Goal: Information Seeking & Learning: Find specific fact

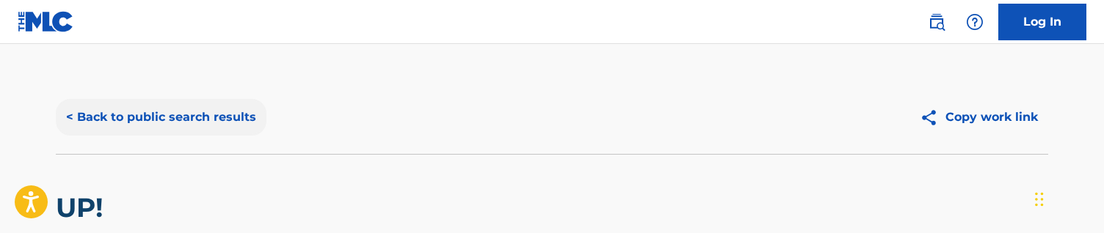
click at [188, 107] on button "< Back to public search results" at bounding box center [161, 117] width 211 height 37
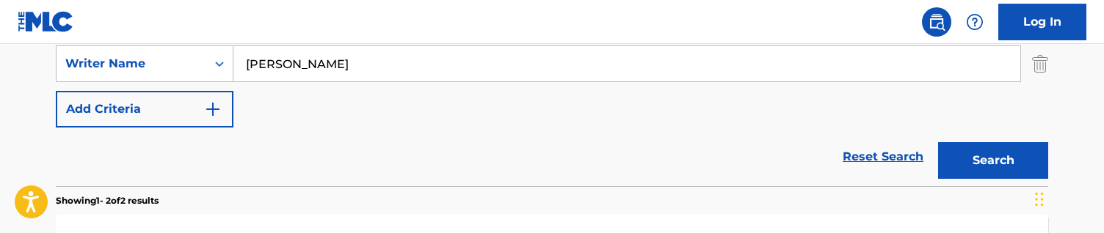
scroll to position [286, 0]
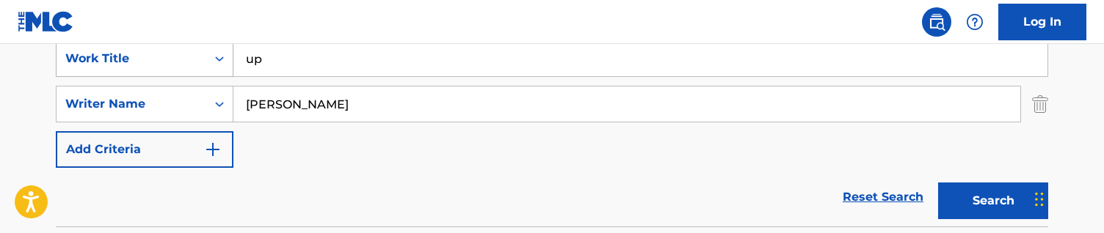
drag, startPoint x: 291, startPoint y: 71, endPoint x: 192, endPoint y: 71, distance: 99.1
click at [192, 71] on div "SearchWithCriteriac5a9be78-6a0c-401c-ba17-486b6a0496cc Work Title up" at bounding box center [552, 58] width 993 height 37
type input "u"
type input "power charge"
click at [362, 111] on input "[PERSON_NAME]" at bounding box center [626, 104] width 787 height 35
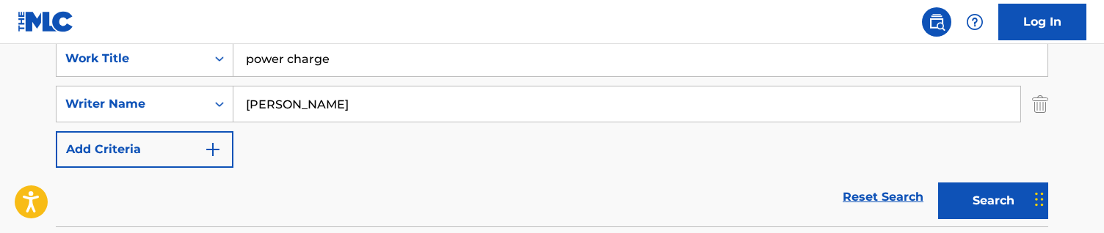
click at [362, 111] on input "[PERSON_NAME]" at bounding box center [626, 104] width 787 height 35
paste input "[PERSON_NAME]"
type input "[PERSON_NAME]"
click at [938, 183] on button "Search" at bounding box center [993, 201] width 110 height 37
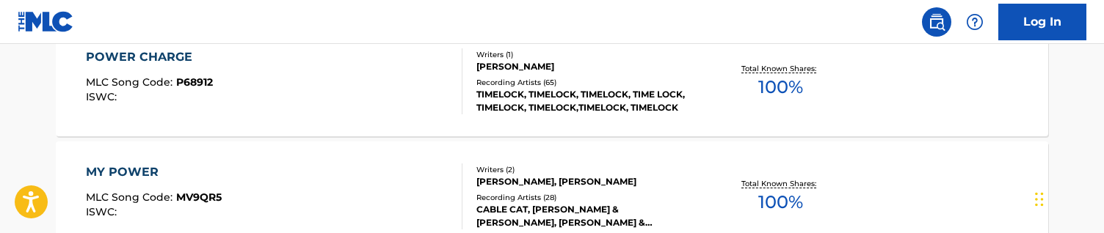
scroll to position [515, 0]
click at [479, 109] on div "TIMELOCK, TIMELOCK, TIMELOCK, TIME LOCK, TIMELOCK, TIMELOCK,TIMELOCK, TIMELOCK" at bounding box center [588, 102] width 222 height 26
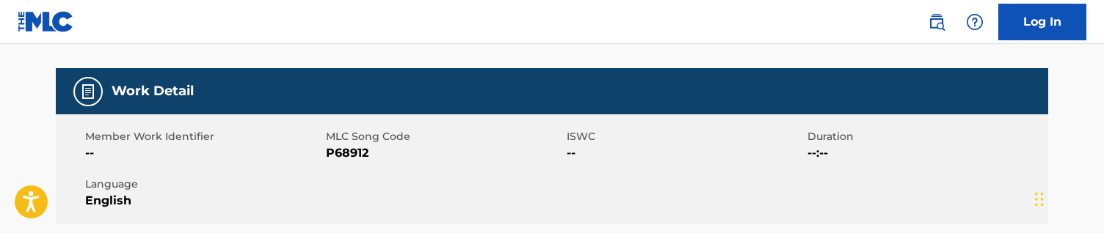
scroll to position [189, 0]
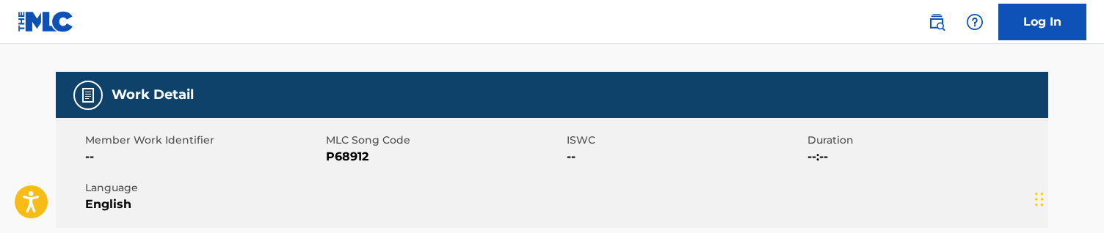
click at [355, 166] on div "Member Work Identifier -- MLC Song Code P68912 ISWC -- Duration --:-- Language …" at bounding box center [552, 173] width 993 height 110
copy span "P68912"
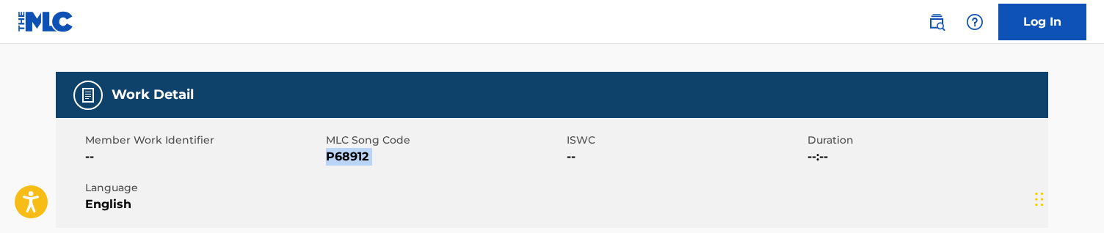
scroll to position [0, 0]
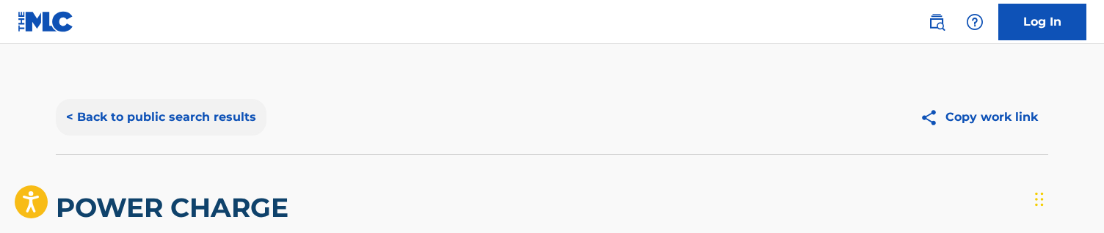
click at [233, 134] on button "< Back to public search results" at bounding box center [161, 117] width 211 height 37
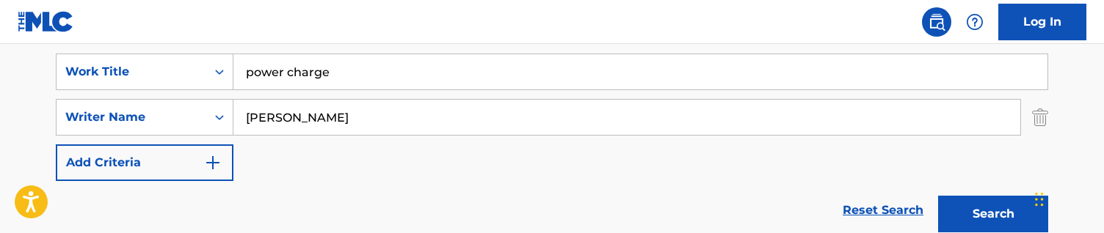
scroll to position [249, 0]
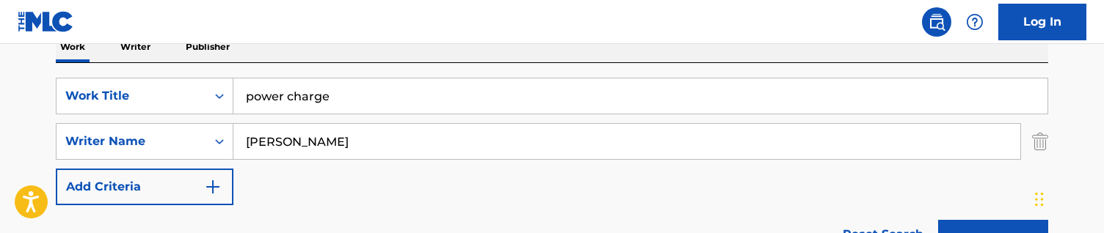
drag, startPoint x: 362, startPoint y: 103, endPoint x: 91, endPoint y: 73, distance: 272.6
click at [91, 73] on div "SearchWithCriteriac5a9be78-6a0c-401c-ba17-486b6a0496cc Work Title power charge …" at bounding box center [552, 163] width 993 height 201
paste input "Romanze in F Minor"
type input "Romanze in F Minor"
click at [342, 146] on input "[PERSON_NAME]" at bounding box center [626, 141] width 787 height 35
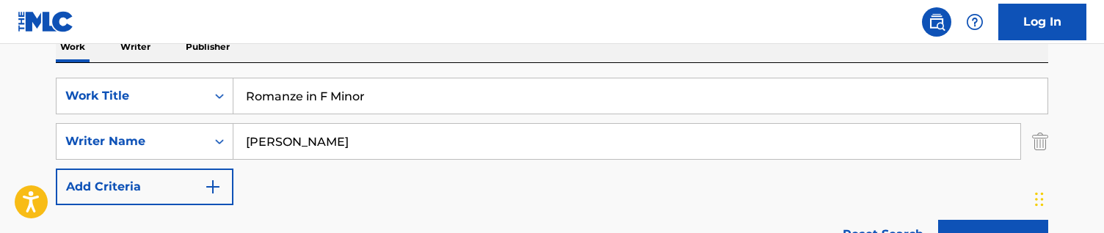
click at [342, 146] on input "[PERSON_NAME]" at bounding box center [626, 141] width 787 height 35
paste input "[PERSON_NAME]"
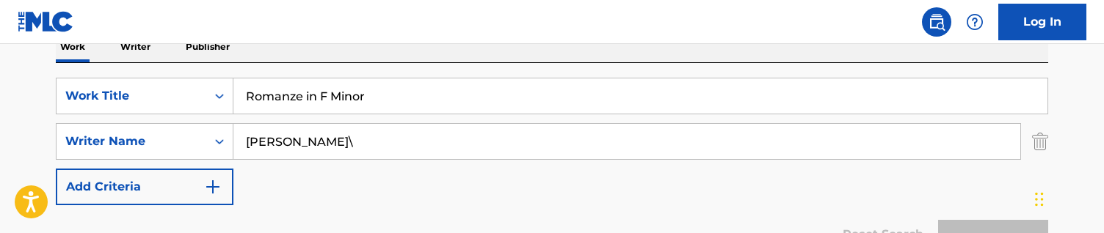
type input "[PERSON_NAME]"
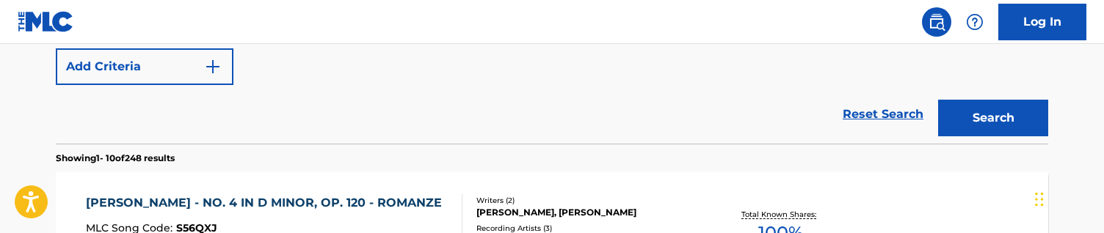
scroll to position [381, 0]
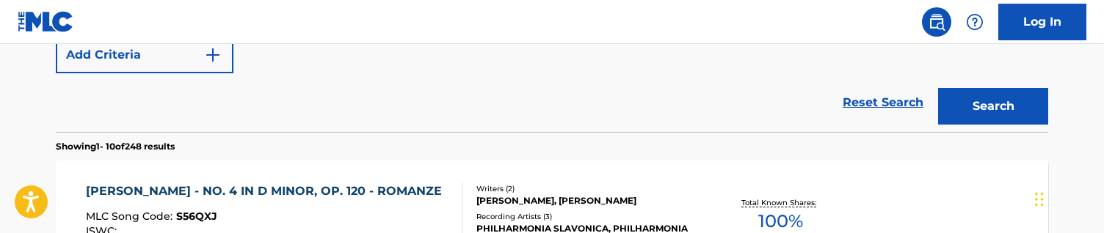
click at [507, 115] on div "Reset Search Search" at bounding box center [552, 102] width 993 height 59
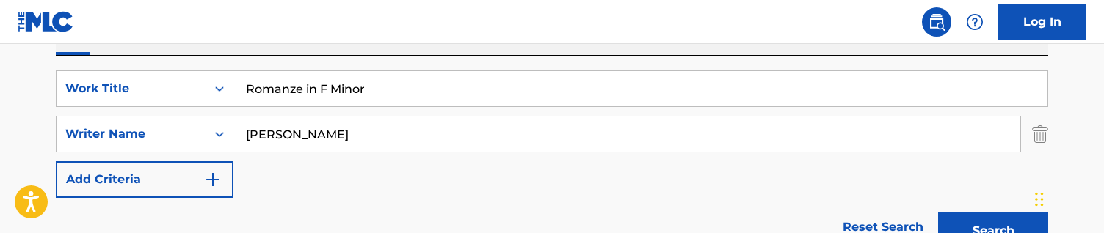
scroll to position [254, 0]
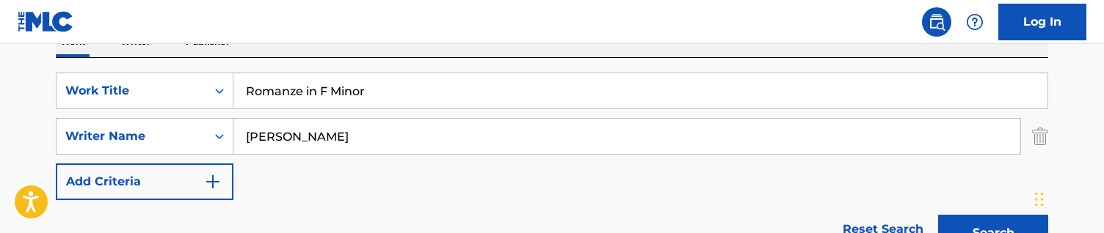
drag, startPoint x: 426, startPoint y: 80, endPoint x: 529, endPoint y: 99, distance: 105.3
click at [529, 99] on input "Romanze in F Minor" at bounding box center [640, 90] width 814 height 35
paste input "ndo"
type input "Rondo"
click at [372, 138] on input "[PERSON_NAME]" at bounding box center [626, 136] width 787 height 35
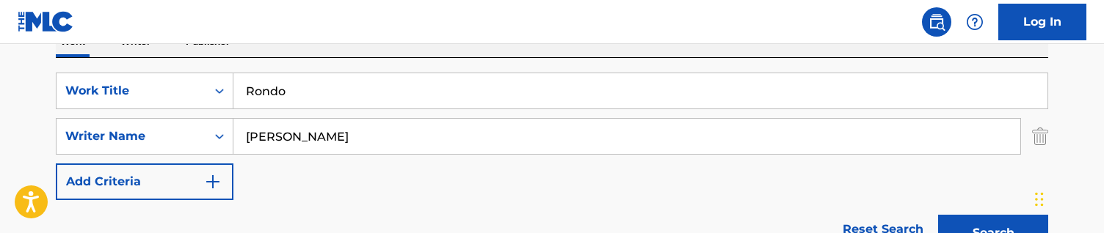
click at [372, 138] on input "[PERSON_NAME]" at bounding box center [626, 136] width 787 height 35
paste input "[PERSON_NAME] Mozart"
drag, startPoint x: 331, startPoint y: 136, endPoint x: 488, endPoint y: 136, distance: 156.4
click at [488, 136] on input "[PERSON_NAME] Mozart" at bounding box center [626, 136] width 787 height 35
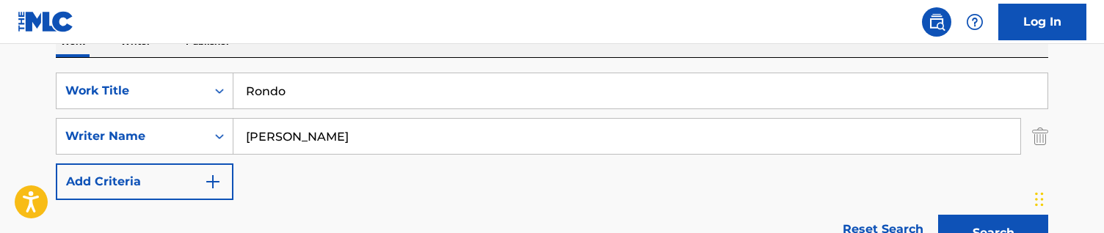
click at [938, 215] on button "Search" at bounding box center [993, 233] width 110 height 37
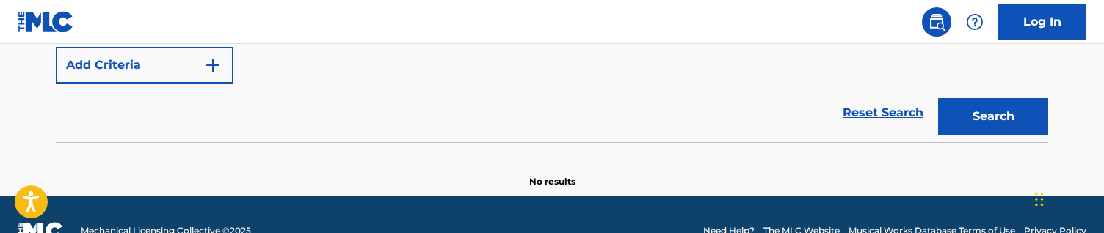
scroll to position [372, 0]
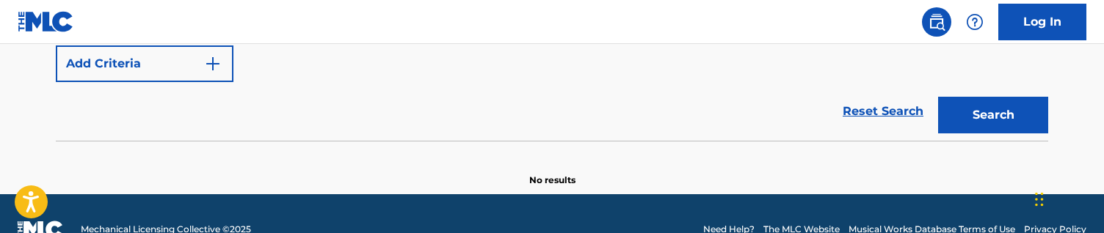
click at [496, 139] on div "Reset Search Search" at bounding box center [552, 111] width 993 height 59
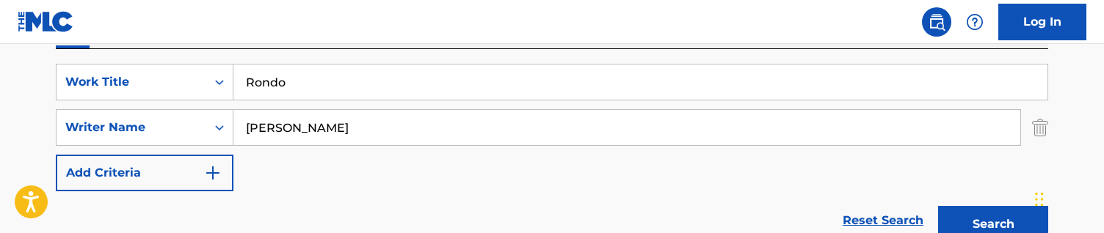
scroll to position [261, 0]
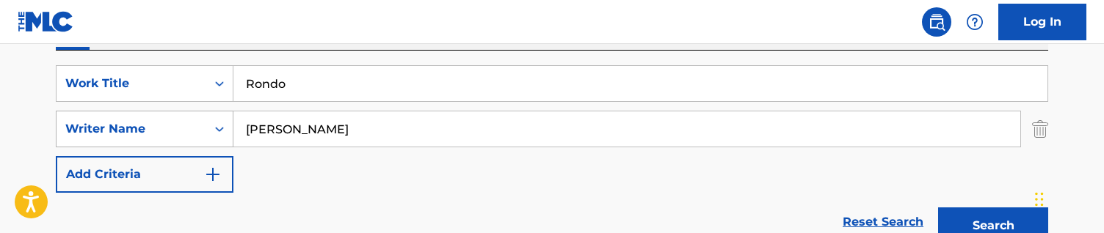
drag, startPoint x: 375, startPoint y: 134, endPoint x: 136, endPoint y: 125, distance: 239.5
click at [136, 125] on div "SearchWithCriteria748b6684-06ea-4e84-9fbe-8f01ce8b9efc Writer Name [PERSON_NAME]" at bounding box center [552, 129] width 993 height 37
paste input "m"
click at [938, 208] on button "Search" at bounding box center [993, 226] width 110 height 37
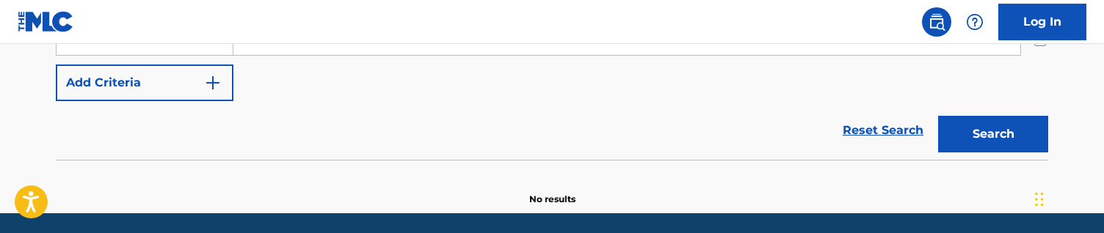
scroll to position [343, 0]
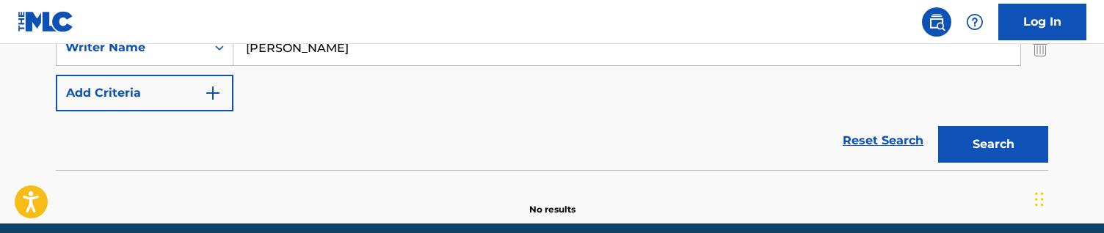
drag, startPoint x: 349, startPoint y: 59, endPoint x: 98, endPoint y: 38, distance: 251.9
type input "[PERSON_NAME]"
click at [938, 126] on button "Search" at bounding box center [993, 144] width 110 height 37
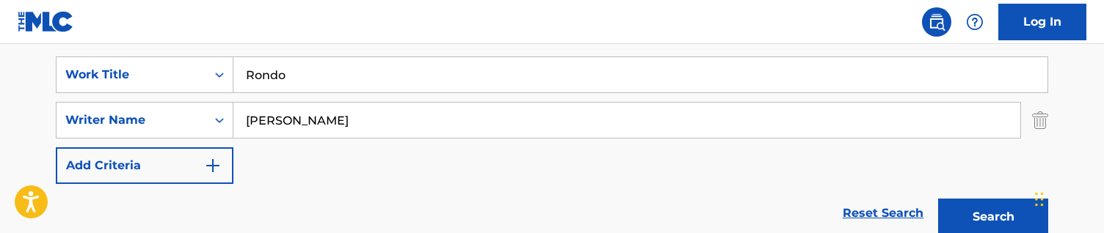
scroll to position [271, 0]
drag, startPoint x: 252, startPoint y: 69, endPoint x: 106, endPoint y: 59, distance: 145.7
click at [106, 59] on div "SearchWithCriteriac5a9be78-6a0c-401c-ba17-486b6a0496cc Work Title Rondo" at bounding box center [552, 74] width 993 height 37
paste input "Santa Claus Is Coming to Town"
type input "Santa Claus Is Coming to Town"
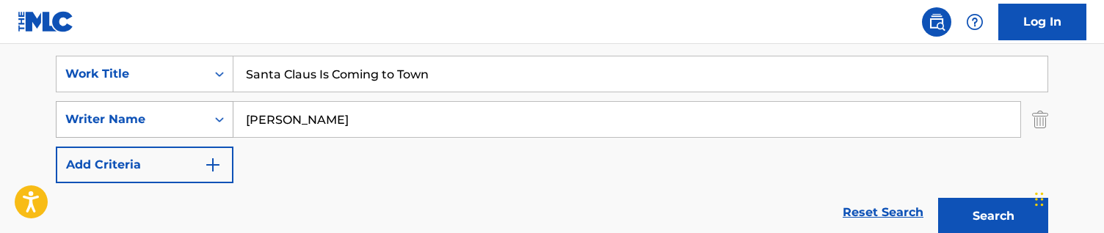
drag, startPoint x: 298, startPoint y: 118, endPoint x: 213, endPoint y: 107, distance: 85.9
click at [213, 107] on div "SearchWithCriteria748b6684-06ea-4e84-9fbe-8f01ce8b9efc Writer Name [PERSON_NAME]" at bounding box center [552, 119] width 993 height 37
paste input "[PERSON_NAME] [PERSON_NAME]"
type input "[PERSON_NAME] [PERSON_NAME]"
click at [938, 198] on button "Search" at bounding box center [993, 216] width 110 height 37
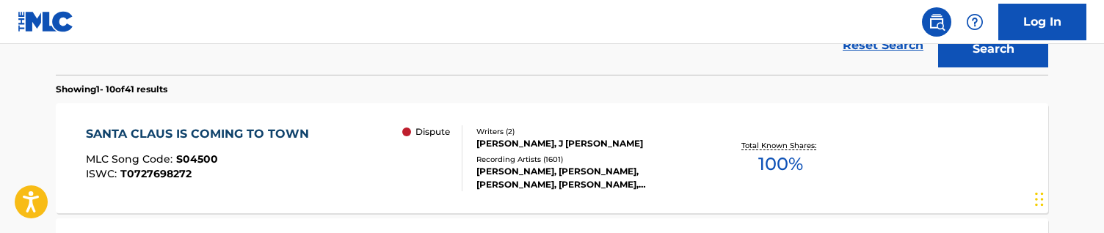
scroll to position [438, 0]
click at [496, 61] on div "Reset Search Search" at bounding box center [552, 46] width 993 height 59
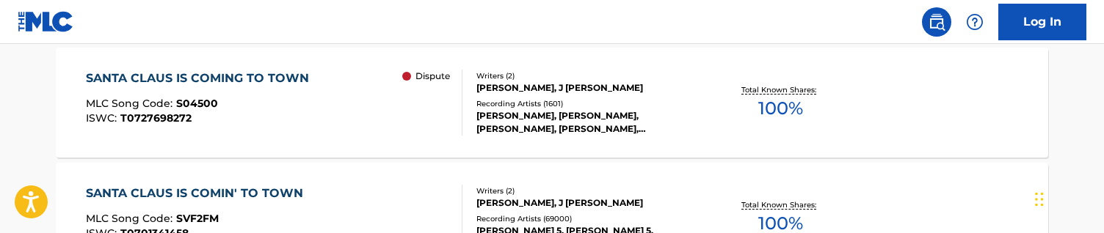
scroll to position [496, 0]
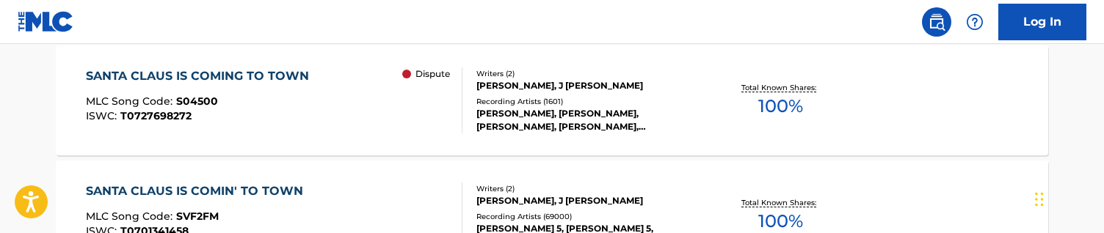
click at [507, 169] on div "SANTA CLAUS IS COMIN' TO TOWN MLC Song Code : SVF2FM ISWC : T0701341458 Writers…" at bounding box center [552, 216] width 993 height 110
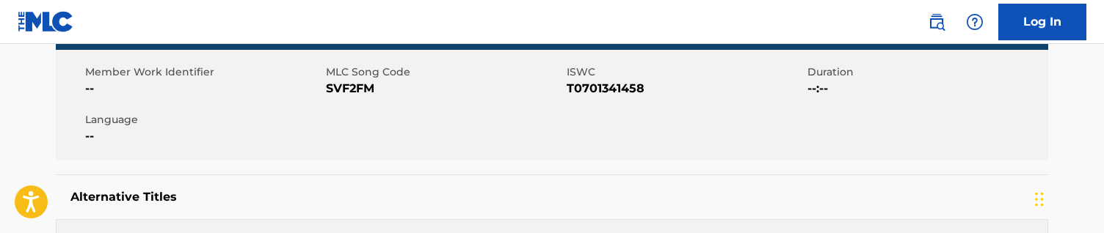
scroll to position [253, 0]
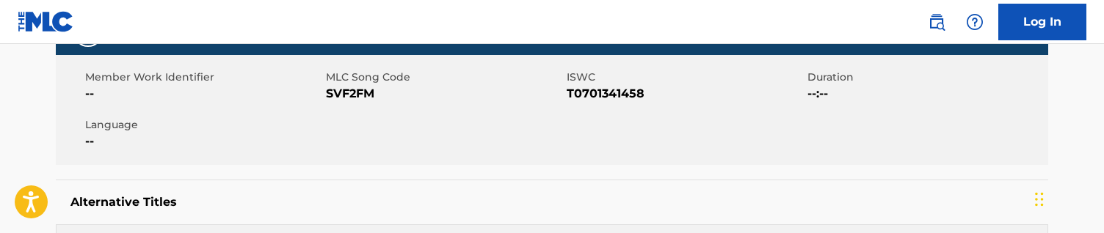
click at [348, 94] on span "SVF2FM" at bounding box center [444, 94] width 237 height 18
click at [348, 95] on span "SVF2FM" at bounding box center [444, 94] width 237 height 18
copy span "SVF2FM"
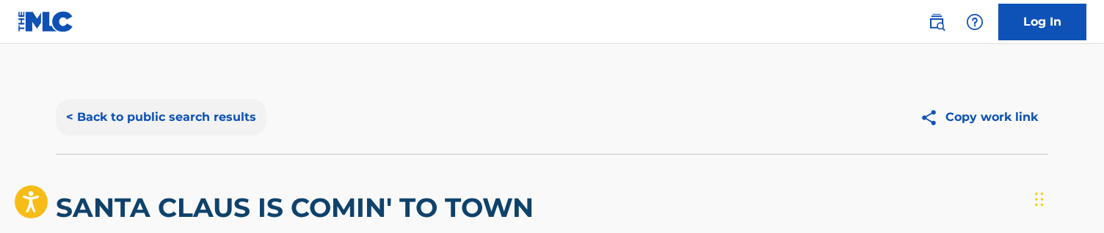
click at [213, 123] on button "< Back to public search results" at bounding box center [161, 117] width 211 height 37
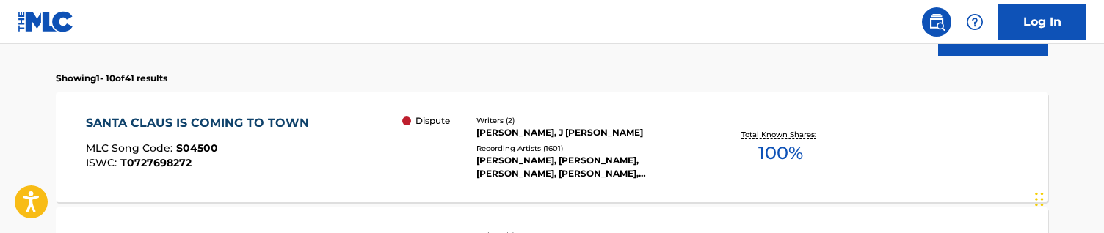
scroll to position [449, 0]
click at [338, 135] on div "SANTA CLAUS IS COMING TO TOWN MLC Song Code : S04500 ISWC : T0727698272 Dispute" at bounding box center [274, 148] width 377 height 66
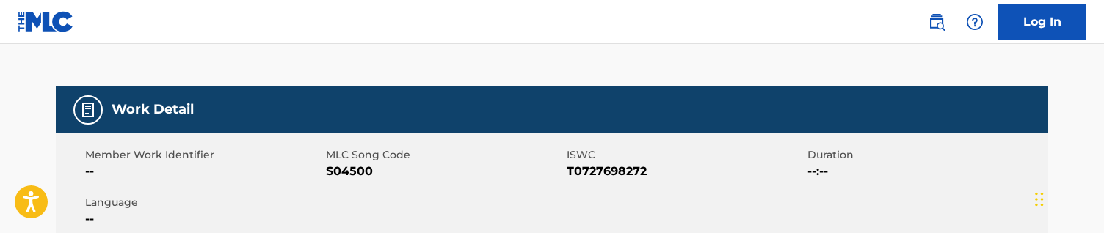
scroll to position [177, 0]
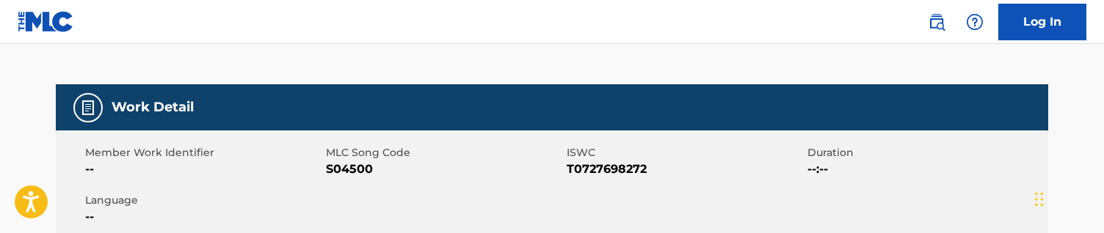
click at [352, 170] on span "S04500" at bounding box center [444, 170] width 237 height 18
copy span "S04500"
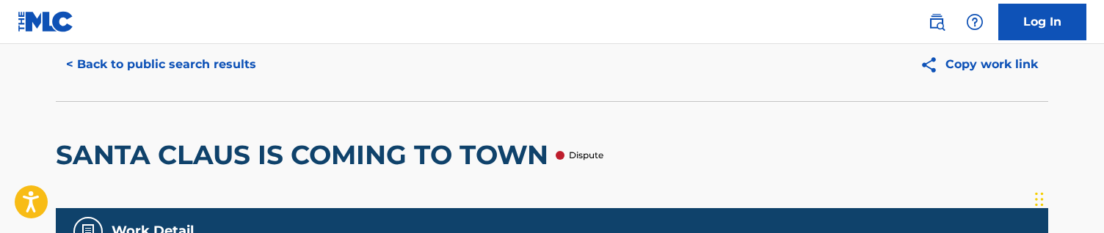
scroll to position [0, 0]
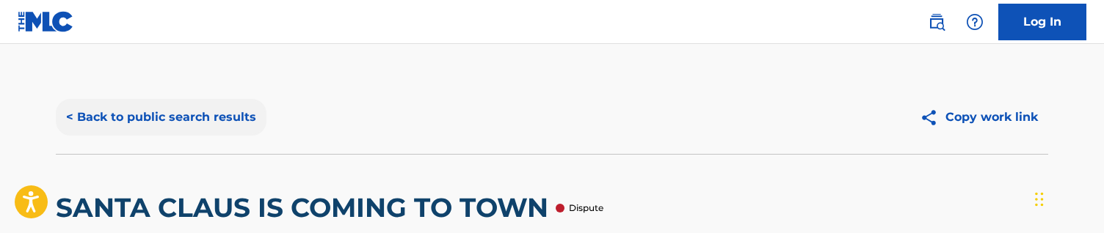
drag, startPoint x: 213, startPoint y: 98, endPoint x: 213, endPoint y: 106, distance: 8.1
click at [213, 100] on div "< Back to public search results Copy work link" at bounding box center [552, 117] width 993 height 73
click at [213, 106] on button "< Back to public search results" at bounding box center [161, 117] width 211 height 37
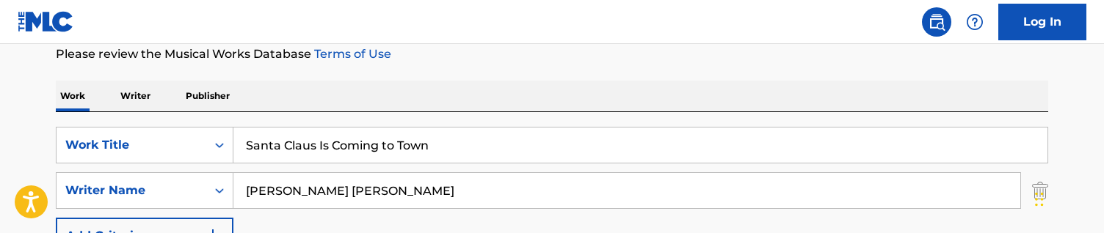
scroll to position [202, 0]
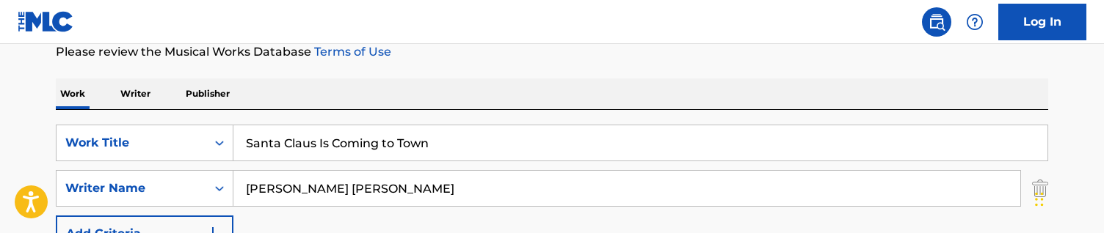
drag, startPoint x: 479, startPoint y: 151, endPoint x: 72, endPoint y: 122, distance: 408.5
click at [72, 122] on div "SearchWithCriteriac5a9be78-6a0c-401c-ba17-486b6a0496cc Work Title Santa Claus I…" at bounding box center [552, 210] width 993 height 201
paste input "OURAT MARYAM"
type input "SOURAT MARYAM"
click at [341, 184] on input "[PERSON_NAME] [PERSON_NAME]" at bounding box center [626, 188] width 787 height 35
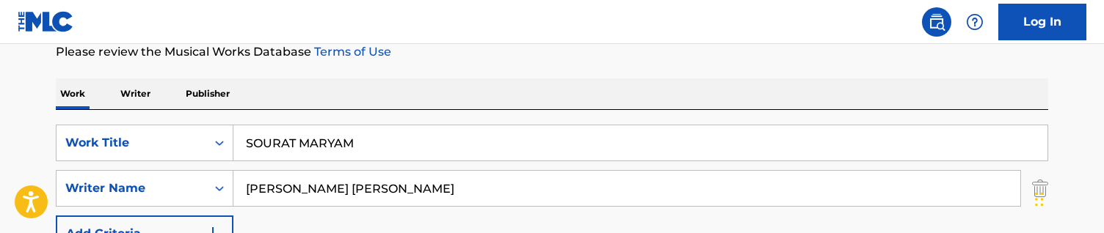
click at [341, 184] on input "[PERSON_NAME] [PERSON_NAME]" at bounding box center [626, 188] width 787 height 35
paste input "[PERSON_NAME]"
type input "[PERSON_NAME]"
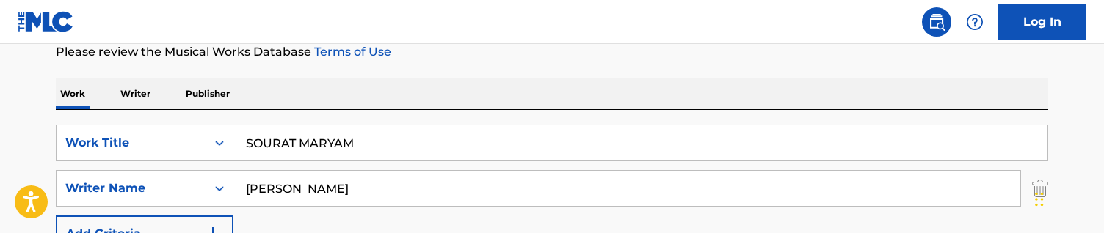
scroll to position [308, 0]
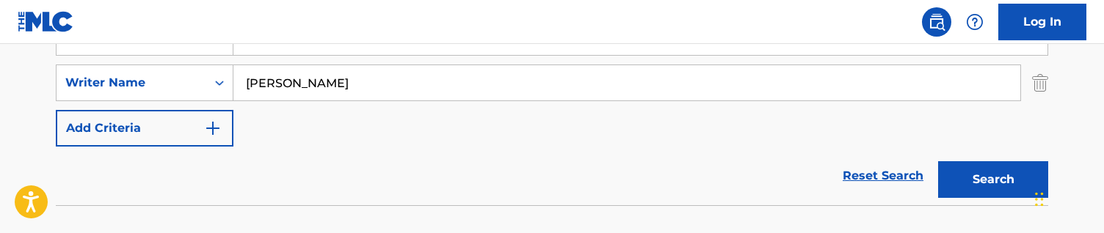
click at [341, 184] on div "Reset Search Search" at bounding box center [552, 176] width 993 height 59
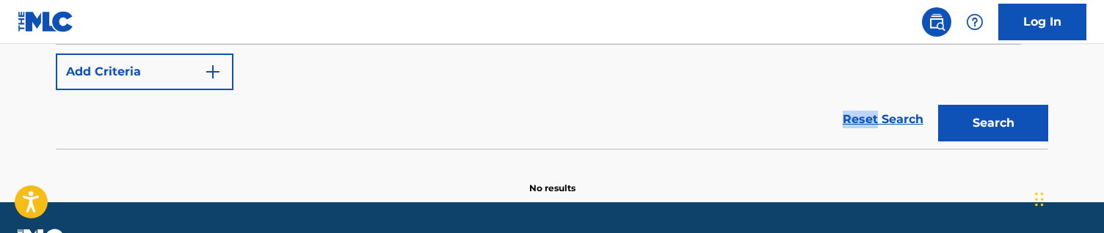
scroll to position [378, 0]
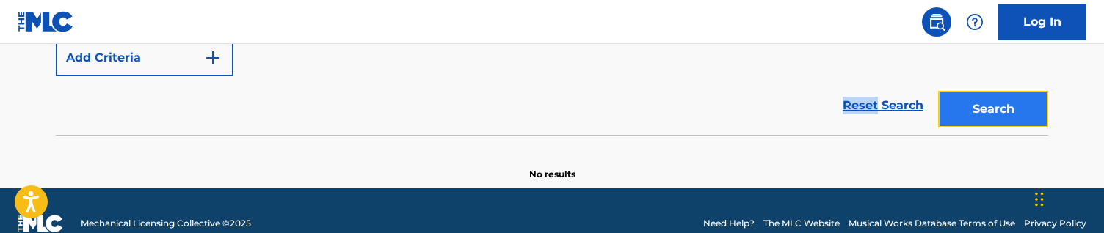
click at [982, 93] on button "Search" at bounding box center [993, 109] width 110 height 37
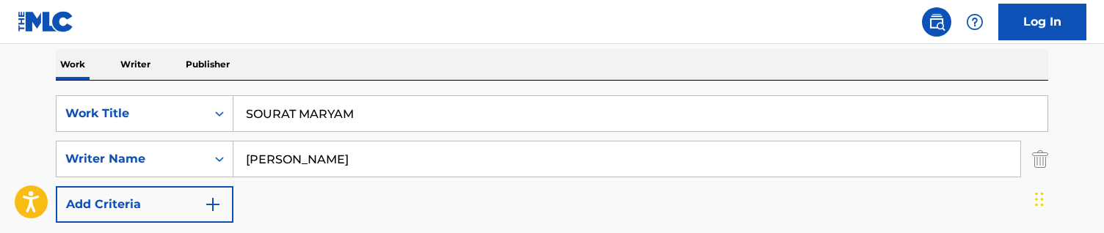
scroll to position [228, 0]
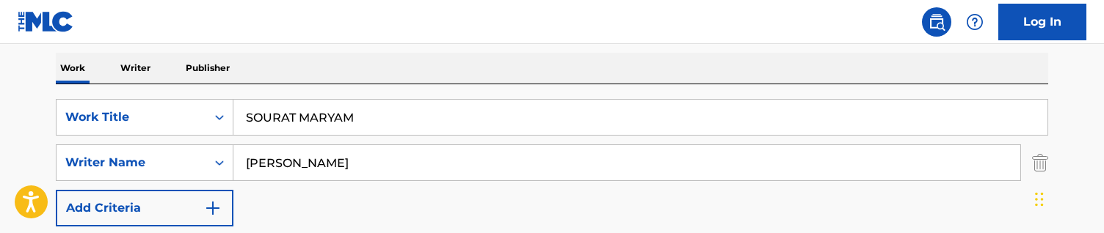
click at [385, 112] on input "SOURAT MARYAM" at bounding box center [640, 117] width 814 height 35
paste input "urah Maryam"
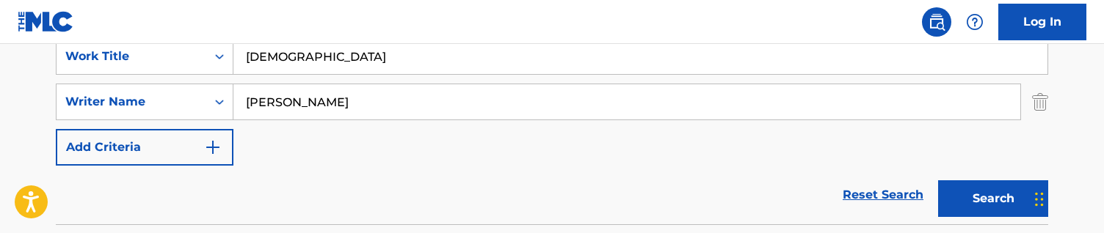
scroll to position [281, 0]
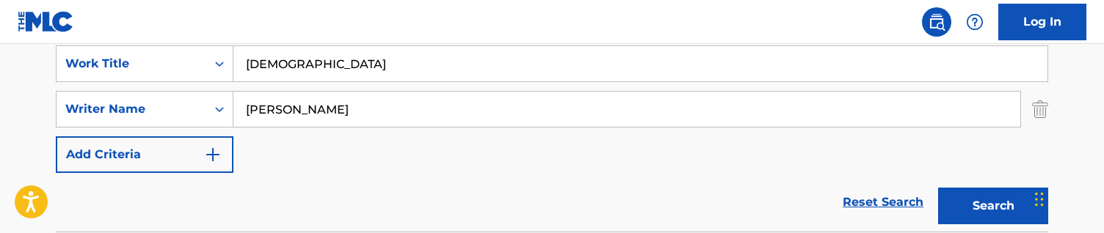
drag, startPoint x: 355, startPoint y: 55, endPoint x: 112, endPoint y: 15, distance: 246.4
click at [112, 15] on div "Log In The MLC Public Work Search The accuracy and completeness of The MLC's da…" at bounding box center [552, 37] width 1104 height 637
paste input "Stand by Me"
click at [524, 65] on input "Stand by [PERSON_NAME]" at bounding box center [640, 63] width 814 height 35
type input "Stand by Me"
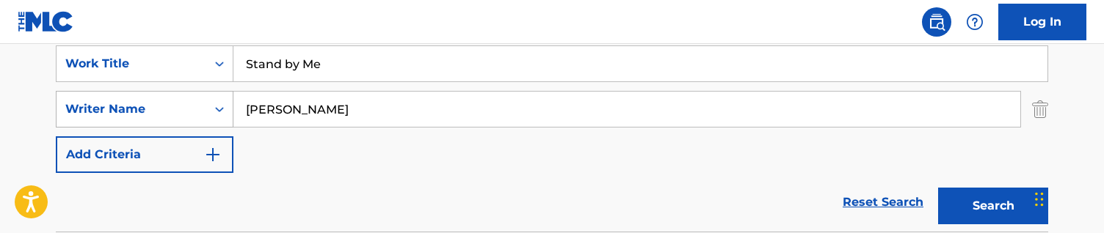
drag, startPoint x: 404, startPoint y: 101, endPoint x: 117, endPoint y: 101, distance: 287.1
click at [117, 101] on div "SearchWithCriteria748b6684-06ea-4e84-9fbe-8f01ce8b9efc Writer Name [PERSON_NAME]" at bounding box center [552, 109] width 993 height 37
paste input "[PERSON_NAME]"
click at [938, 188] on button "Search" at bounding box center [993, 206] width 110 height 37
click at [563, 112] on input "[PERSON_NAME] E [PERSON_NAME]" at bounding box center [626, 109] width 787 height 35
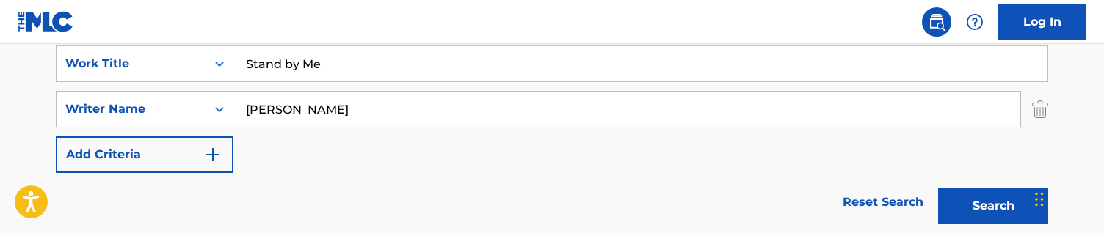
click at [938, 188] on button "Search" at bounding box center [993, 206] width 110 height 37
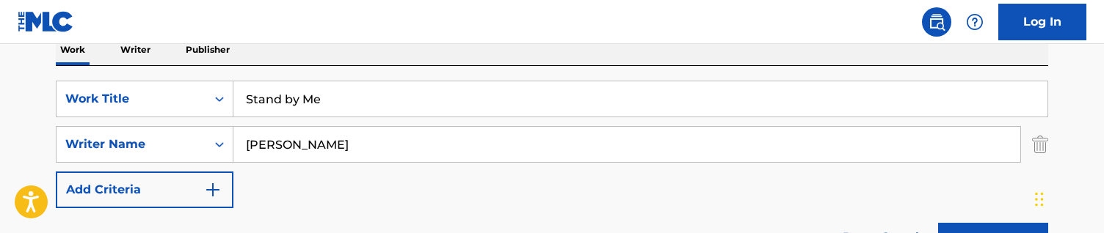
scroll to position [245, 0]
drag, startPoint x: 371, startPoint y: 142, endPoint x: 209, endPoint y: 126, distance: 163.1
click at [209, 126] on div "SearchWithCriteriac5a9be78-6a0c-401c-ba17-486b6a0496cc Work Title Stand by Me S…" at bounding box center [552, 145] width 993 height 128
paste input "[PERSON_NAME]"
type input "[PERSON_NAME]"
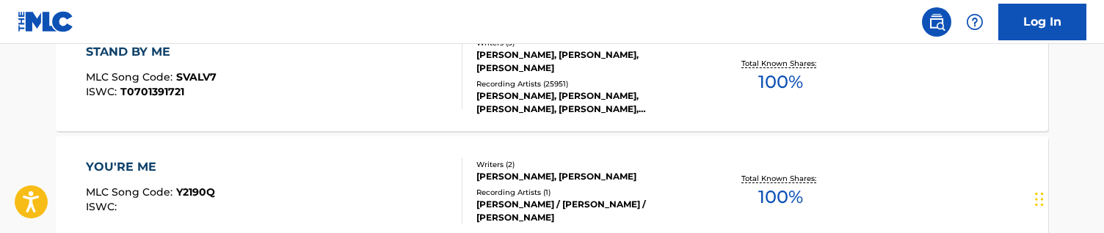
scroll to position [523, 0]
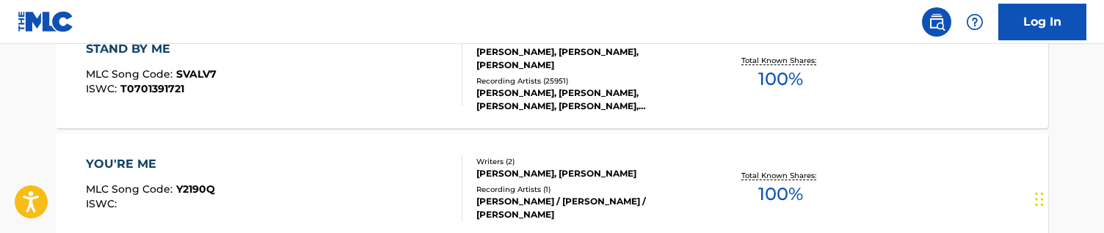
click at [465, 83] on div "Writers ( 3 ) [PERSON_NAME], [PERSON_NAME], [PERSON_NAME] Recording Artists ( 2…" at bounding box center [581, 74] width 236 height 79
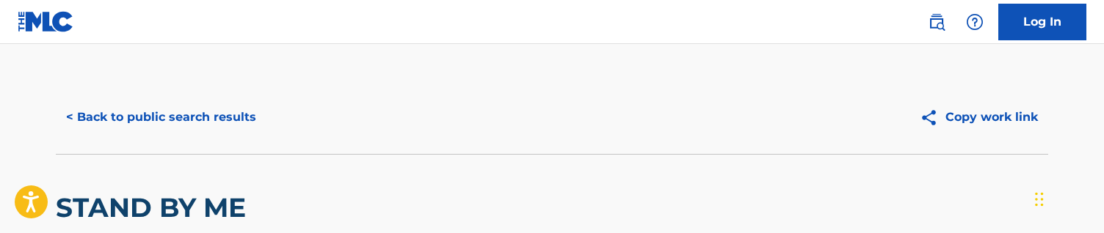
scroll to position [195, 0]
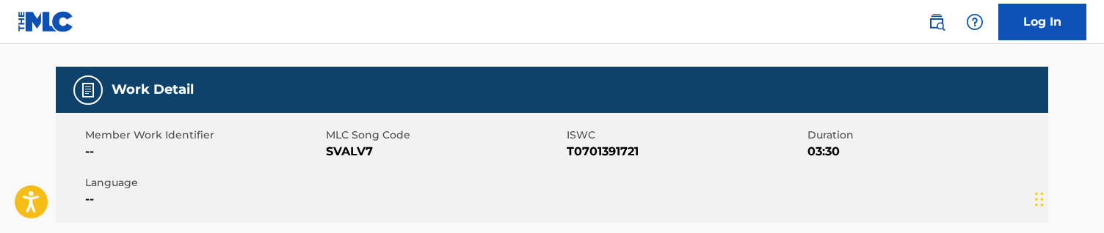
click at [349, 142] on span "MLC Song Code" at bounding box center [444, 135] width 237 height 15
click at [349, 156] on span "SVALV7" at bounding box center [444, 152] width 237 height 18
copy span "SVALV7"
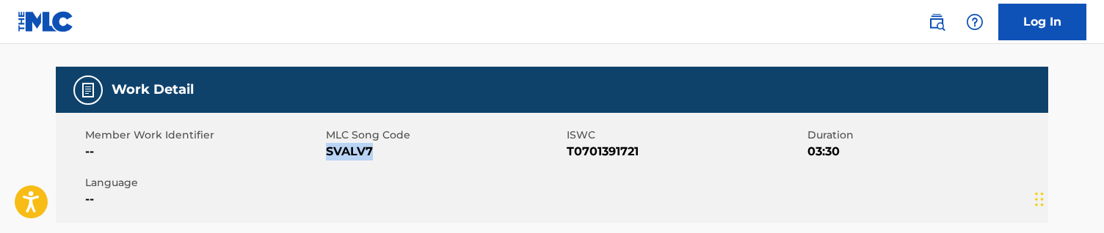
scroll to position [0, 0]
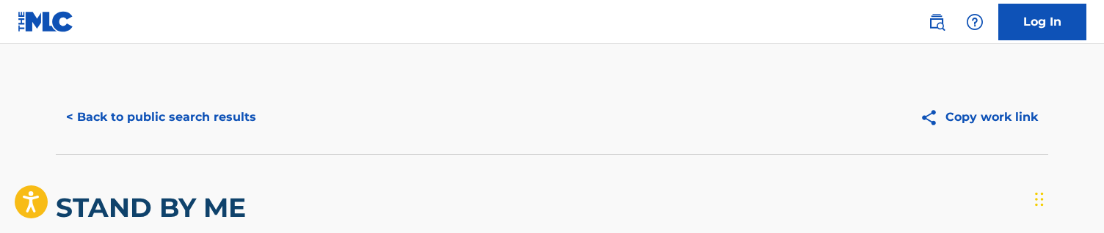
click at [220, 82] on div "< Back to public search results Copy work link" at bounding box center [552, 117] width 993 height 73
click at [218, 103] on button "< Back to public search results" at bounding box center [161, 117] width 211 height 37
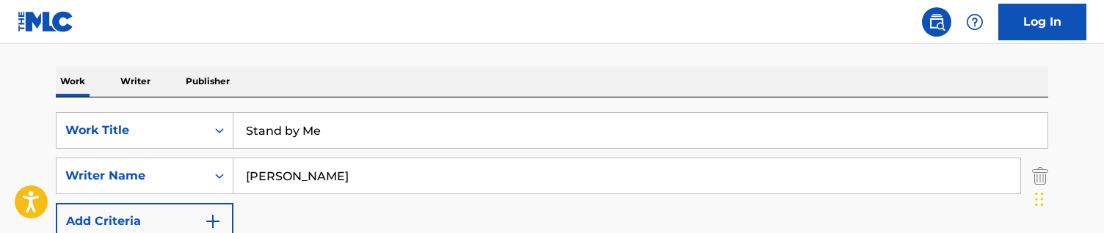
scroll to position [275, 0]
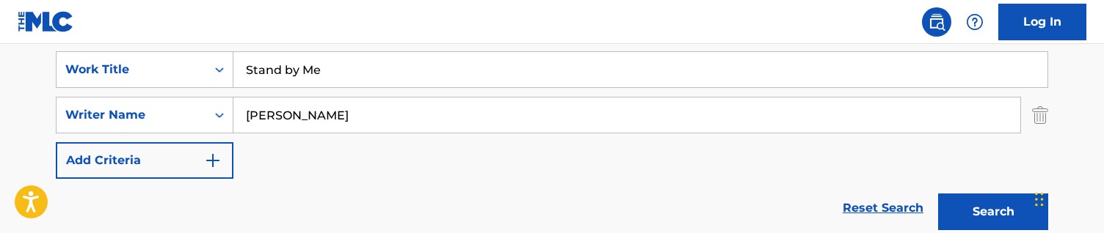
click at [484, 76] on input "Stand by Me" at bounding box center [640, 69] width 814 height 35
paste input "Underwater Lights"
type input "Underwater Lights"
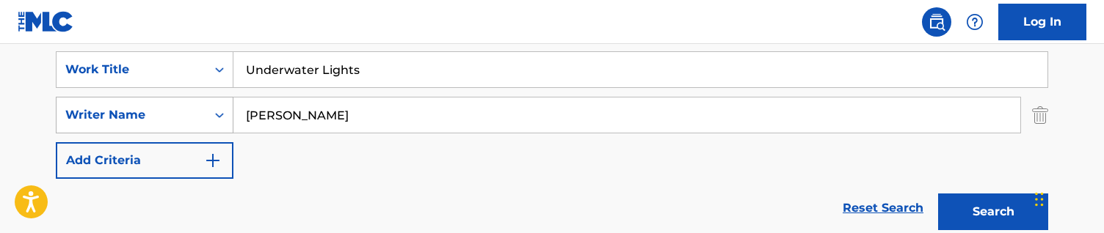
drag, startPoint x: 399, startPoint y: 119, endPoint x: 157, endPoint y: 104, distance: 242.0
click at [157, 104] on div "SearchWithCriteria748b6684-06ea-4e84-9fbe-8f01ce8b9efc Writer Name [PERSON_NAME]" at bounding box center [552, 115] width 993 height 37
paste input "Faris Al-HassoniHenrik [PERSON_NAME]"
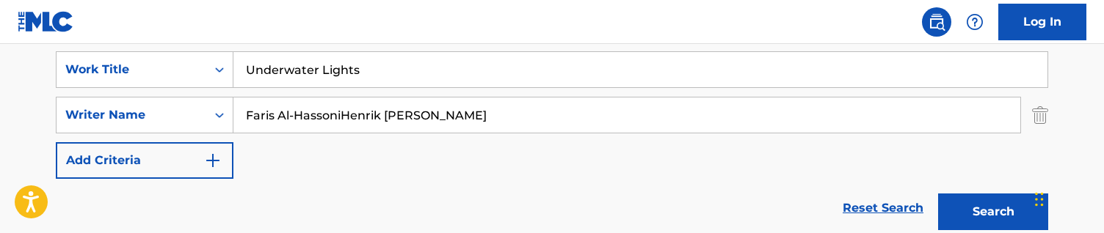
drag, startPoint x: 342, startPoint y: 115, endPoint x: 573, endPoint y: 116, distance: 231.3
click at [573, 116] on input "Faris Al-HassoniHenrik [PERSON_NAME]" at bounding box center [626, 115] width 787 height 35
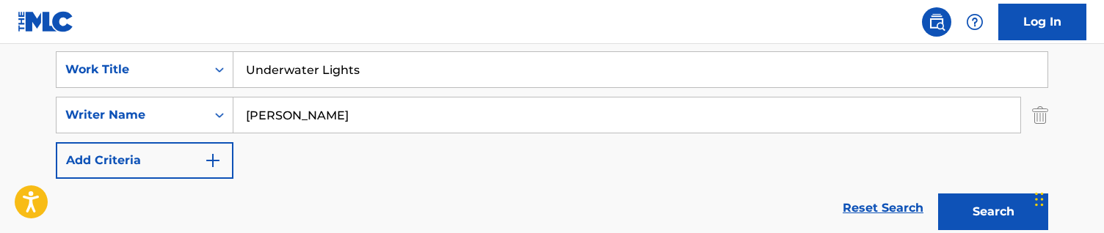
type input "[PERSON_NAME]"
click at [938, 194] on button "Search" at bounding box center [993, 212] width 110 height 37
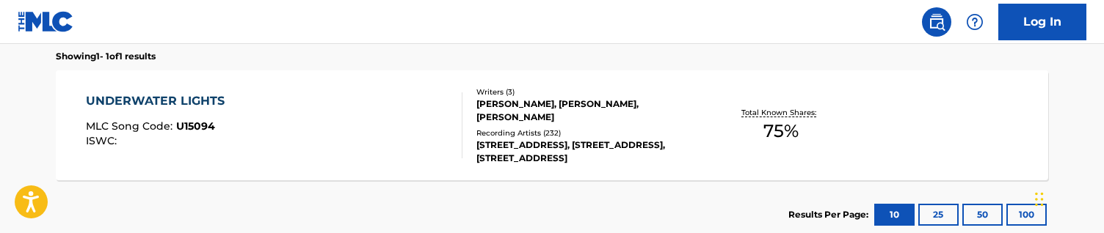
scroll to position [476, 0]
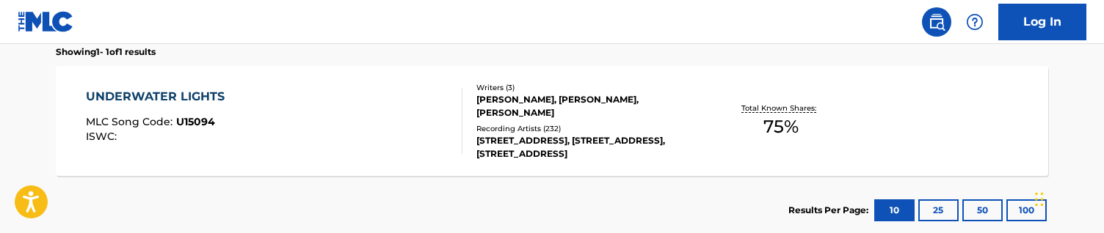
click at [509, 90] on div "Writers ( 3 )" at bounding box center [588, 87] width 222 height 11
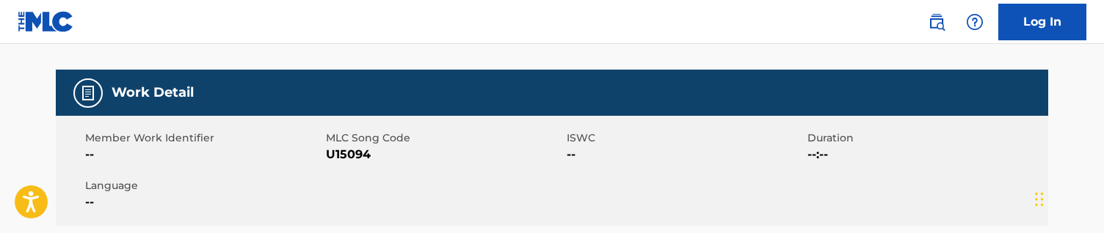
scroll to position [203, 0]
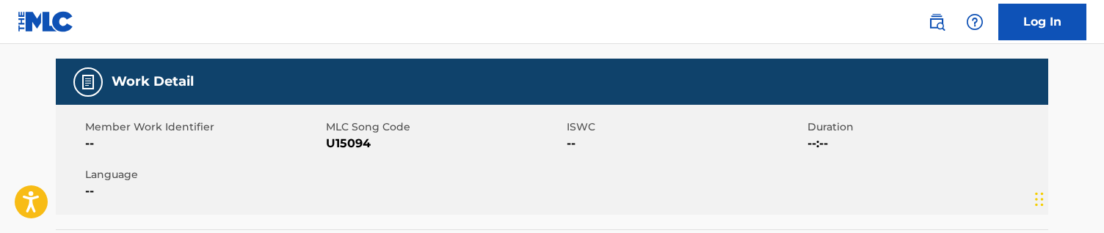
click at [348, 144] on span "U15094" at bounding box center [444, 144] width 237 height 18
copy span "U15094"
click at [621, 131] on span "ISWC" at bounding box center [685, 127] width 237 height 15
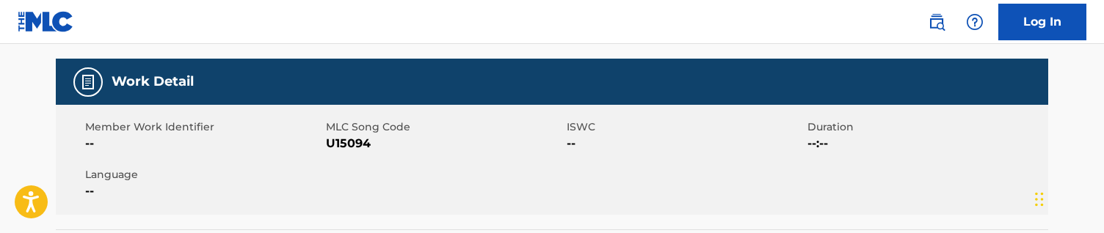
click at [485, 169] on div "Member Work Identifier -- MLC Song Code U15094 ISWC -- Duration --:-- Language …" at bounding box center [552, 160] width 993 height 110
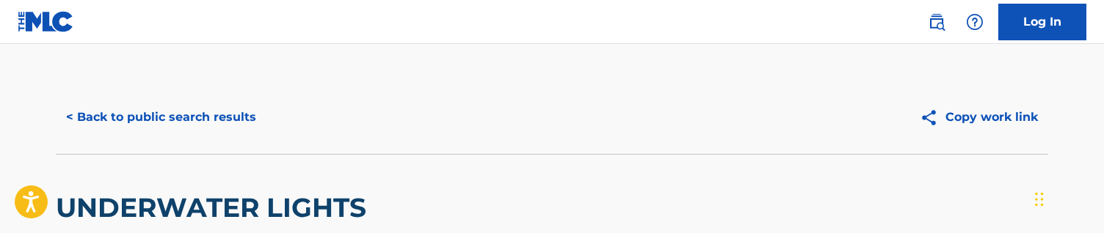
scroll to position [0, 0]
click at [485, 166] on div "UNDERWATER LIGHTS" at bounding box center [552, 207] width 993 height 107
click at [222, 134] on button "< Back to public search results" at bounding box center [161, 117] width 211 height 37
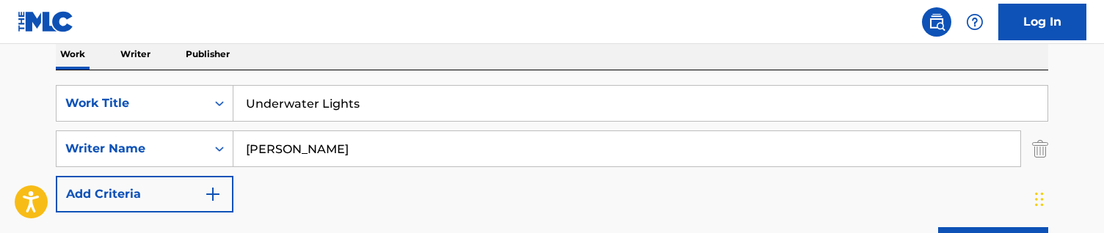
scroll to position [242, 0]
drag, startPoint x: 373, startPoint y: 154, endPoint x: 106, endPoint y: 131, distance: 267.6
click at [106, 131] on div "SearchWithCriteria748b6684-06ea-4e84-9fbe-8f01ce8b9efc Writer Name [PERSON_NAME]" at bounding box center [552, 148] width 993 height 37
paste input "[PERSON_NAME]"
type input "[PERSON_NAME]"
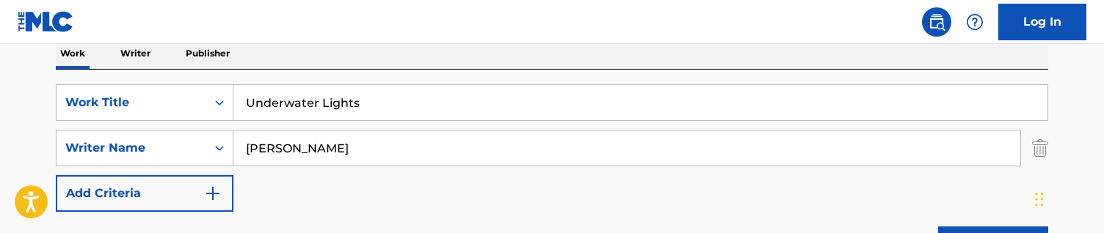
drag, startPoint x: 403, startPoint y: 107, endPoint x: 112, endPoint y: 73, distance: 293.5
click at [112, 73] on div "SearchWithCriteriac5a9be78-6a0c-401c-ba17-486b6a0496cc Work Title Underwater Li…" at bounding box center [552, 170] width 993 height 201
type input "tete epaules"
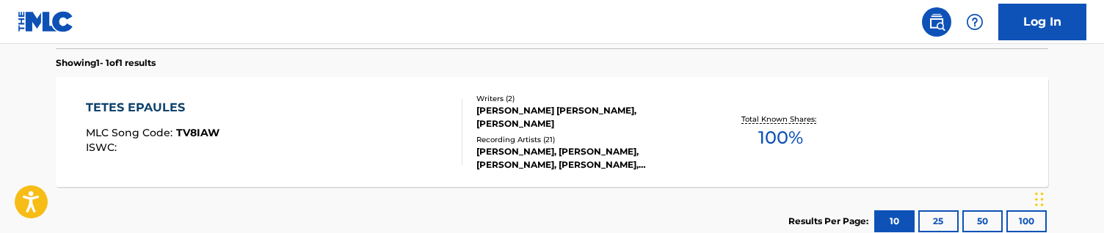
scroll to position [476, 0]
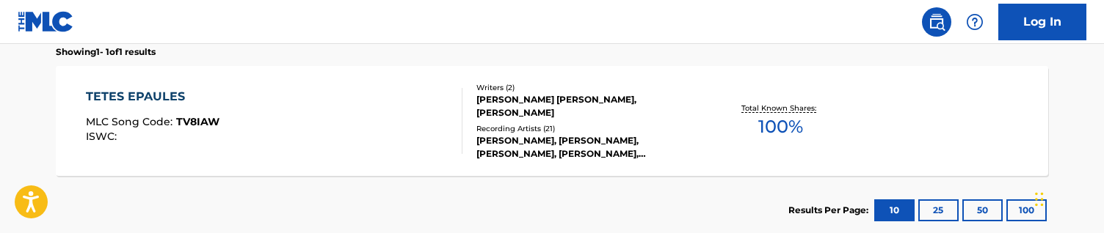
click at [349, 94] on div "TETES EPAULES MLC Song Code : TV8IAW ISWC :" at bounding box center [274, 121] width 377 height 66
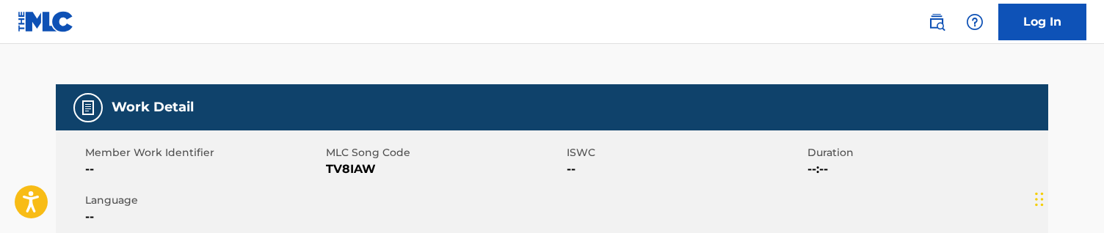
scroll to position [177, 0]
click at [346, 173] on span "TV8IAW" at bounding box center [444, 170] width 237 height 18
copy span "TV8IAW"
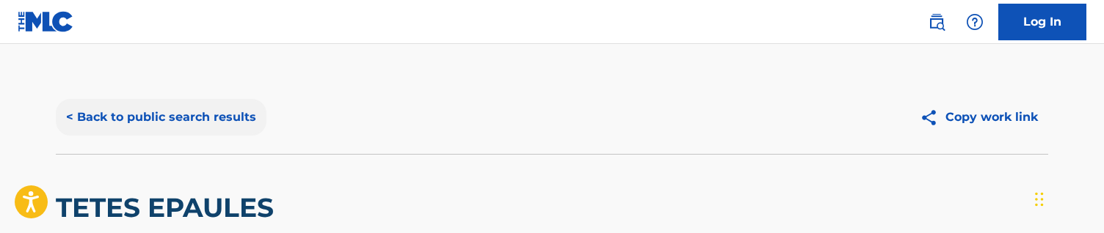
click at [167, 117] on button "< Back to public search results" at bounding box center [161, 117] width 211 height 37
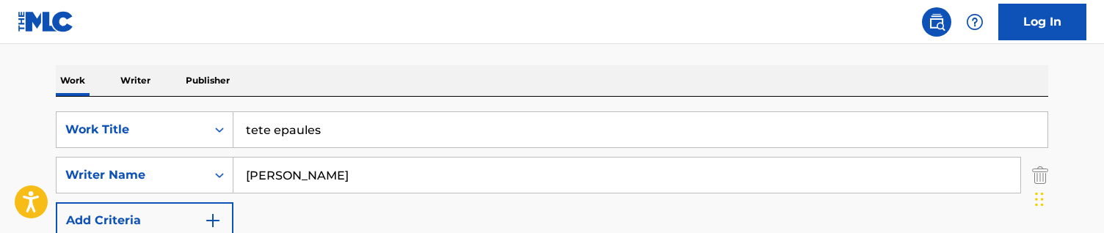
scroll to position [303, 0]
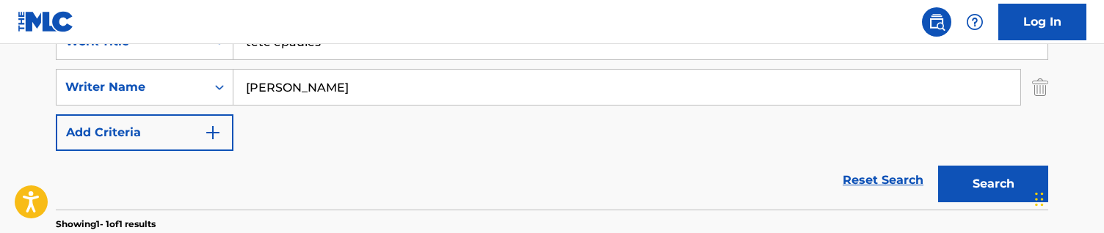
drag, startPoint x: 368, startPoint y: 55, endPoint x: 205, endPoint y: 38, distance: 163.9
click at [205, 38] on div "Log In The MLC Public Work Search The accuracy and completeness of The MLC's da…" at bounding box center [552, 96] width 1104 height 799
paste input "Ten Feet Tall - [PERSON_NAME] Remix"
type input "Ten Feet Tall - [PERSON_NAME] Remix"
drag, startPoint x: 287, startPoint y: 85, endPoint x: 115, endPoint y: 48, distance: 176.4
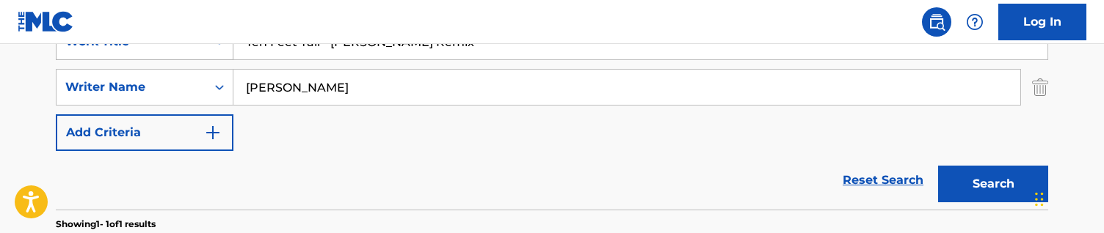
click at [115, 48] on div "SearchWithCriteriac5a9be78-6a0c-401c-ba17-486b6a0496cc Work Title Ten Feet Tall…" at bounding box center [552, 87] width 993 height 128
click at [938, 166] on button "Search" at bounding box center [993, 184] width 110 height 37
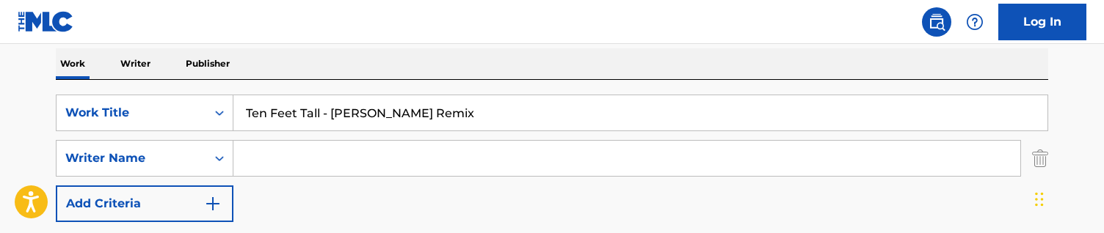
scroll to position [250, 0]
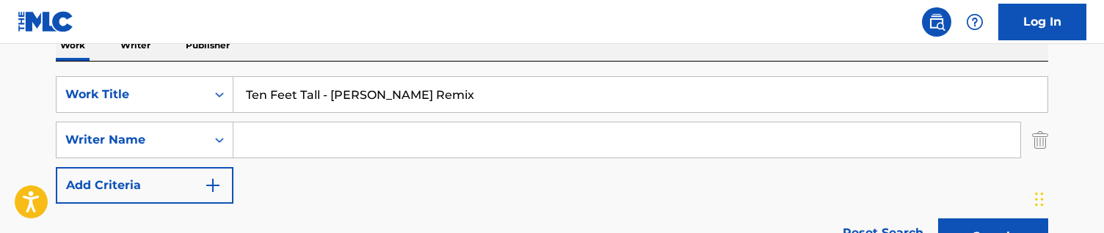
click at [381, 143] on input "Search Form" at bounding box center [626, 140] width 787 height 35
paste input "[PERSON_NAME]"
type input "[PERSON_NAME]"
click at [938, 219] on button "Search" at bounding box center [993, 237] width 110 height 37
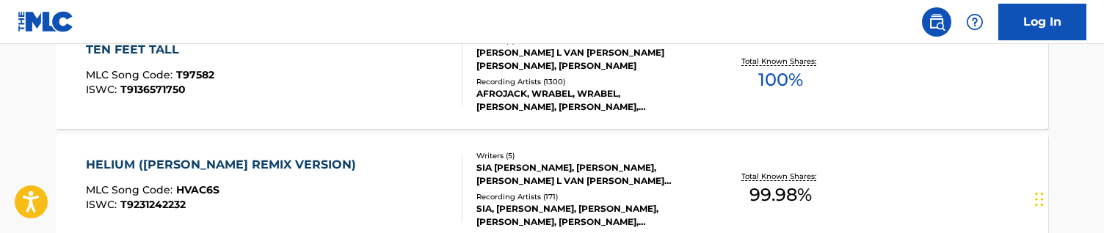
scroll to position [524, 0]
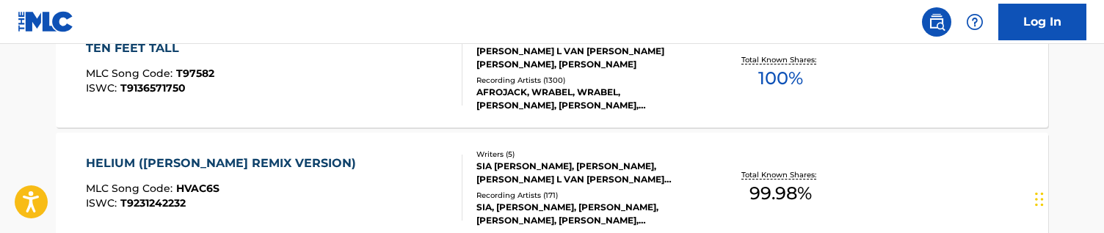
click at [377, 68] on div "TEN FEET TALL MLC Song Code : T97582 ISWC : T9136571750" at bounding box center [274, 73] width 377 height 66
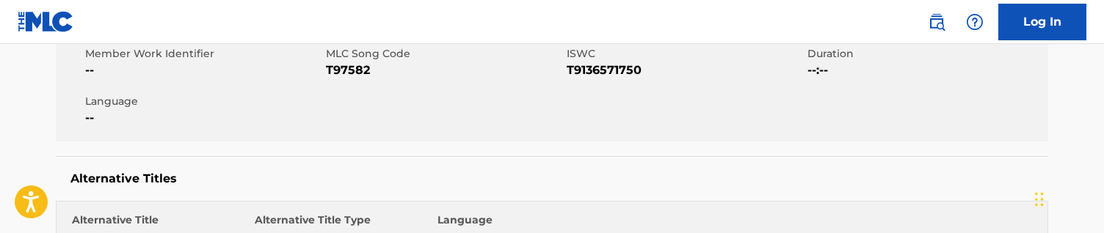
scroll to position [275, 0]
click at [342, 68] on span "T97582" at bounding box center [444, 72] width 237 height 18
copy span "T97582"
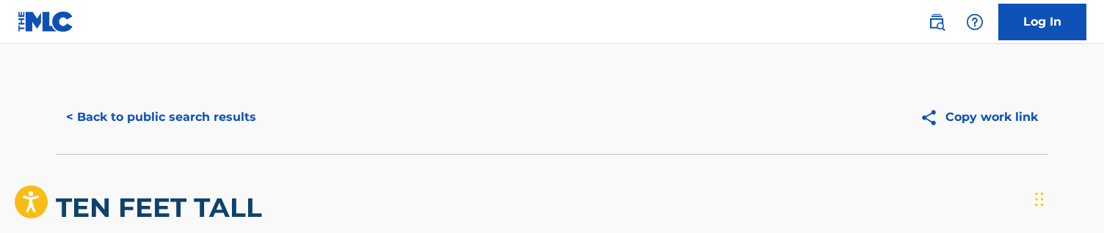
click at [226, 99] on div "< Back to public search results Copy work link" at bounding box center [552, 117] width 993 height 73
click at [226, 109] on button "< Back to public search results" at bounding box center [161, 117] width 211 height 37
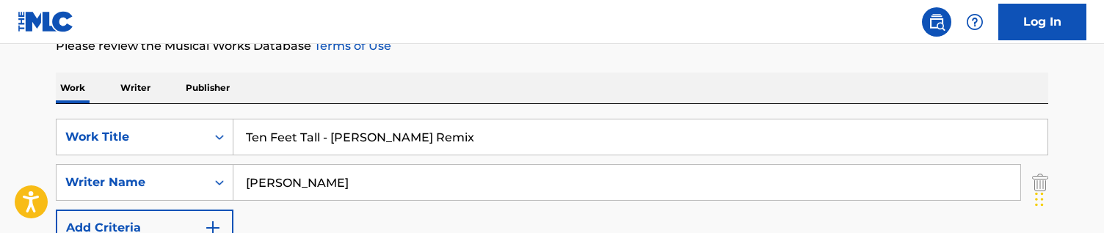
scroll to position [210, 0]
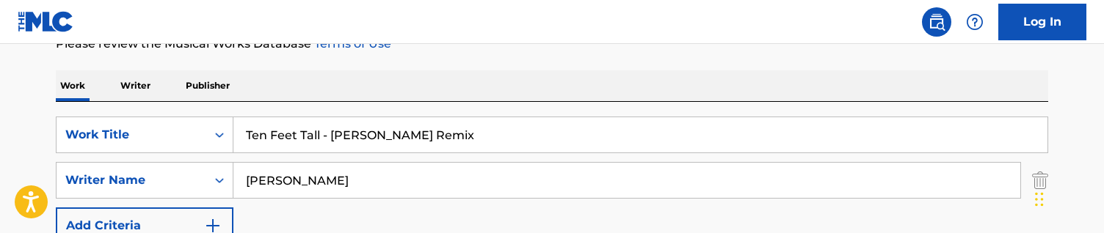
drag, startPoint x: 485, startPoint y: 134, endPoint x: 120, endPoint y: 103, distance: 366.9
click at [120, 103] on div "SearchWithCriteriac5a9be78-6a0c-401c-ba17-486b6a0496cc Work Title Ten Feet Tall…" at bounding box center [552, 202] width 993 height 201
paste input "Valse Caprice in C Major"
type input "Valse Caprice in C Major"
click at [369, 188] on input "[PERSON_NAME]" at bounding box center [626, 180] width 787 height 35
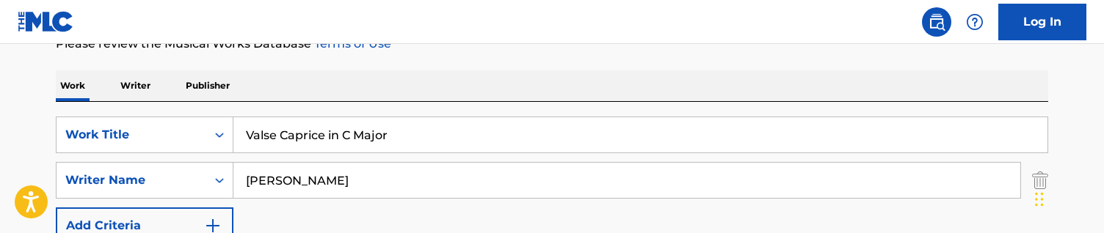
click at [369, 188] on input "[PERSON_NAME]" at bounding box center [626, 180] width 787 height 35
paste input "[PERSON_NAME]"
type input "[PERSON_NAME]"
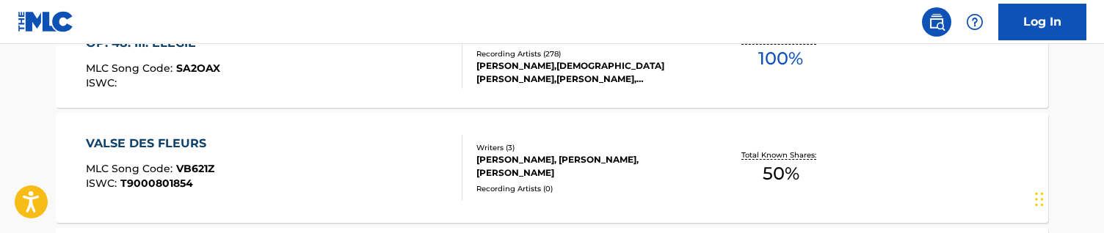
scroll to position [709, 0]
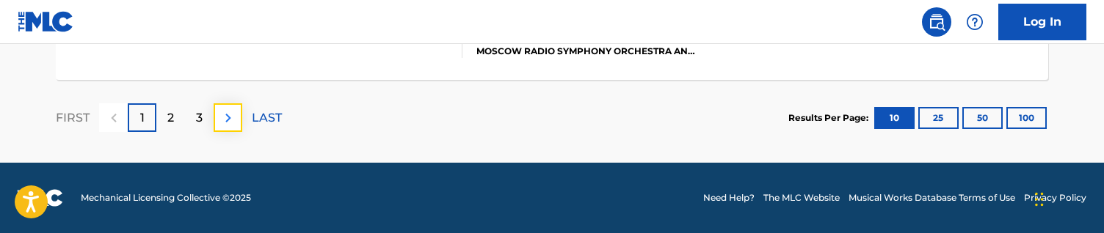
click at [225, 114] on img at bounding box center [229, 118] width 18 height 18
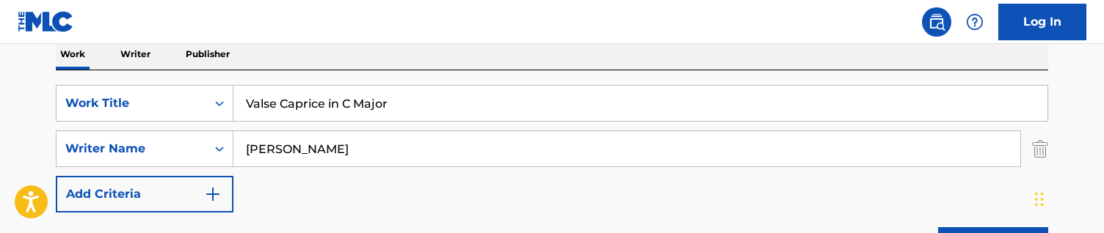
scroll to position [244, 0]
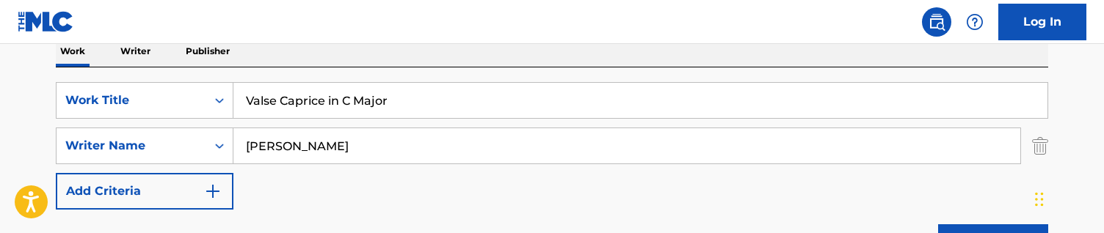
drag, startPoint x: 281, startPoint y: 79, endPoint x: 153, endPoint y: 79, distance: 128.5
click at [153, 79] on div "SearchWithCriteriac5a9be78-6a0c-401c-ba17-486b6a0496cc Work Title Valse Caprice…" at bounding box center [552, 168] width 993 height 201
paste input "inohradska c.p.90"
type input "Vinohradska c.p.90"
click at [413, 152] on input "[PERSON_NAME]" at bounding box center [626, 145] width 787 height 35
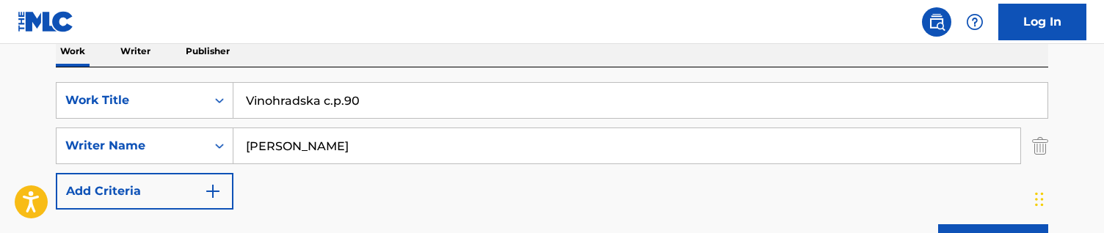
click at [413, 152] on input "[PERSON_NAME]" at bounding box center [626, 145] width 787 height 35
paste input "[PERSON_NAME]"
type input "[PERSON_NAME]"
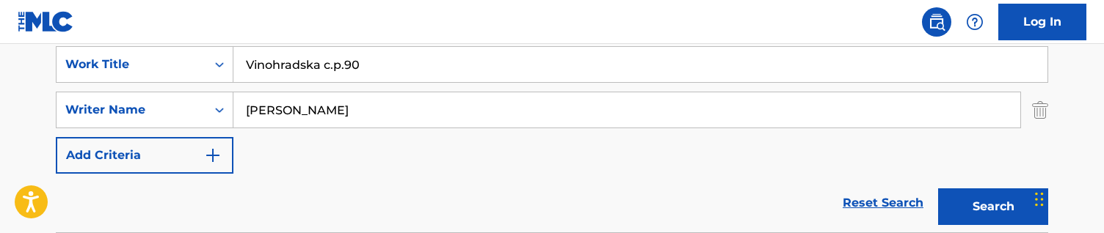
scroll to position [278, 0]
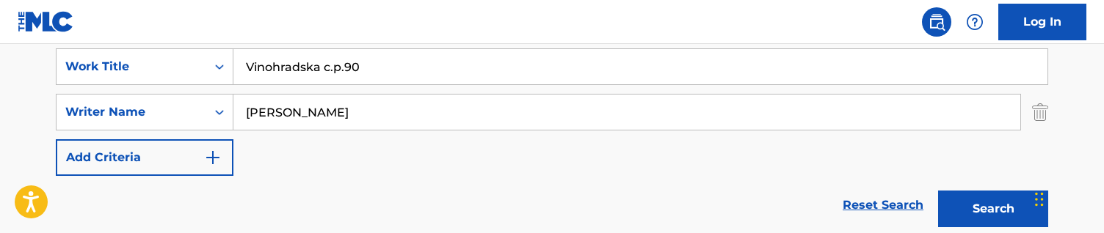
drag, startPoint x: 380, startPoint y: 70, endPoint x: 196, endPoint y: 37, distance: 186.5
click at [196, 37] on div "Log In The MLC Public Work Search The accuracy and completeness of The MLC's da…" at bounding box center [552, 40] width 1104 height 637
click at [317, 67] on input "Vinohradska c.p.90" at bounding box center [640, 66] width 814 height 35
click at [403, 62] on input "Vinohradska c.p.90" at bounding box center [640, 66] width 814 height 35
click at [938, 191] on button "Search" at bounding box center [993, 209] width 110 height 37
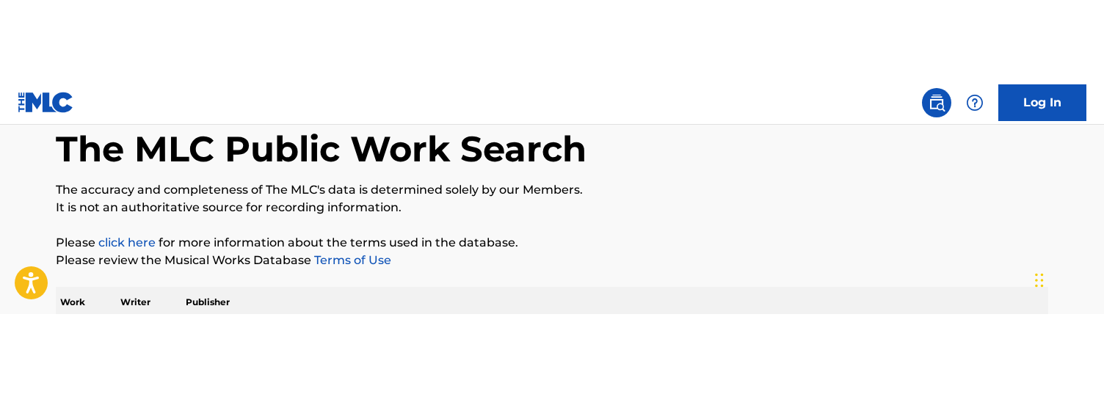
scroll to position [0, 0]
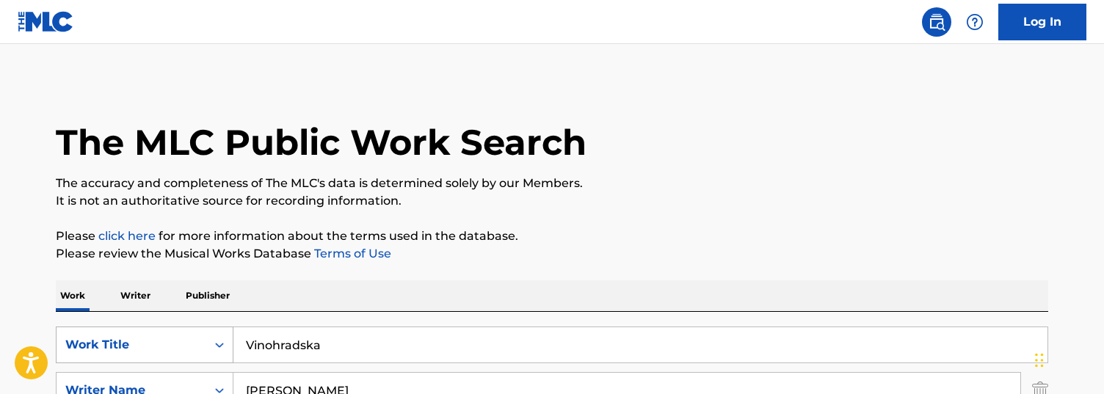
drag, startPoint x: 353, startPoint y: 352, endPoint x: 199, endPoint y: 330, distance: 155.8
click at [199, 233] on div "SearchWithCriteriac5a9be78-6a0c-401c-ba17-486b6a0496cc Work Title Vinohradska" at bounding box center [552, 345] width 993 height 37
paste input "ola [MEDICAL_DATA] No. 2, Op. 123: II. —"
type input "[PERSON_NAME] [MEDICAL_DATA] No. 2, Op. 123: II. —"
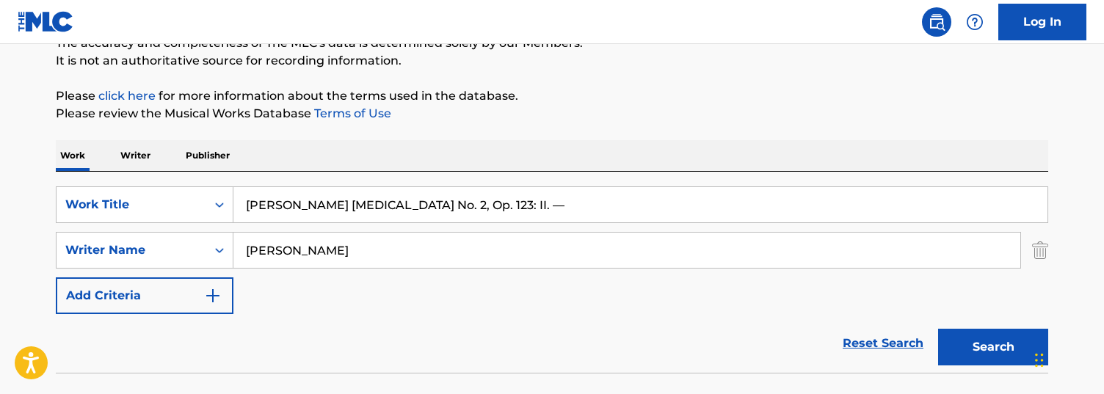
scroll to position [142, 0]
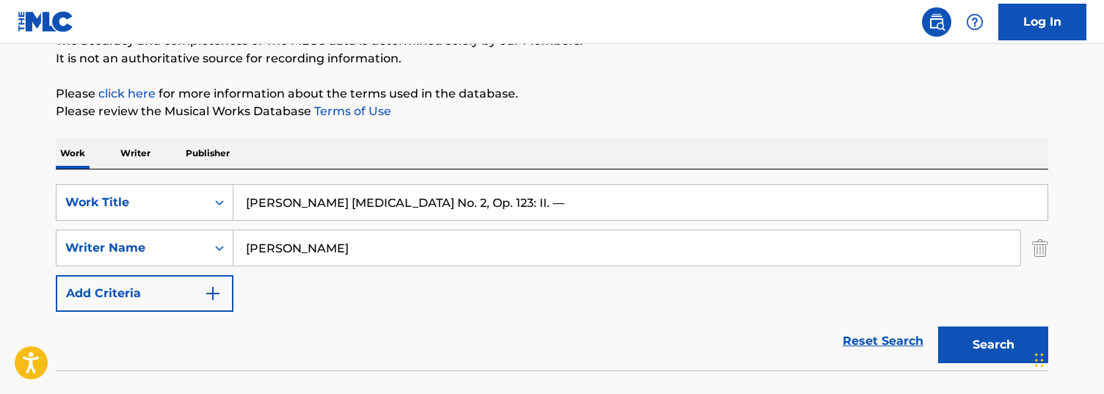
drag, startPoint x: 430, startPoint y: 251, endPoint x: 30, endPoint y: 219, distance: 400.7
click at [30, 219] on main "The MLC Public Work Search The accuracy and completeness of The MLC's data is d…" at bounding box center [552, 163] width 1104 height 523
paste input "[PERSON_NAME]"
type input "[PERSON_NAME]"
click at [938, 233] on button "Search" at bounding box center [993, 345] width 110 height 37
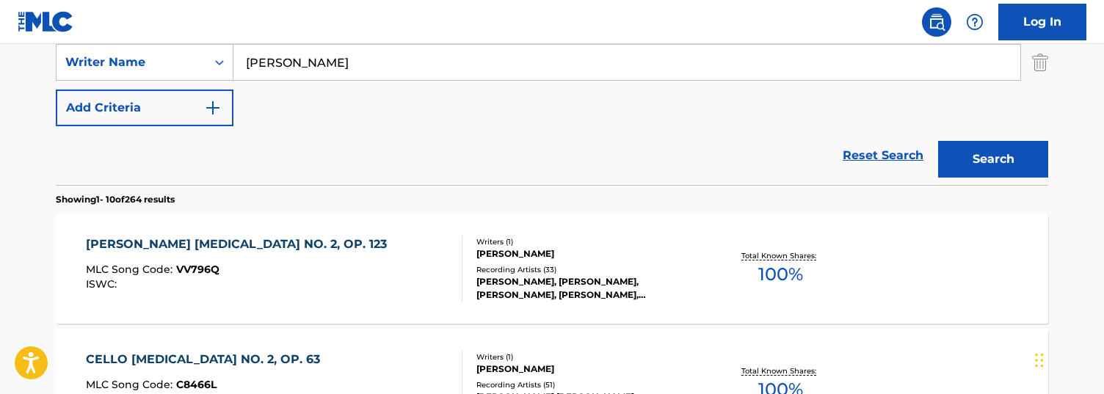
scroll to position [326, 0]
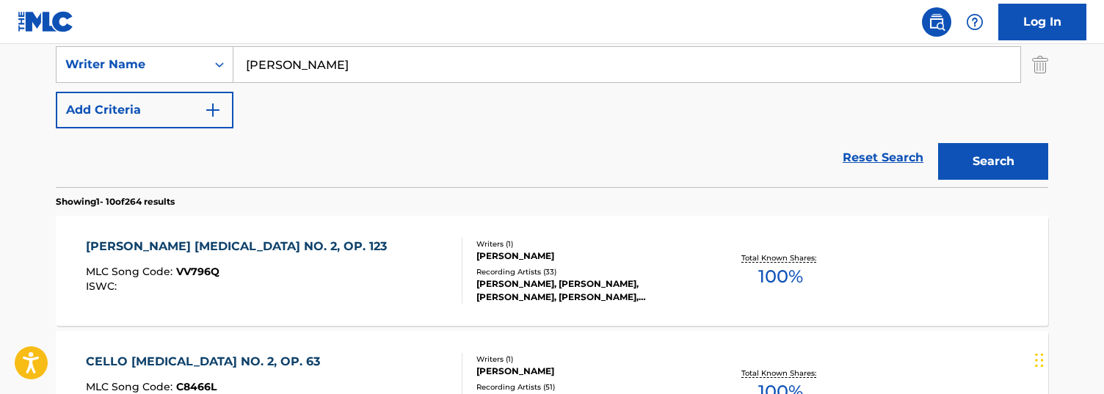
click at [446, 233] on div "[PERSON_NAME] [MEDICAL_DATA] NO. 2, OP. 123 MLC Song Code : VV796Q ISWC :" at bounding box center [274, 271] width 377 height 66
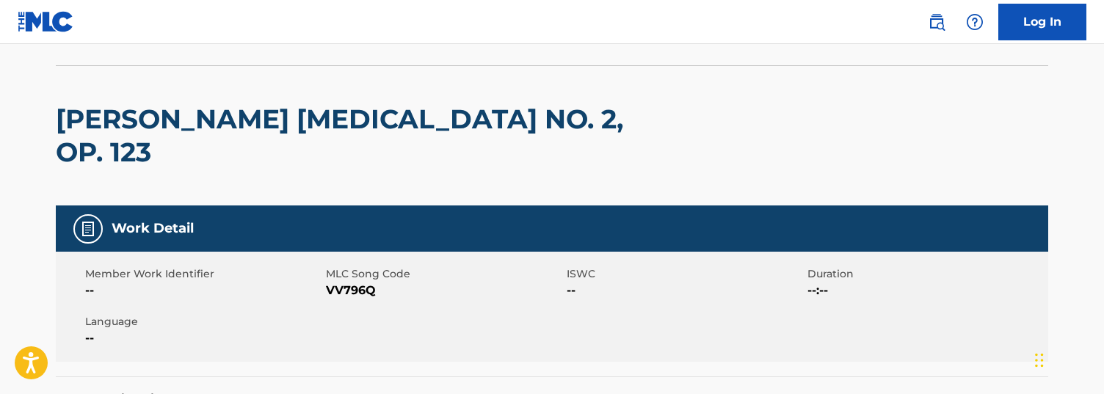
scroll to position [98, 0]
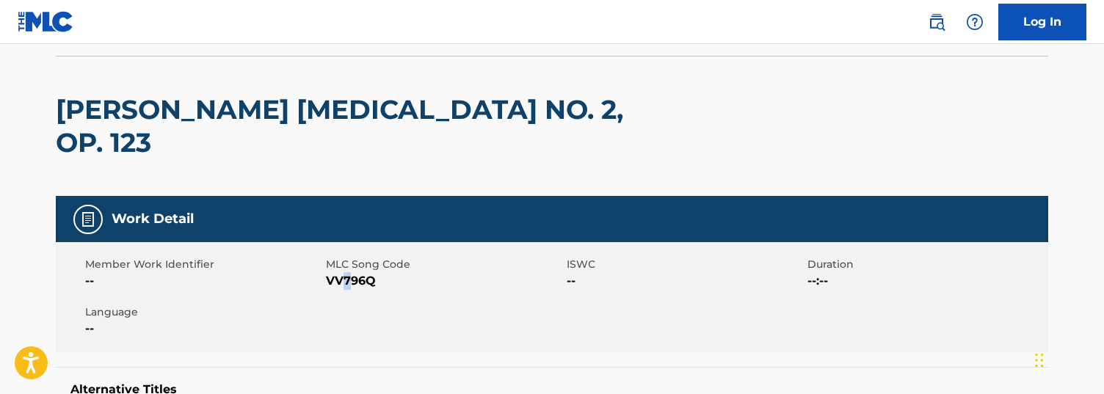
click at [347, 233] on span "VV796Q" at bounding box center [444, 281] width 237 height 18
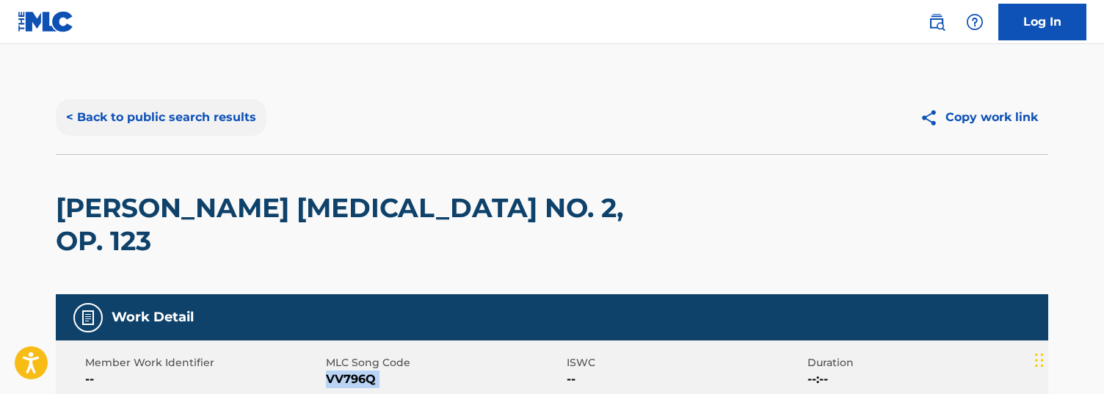
click at [184, 104] on button "< Back to public search results" at bounding box center [161, 117] width 211 height 37
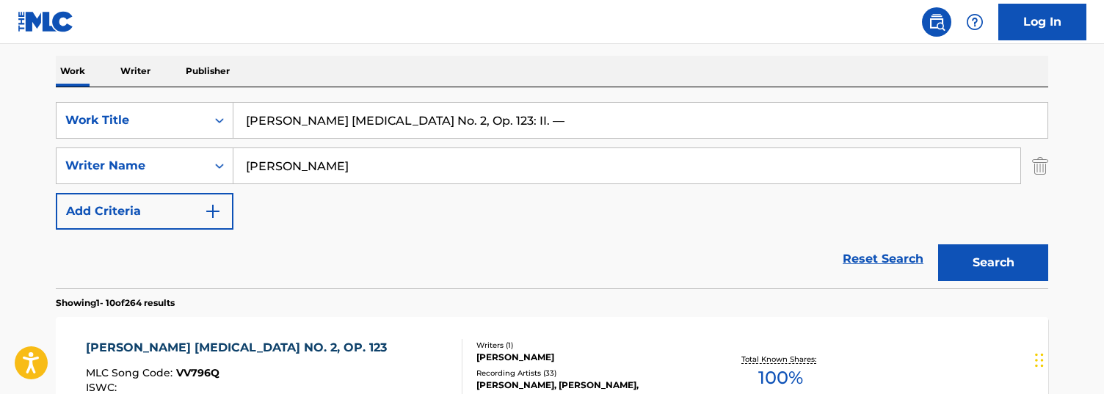
scroll to position [224, 0]
drag, startPoint x: 482, startPoint y: 127, endPoint x: -1, endPoint y: 82, distance: 485.2
paste input "The Four Seasons, Winter, Violin Concerto in F Minor, RV 297, Op. 8 No. 4: II. …"
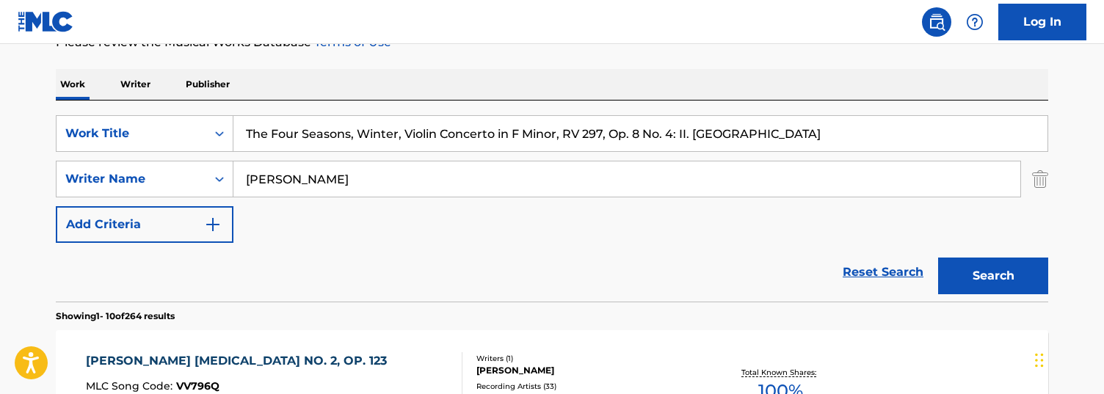
scroll to position [226, 0]
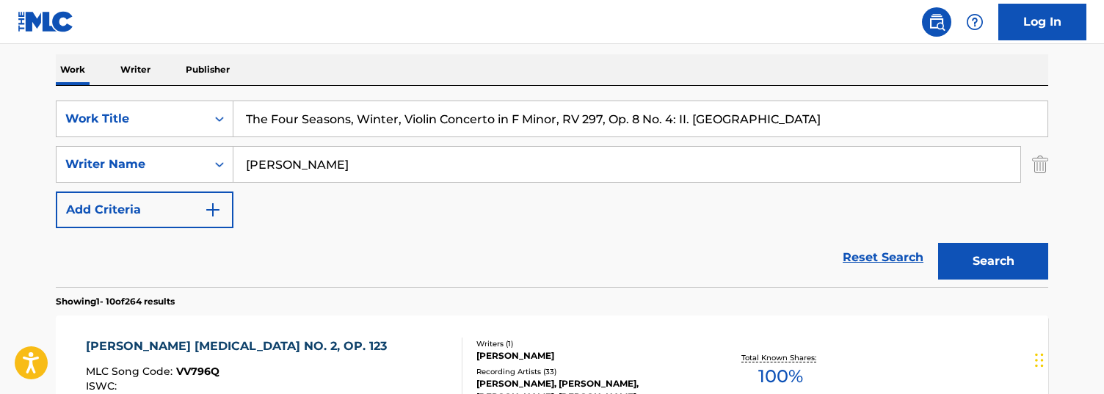
type input "The Four Seasons, Winter, Violin Concerto in F Minor, RV 297, Op. 8 No. 4: II. …"
drag, startPoint x: 396, startPoint y: 175, endPoint x: 143, endPoint y: 172, distance: 252.6
click at [143, 172] on div "SearchWithCriteria748b6684-06ea-4e84-9fbe-8f01ce8b9efc Writer Name [PERSON_NAME]" at bounding box center [552, 164] width 993 height 37
paste input "[PERSON_NAME]"
drag, startPoint x: 527, startPoint y: 170, endPoint x: 214, endPoint y: 170, distance: 312.8
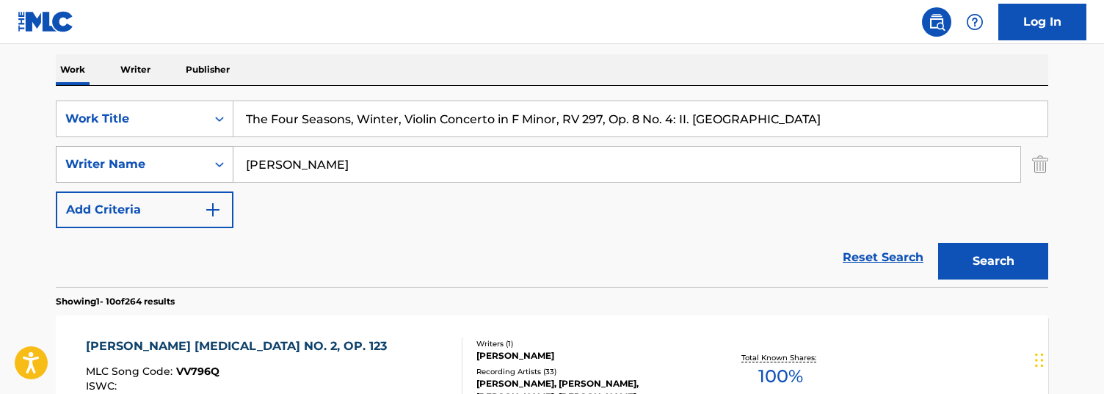
click at [214, 170] on div "SearchWithCriteria748b6684-06ea-4e84-9fbe-8f01ce8b9efc Writer Name [PERSON_NAME]" at bounding box center [552, 164] width 993 height 37
paste input "Search Form"
type input "[PERSON_NAME]"
click at [938, 233] on button "Search" at bounding box center [993, 261] width 110 height 37
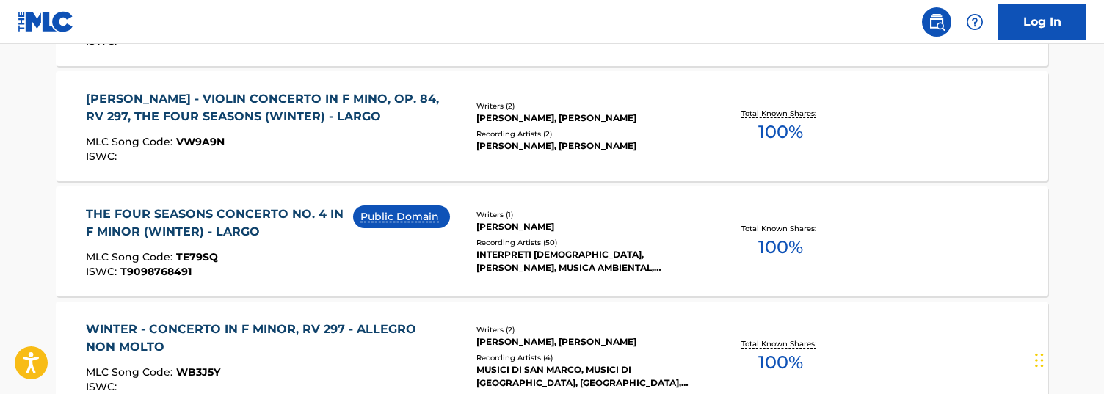
scroll to position [1046, 0]
click at [377, 233] on div "Public Domain" at bounding box center [407, 242] width 109 height 72
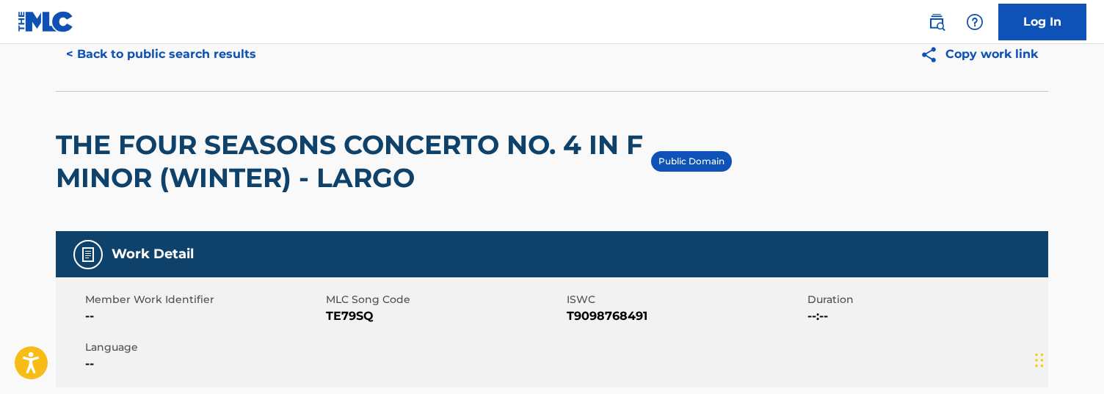
scroll to position [62, 0]
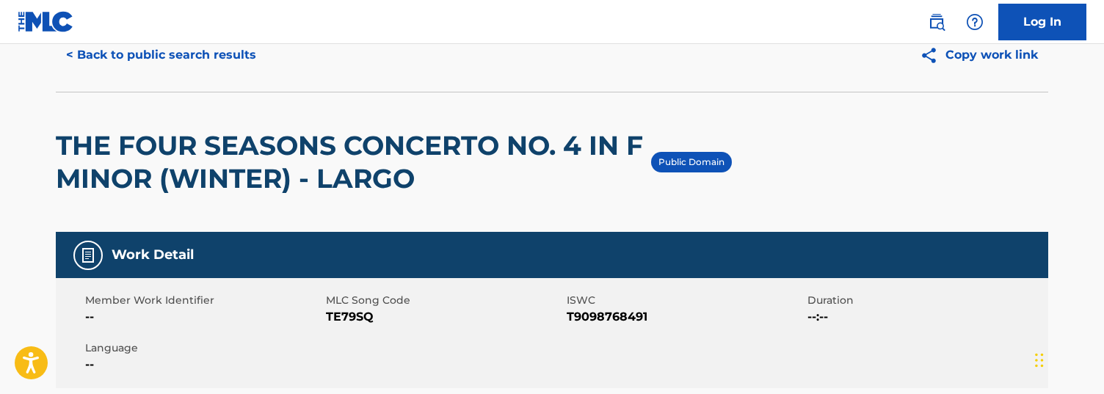
click at [355, 233] on span "TE79SQ" at bounding box center [444, 317] width 237 height 18
copy span "TE79SQ"
click at [219, 47] on button "< Back to public search results" at bounding box center [161, 55] width 211 height 37
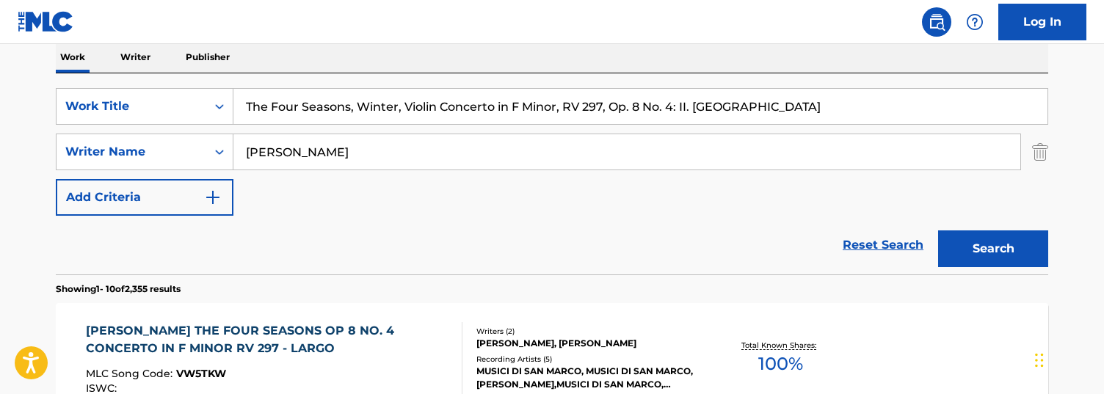
scroll to position [234, 0]
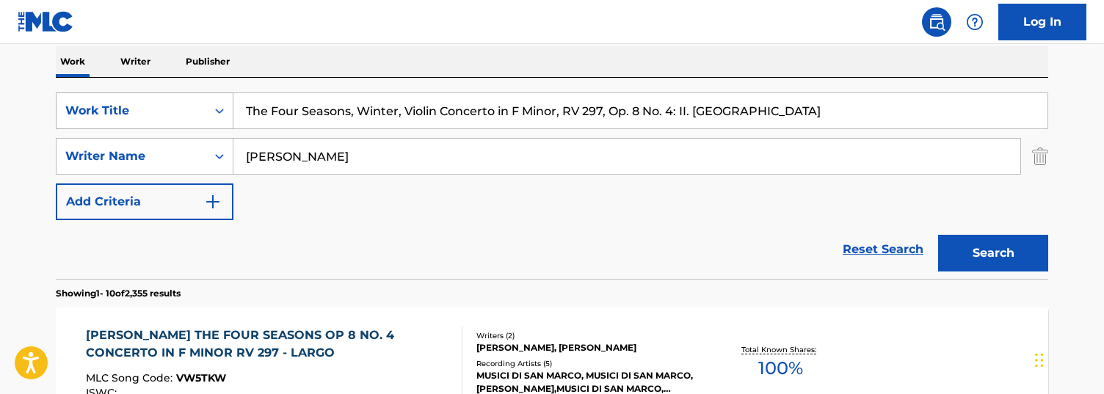
drag, startPoint x: 592, startPoint y: 109, endPoint x: 128, endPoint y: 109, distance: 464.0
click at [128, 109] on div "SearchWithCriteriac5a9be78-6a0c-401c-ba17-486b6a0496cc Work Title The Four Seas…" at bounding box center [552, 111] width 993 height 37
paste input "Wer hät [PERSON_NAME] klaut?"
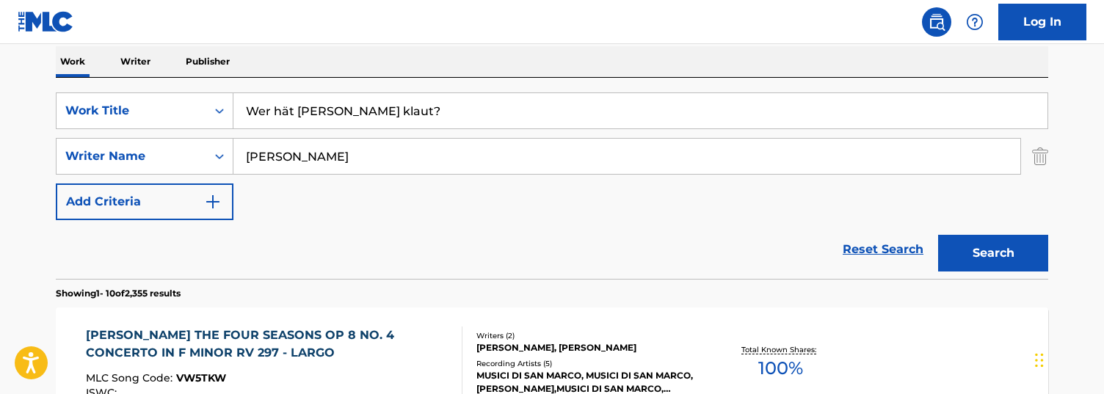
type input "Wer hät [PERSON_NAME] klaut?"
drag, startPoint x: 374, startPoint y: 167, endPoint x: 124, endPoint y: 141, distance: 251.0
click at [124, 141] on div "SearchWithCriteria748b6684-06ea-4e84-9fbe-8f01ce8b9efc Writer Name [PERSON_NAME]" at bounding box center [552, 156] width 993 height 37
paste input "[PERSON_NAME]"
type input "[PERSON_NAME]"
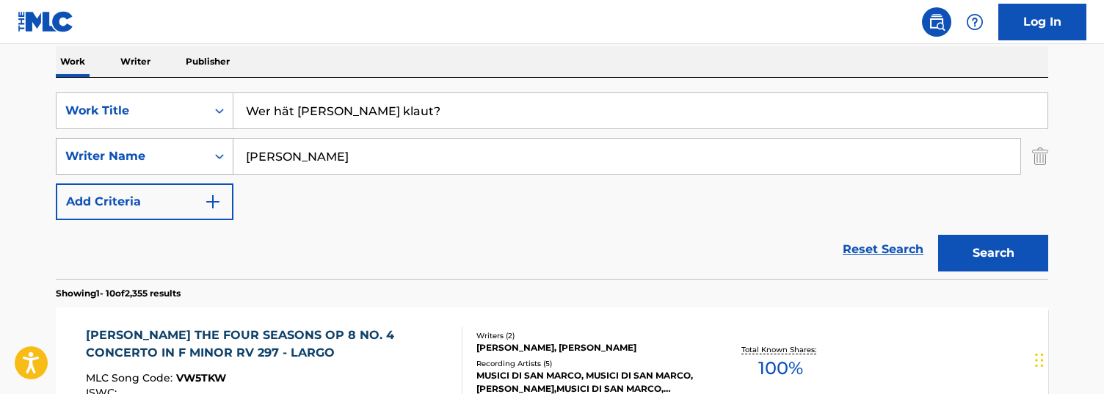
click at [938, 233] on button "Search" at bounding box center [993, 253] width 110 height 37
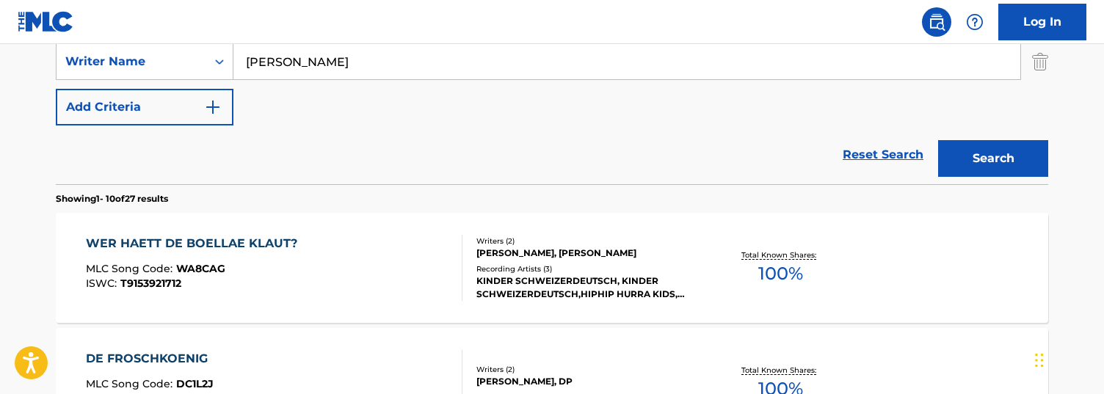
scroll to position [328, 0]
click at [382, 233] on div "WER HAETT DE BOELLAE KLAUT? MLC Song Code : WA8CAG ISWC : T9153921712" at bounding box center [274, 269] width 377 height 66
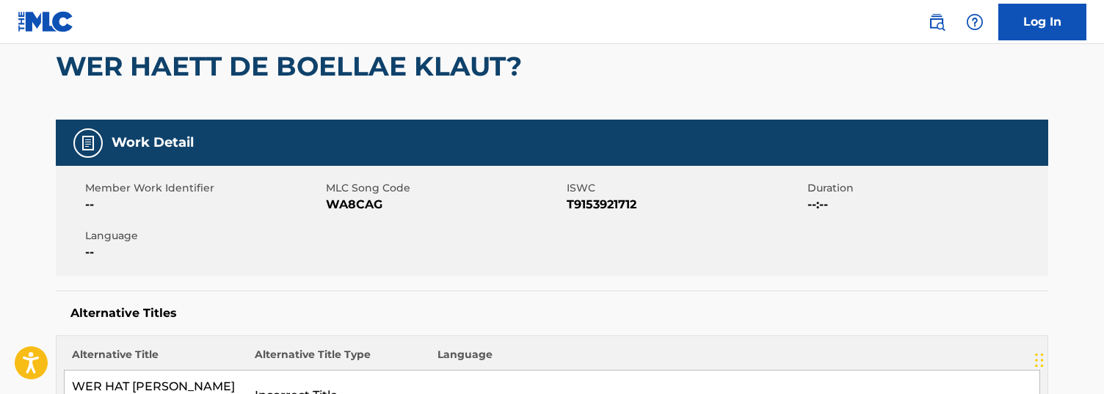
scroll to position [160, 0]
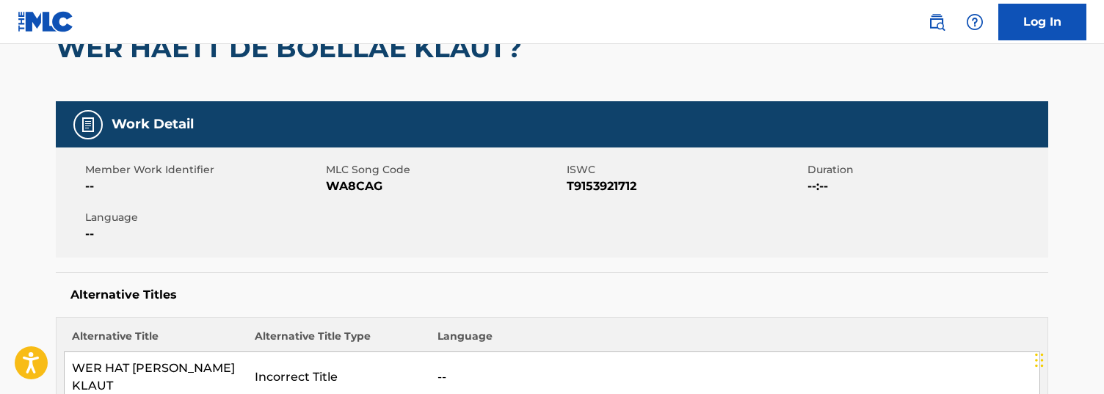
click at [358, 188] on span "WA8CAG" at bounding box center [444, 187] width 237 height 18
copy span "WA8CAG"
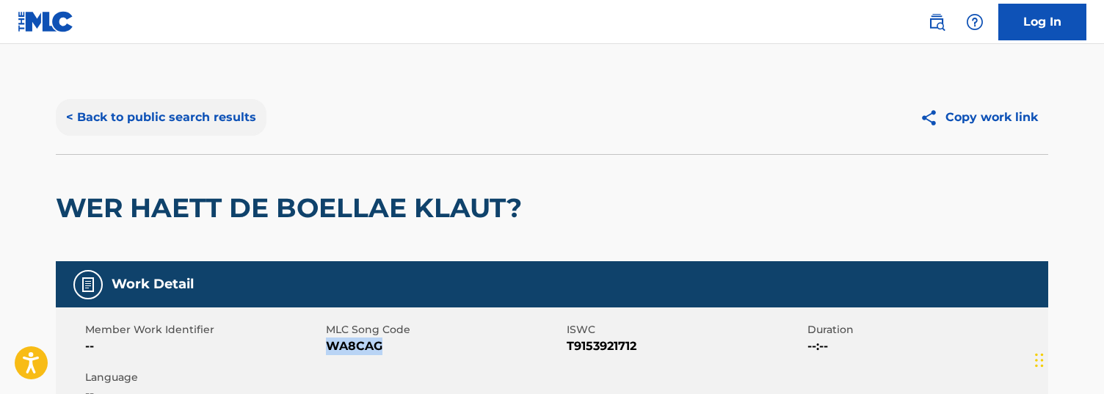
click at [175, 101] on button "< Back to public search results" at bounding box center [161, 117] width 211 height 37
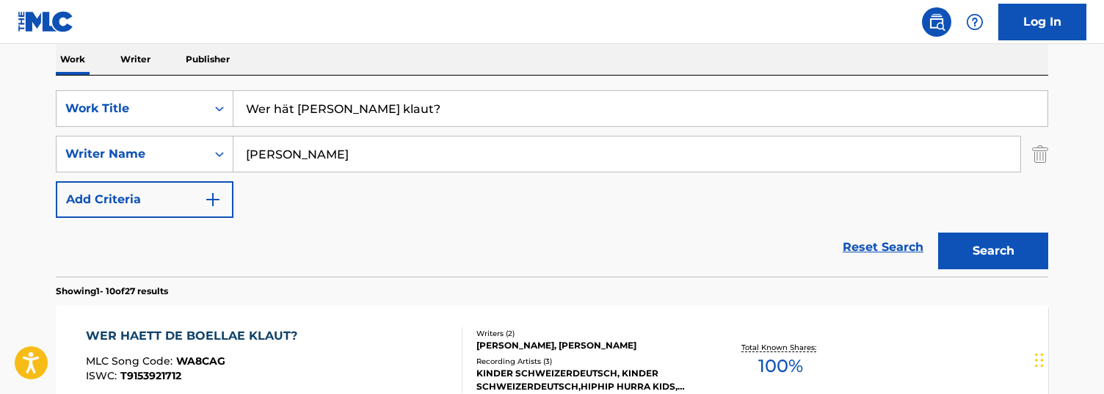
scroll to position [235, 0]
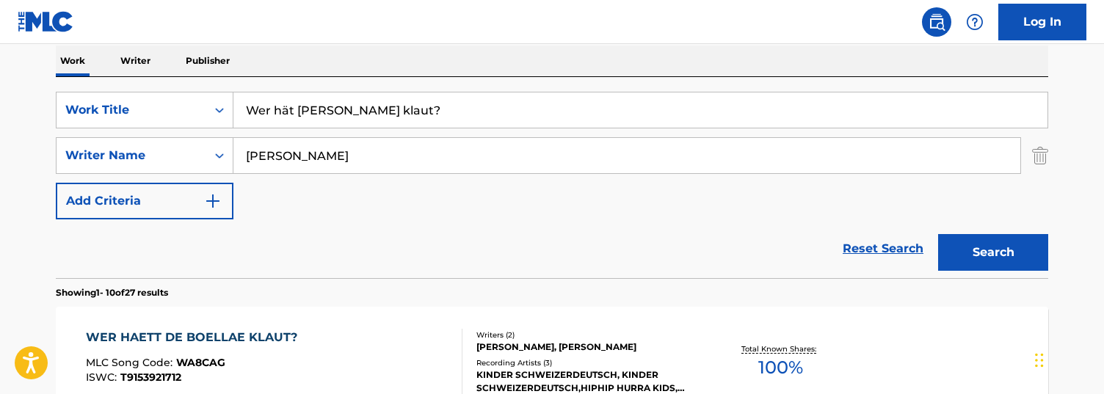
drag, startPoint x: 412, startPoint y: 116, endPoint x: 93, endPoint y: 65, distance: 323.4
paste input "ind Quintet, Op. 43: I. Allegro ben moderato - Live"
type input "Wind Quintet, Op. 43: I. Allegro ben moderato - Live"
drag, startPoint x: 385, startPoint y: 148, endPoint x: 142, endPoint y: 122, distance: 243.6
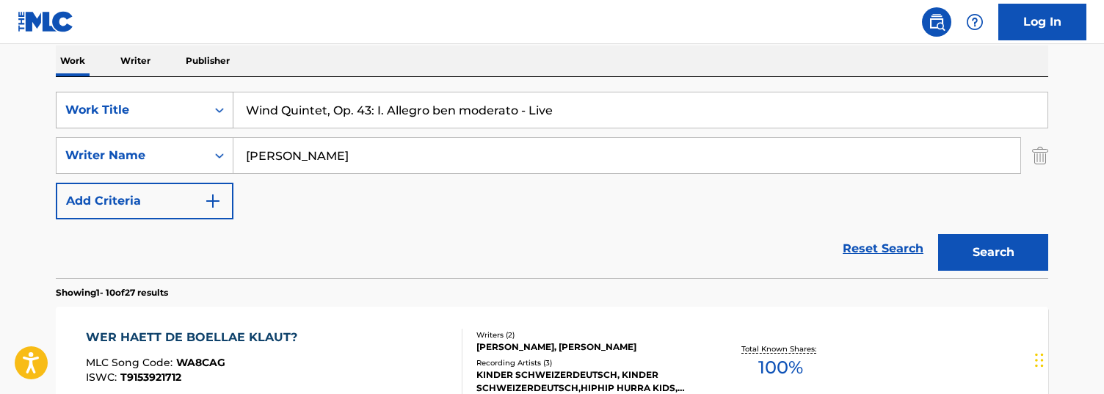
click at [142, 122] on div "SearchWithCriteriac5a9be78-6a0c-401c-ba17-486b6a0496cc Work Title Wind Quintet,…" at bounding box center [552, 156] width 993 height 128
paste input "[PERSON_NAME]"
click at [438, 170] on input "[PERSON_NAME] [PERSON_NAME]" at bounding box center [626, 155] width 787 height 35
type input "[PERSON_NAME]"
click at [938, 233] on button "Search" at bounding box center [993, 252] width 110 height 37
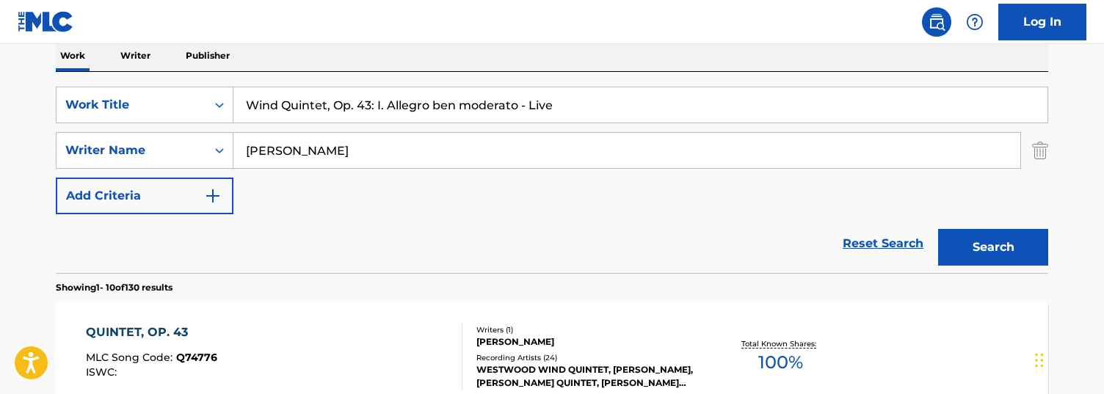
scroll to position [244, 0]
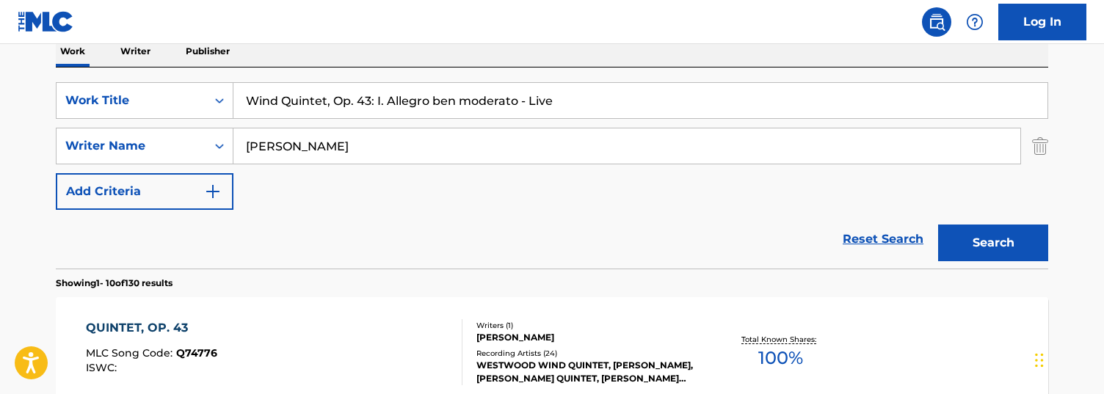
click at [430, 233] on div "QUINTET, OP. 43 MLC Song Code : Q74776 ISWC : Writers ( 1 ) [PERSON_NAME] Recor…" at bounding box center [552, 352] width 993 height 110
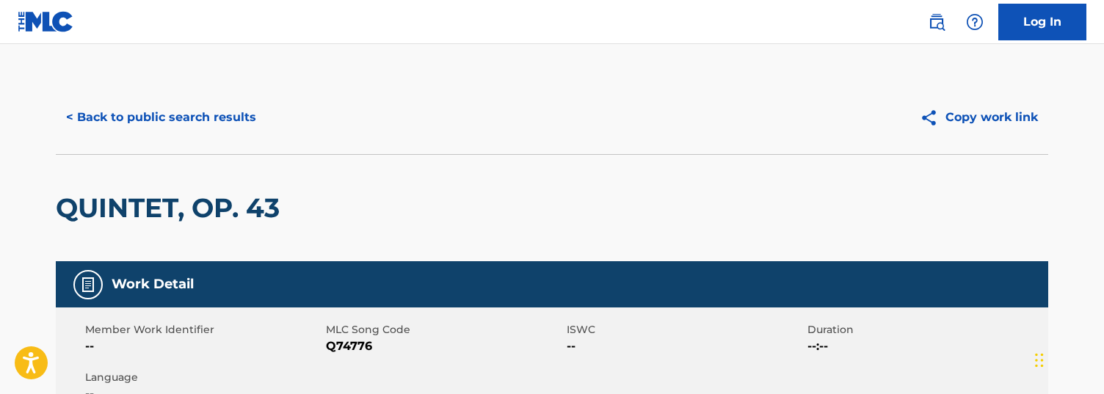
click at [126, 129] on button "< Back to public search results" at bounding box center [161, 117] width 211 height 37
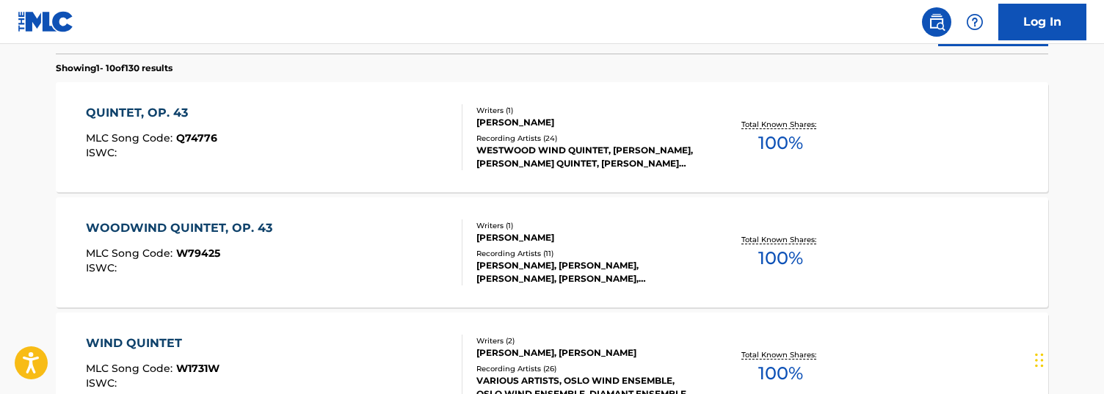
scroll to position [466, 0]
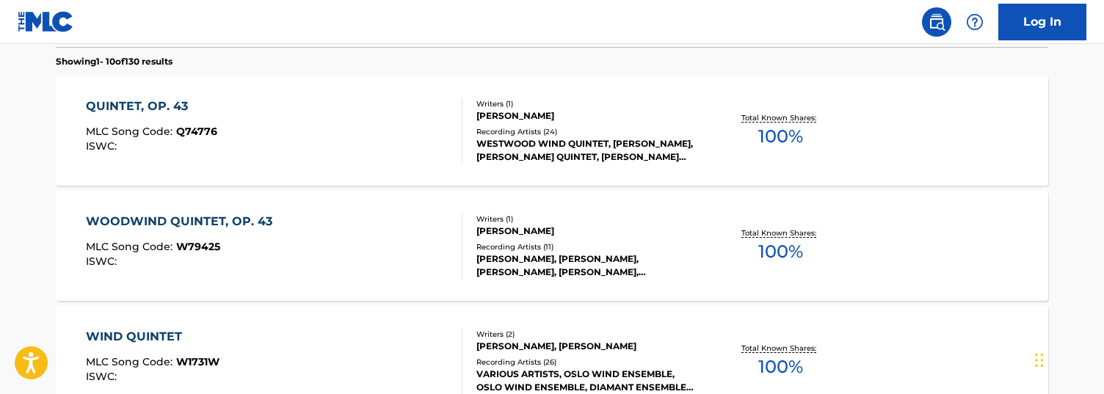
click at [286, 233] on div "WOODWIND QUINTET, OP. 43 MLC Song Code : W79425 ISWC :" at bounding box center [274, 246] width 377 height 66
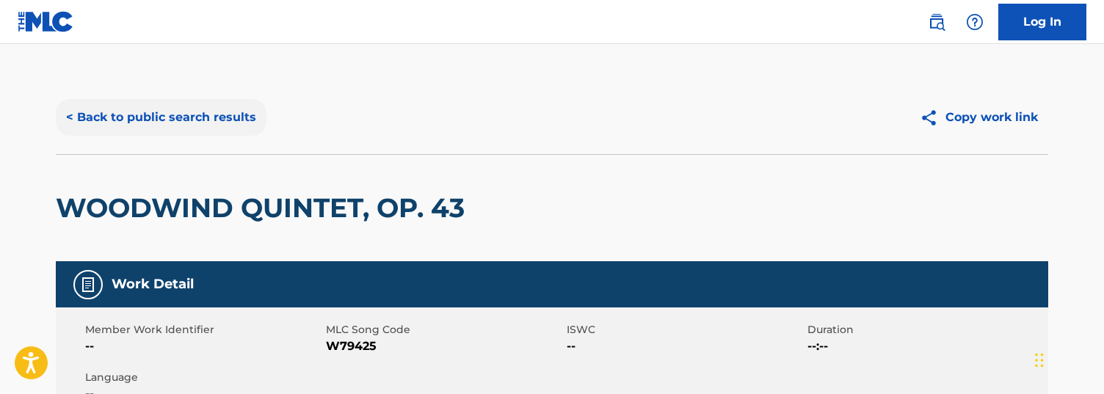
click at [199, 109] on button "< Back to public search results" at bounding box center [161, 117] width 211 height 37
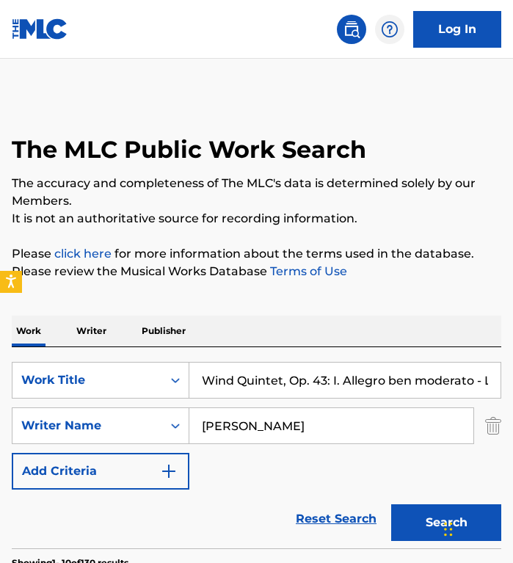
click at [316, 233] on input "Wind Quintet, Op. 43: I. Allegro ben moderato - Live" at bounding box center [344, 380] width 311 height 35
paste input "Nabucco / Act III: Va, pensiero, sull'[PERSON_NAME]"
type input "Nabucco / Act III: Va, pensiero, sull'ali dorate"
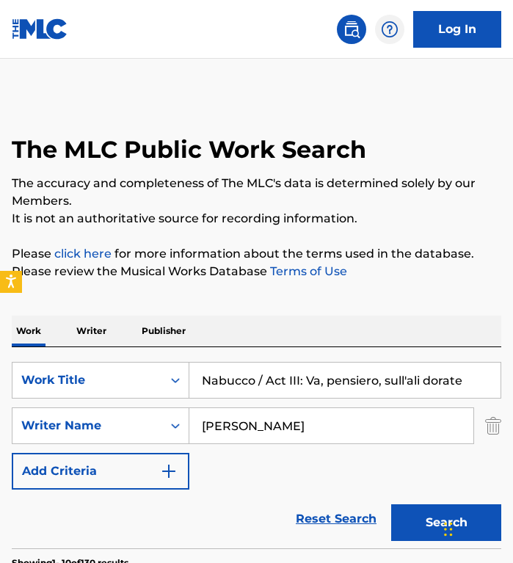
click at [327, 233] on input "[PERSON_NAME]" at bounding box center [331, 425] width 284 height 35
paste input "[PERSON_NAME] Solera"
drag, startPoint x: 292, startPoint y: 426, endPoint x: 437, endPoint y: 426, distance: 144.6
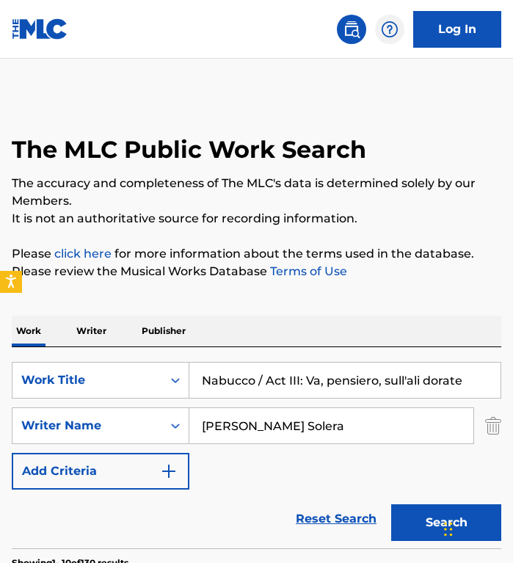
click at [437, 233] on input "[PERSON_NAME] Solera" at bounding box center [331, 425] width 284 height 35
click at [391, 233] on button "Search" at bounding box center [446, 522] width 110 height 37
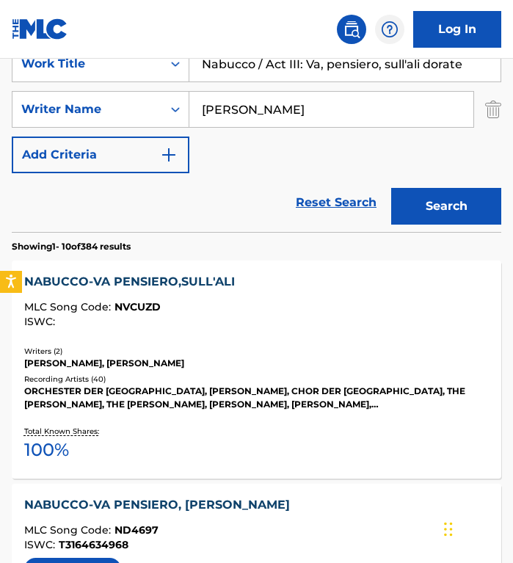
scroll to position [318, 0]
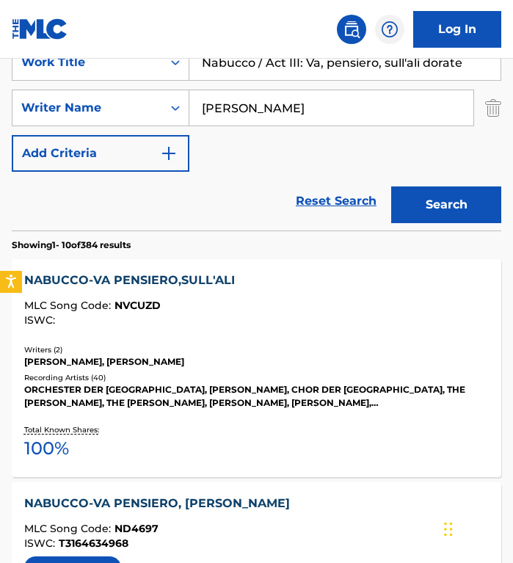
click at [331, 94] on input "[PERSON_NAME]" at bounding box center [331, 107] width 284 height 35
click at [331, 95] on input "[PERSON_NAME]" at bounding box center [331, 107] width 284 height 35
click at [330, 95] on input "[PERSON_NAME]" at bounding box center [331, 107] width 284 height 35
paste input "[PERSON_NAME]"
type input "[PERSON_NAME]"
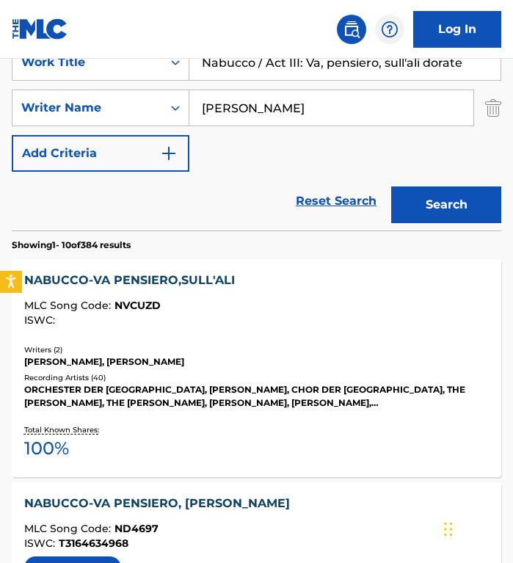
click at [391, 186] on button "Search" at bounding box center [446, 204] width 110 height 37
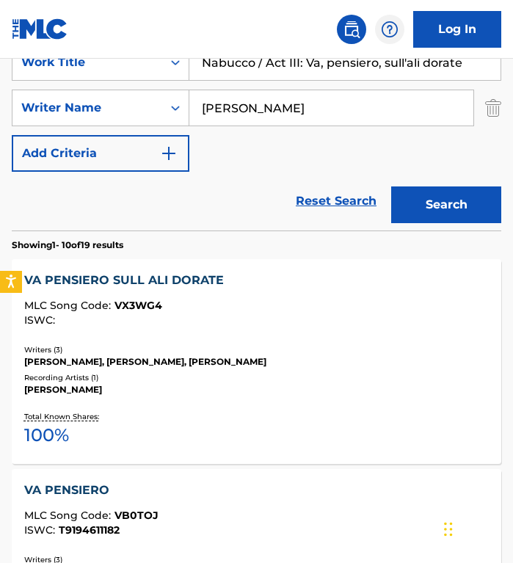
scroll to position [396, 0]
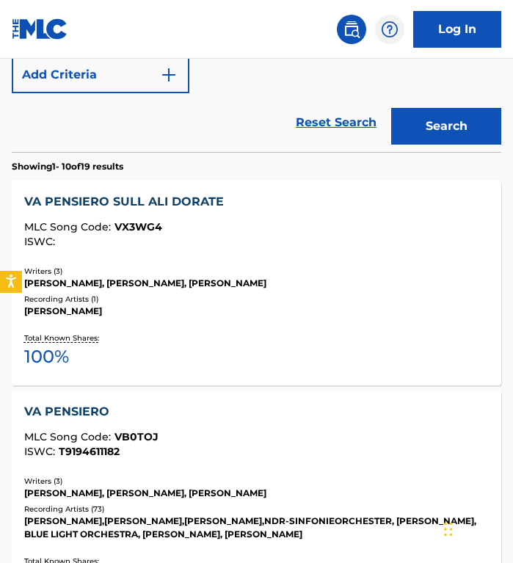
click at [257, 233] on div "VA PENSIERO SULL ALI DORATE MLC Song Code : VX3WG4 ISWC : Writers ( 3 ) [PERSON…" at bounding box center [257, 283] width 490 height 205
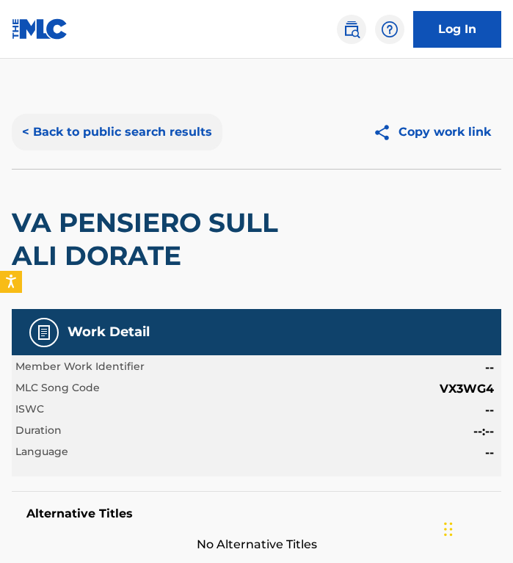
click at [87, 130] on button "< Back to public search results" at bounding box center [117, 132] width 211 height 37
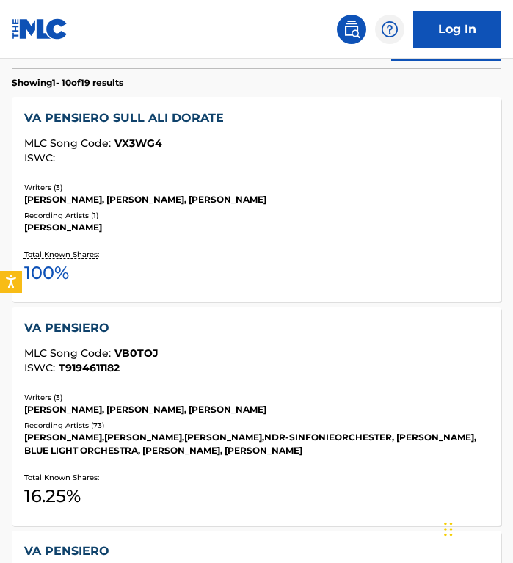
click at [203, 228] on div "[PERSON_NAME]" at bounding box center [256, 227] width 465 height 13
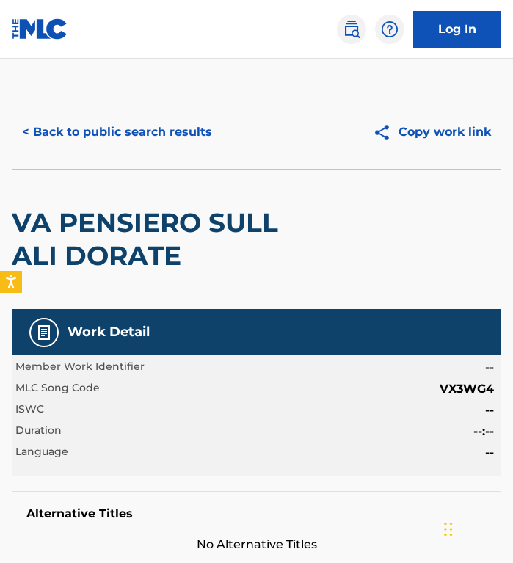
click at [214, 233] on div "Work Detail" at bounding box center [257, 332] width 490 height 46
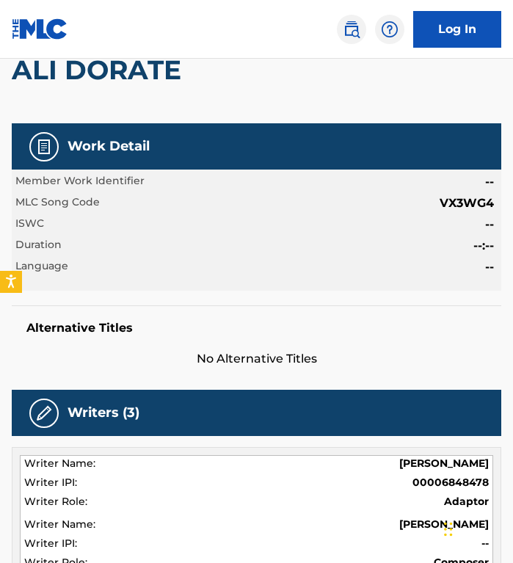
click at [267, 110] on div "VA PENSIERO SULL ALI DORATE" at bounding box center [159, 54] width 294 height 140
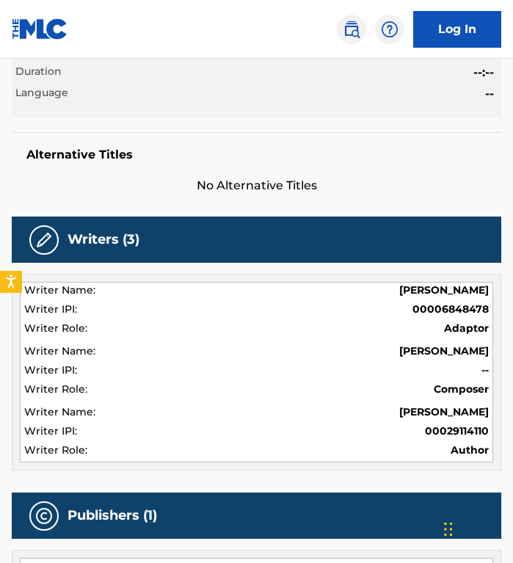
click at [261, 137] on div "Work Detail Member Work Identifier -- MLC Song Code VX3WG4 ISWC -- Duration --:…" at bounding box center [257, 72] width 490 height 244
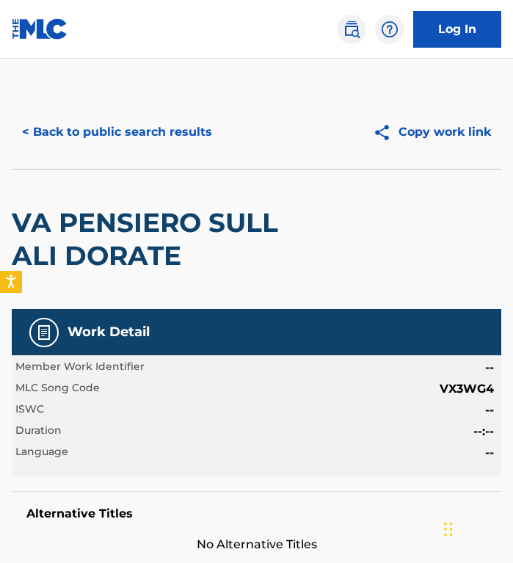
click at [110, 233] on h2 "VA PENSIERO SULL ALI DORATE" at bounding box center [159, 239] width 294 height 66
click at [105, 132] on button "< Back to public search results" at bounding box center [117, 132] width 211 height 37
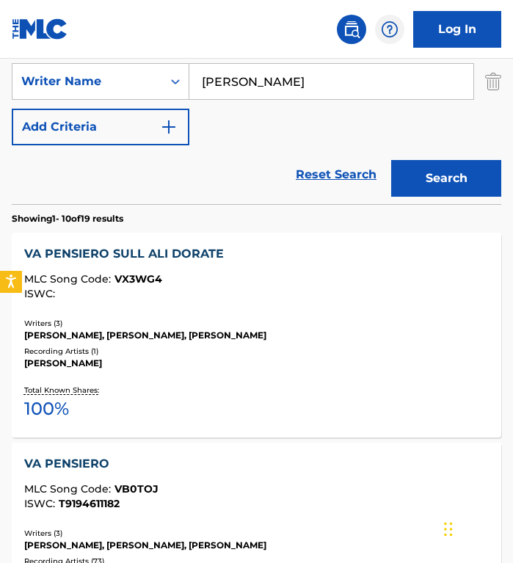
scroll to position [386, 0]
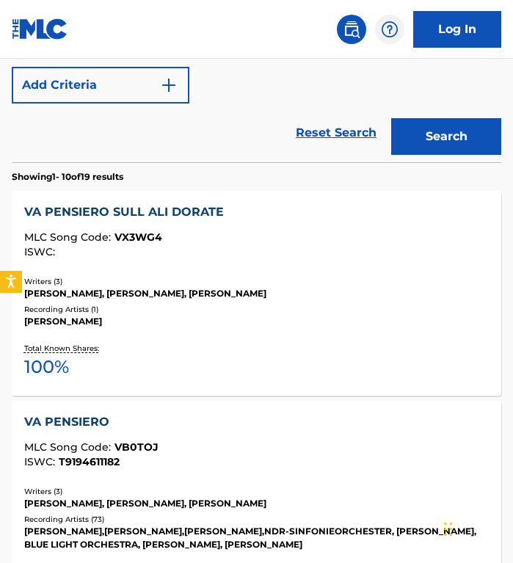
drag, startPoint x: 155, startPoint y: 150, endPoint x: 162, endPoint y: 179, distance: 30.3
click at [155, 150] on div "Reset Search Search" at bounding box center [257, 133] width 490 height 59
click at [143, 233] on div "VA PENSIERO SULL ALI DORATE MLC Song Code : VX3WG4 ISWC : Writers ( 3 ) [PERSON…" at bounding box center [257, 293] width 490 height 205
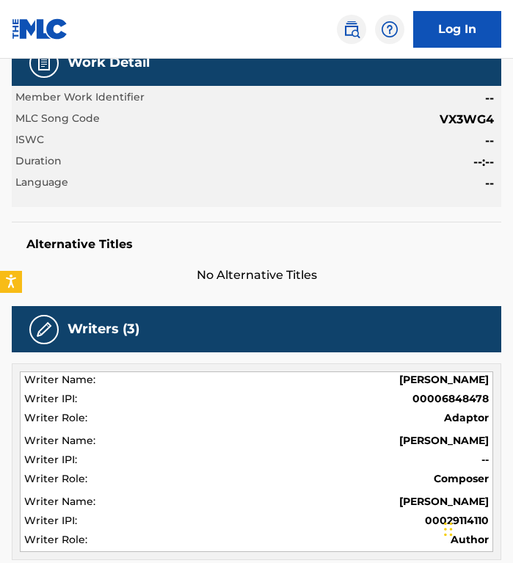
click at [142, 233] on span "No Alternative Titles" at bounding box center [257, 276] width 490 height 18
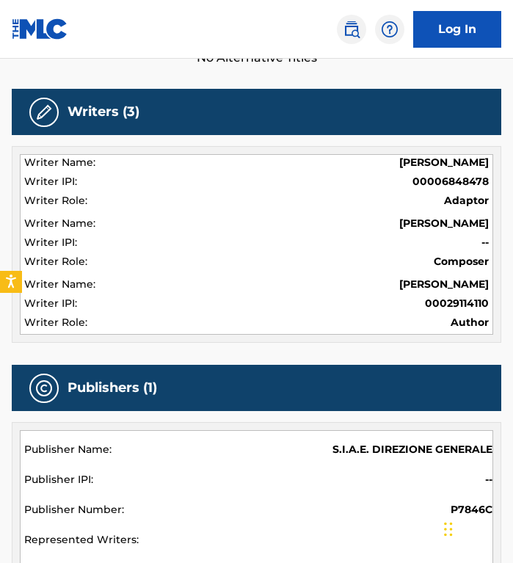
click at [142, 233] on div "Composer" at bounding box center [256, 263] width 465 height 19
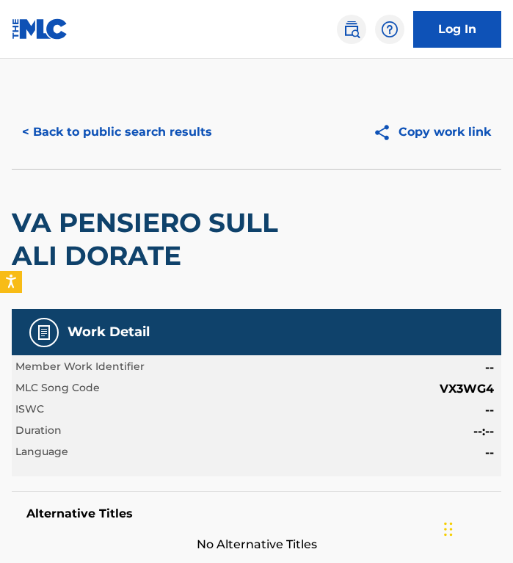
click at [158, 233] on h2 "VA PENSIERO SULL ALI DORATE" at bounding box center [159, 239] width 294 height 66
click at [164, 233] on h2 "VA PENSIERO SULL ALI DORATE" at bounding box center [159, 239] width 294 height 66
click at [158, 233] on h2 "VA PENSIERO SULL ALI DORATE" at bounding box center [159, 239] width 294 height 66
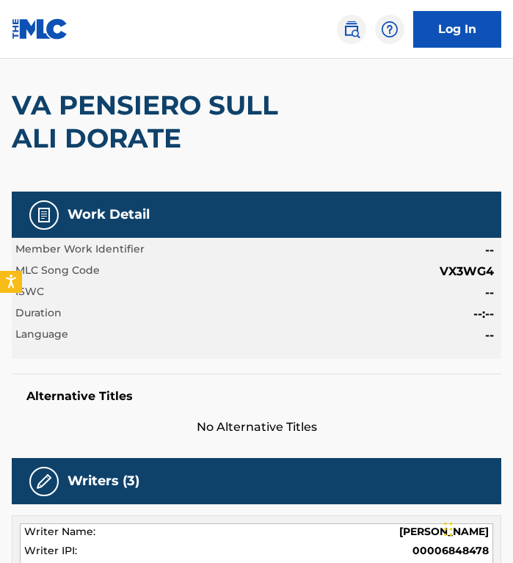
scroll to position [116, 0]
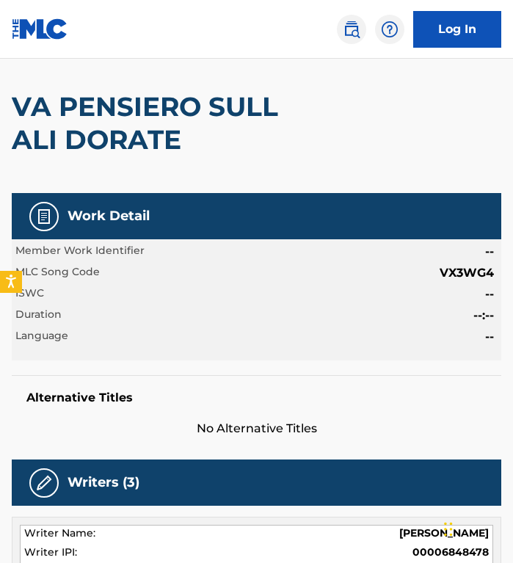
click at [479, 233] on span "VX3WG4" at bounding box center [467, 273] width 54 height 18
click at [87, 122] on h2 "VA PENSIERO SULL ALI DORATE" at bounding box center [159, 123] width 294 height 66
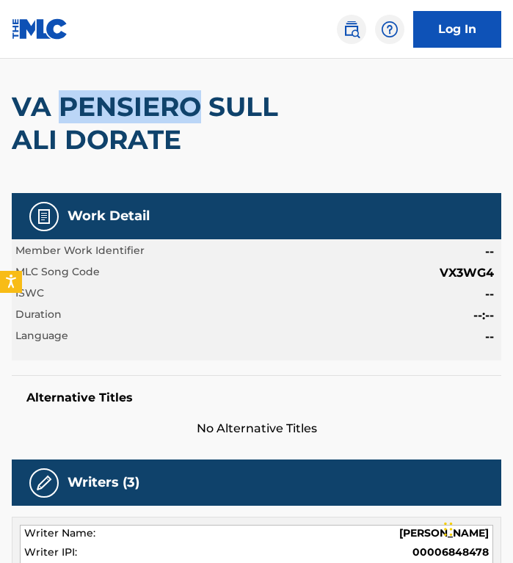
click at [87, 122] on h2 "VA PENSIERO SULL ALI DORATE" at bounding box center [159, 123] width 294 height 66
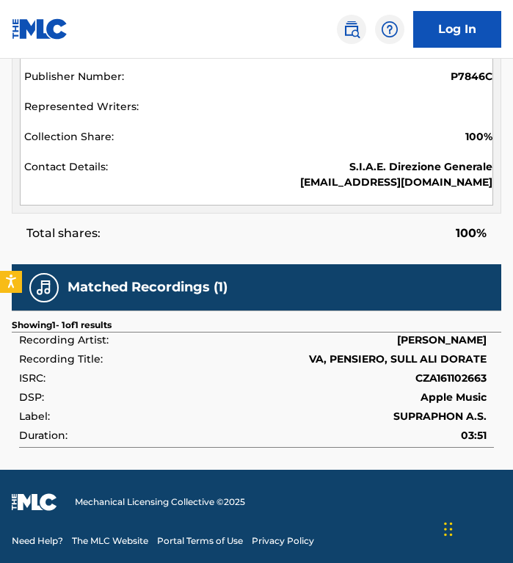
scroll to position [0, 0]
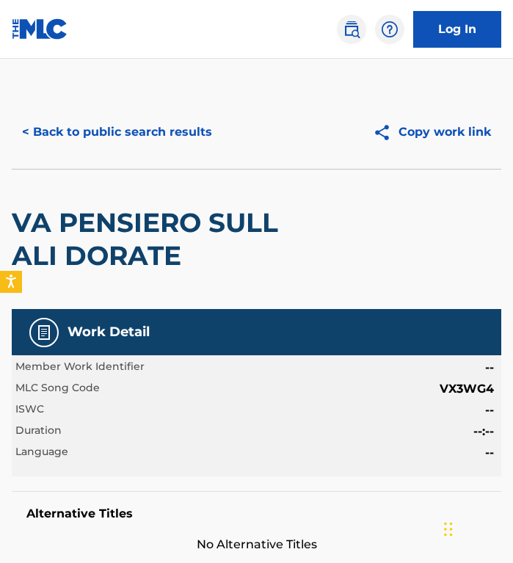
click at [82, 233] on div "Language --" at bounding box center [256, 453] width 482 height 18
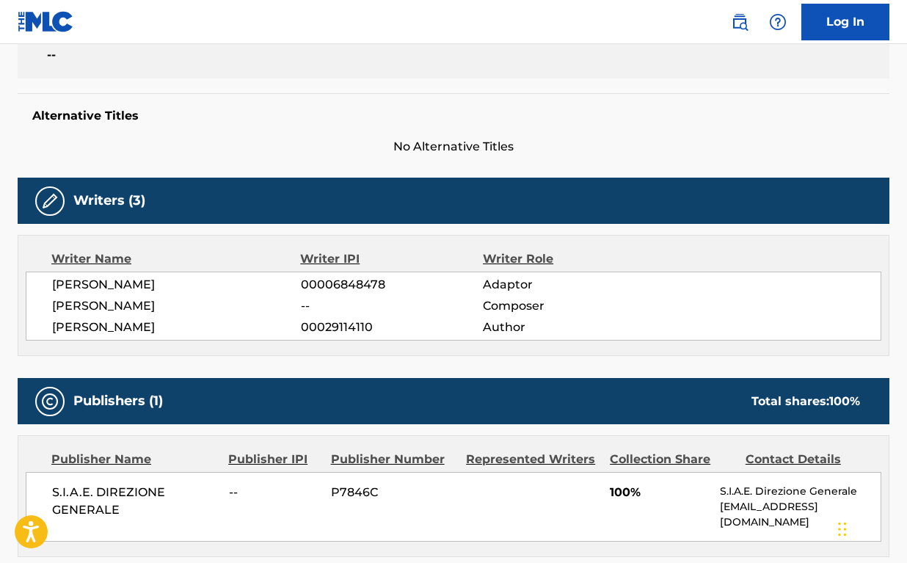
scroll to position [336, 0]
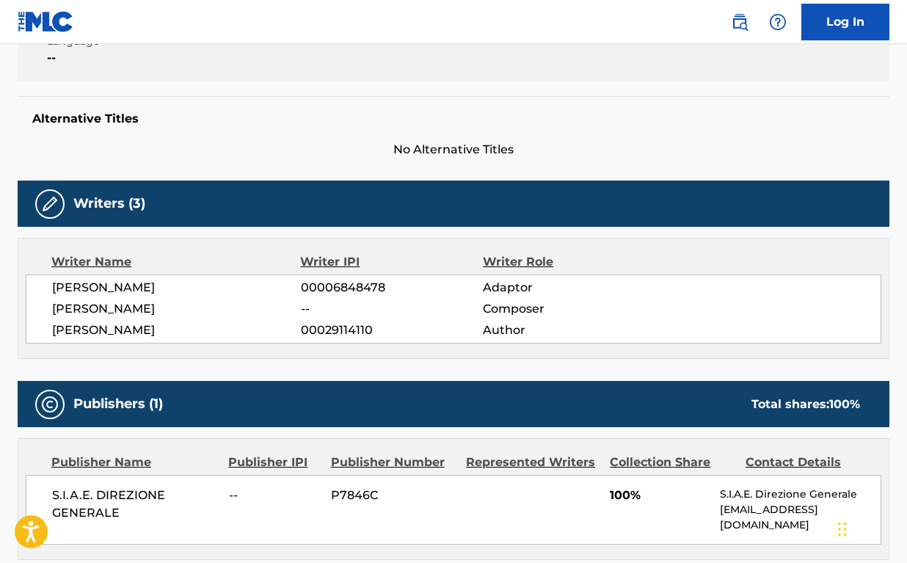
click at [112, 233] on span "[PERSON_NAME]" at bounding box center [176, 288] width 249 height 18
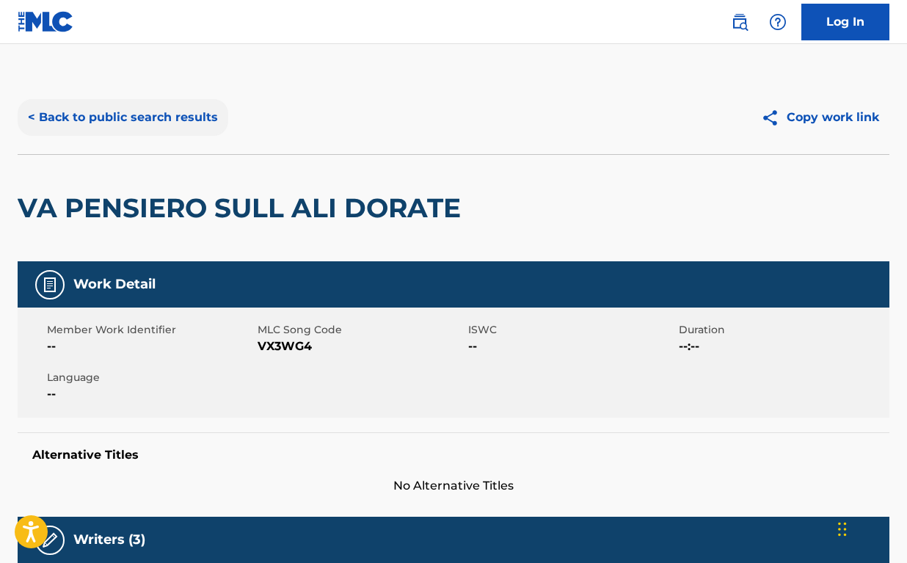
click at [145, 106] on button "< Back to public search results" at bounding box center [123, 117] width 211 height 37
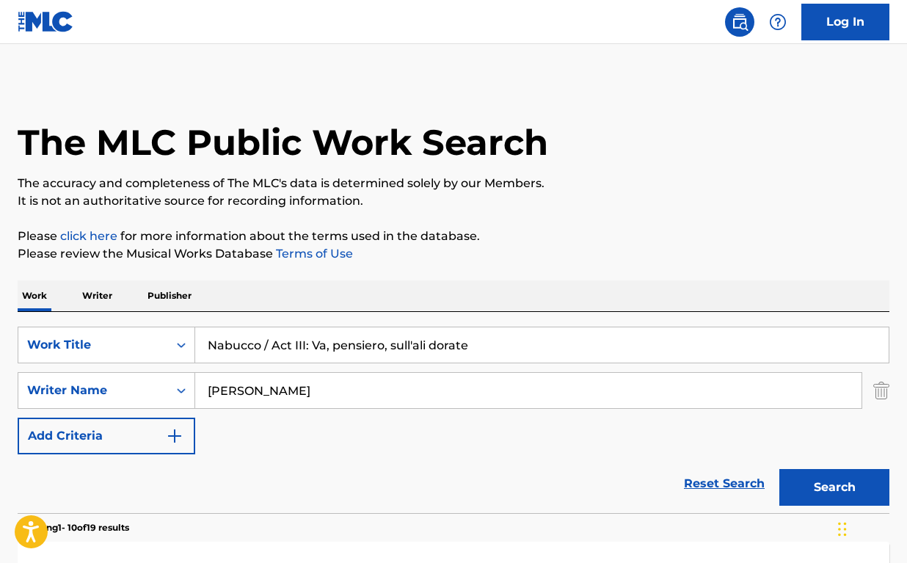
drag, startPoint x: 496, startPoint y: 327, endPoint x: 569, endPoint y: 362, distance: 80.8
click at [569, 233] on div "Nabucco / Act III: Va, pensiero, sull'ali dorate" at bounding box center [542, 345] width 695 height 37
click at [569, 233] on input "Nabucco / Act III: Va, pensiero, sull'ali dorate" at bounding box center [542, 344] width 694 height 35
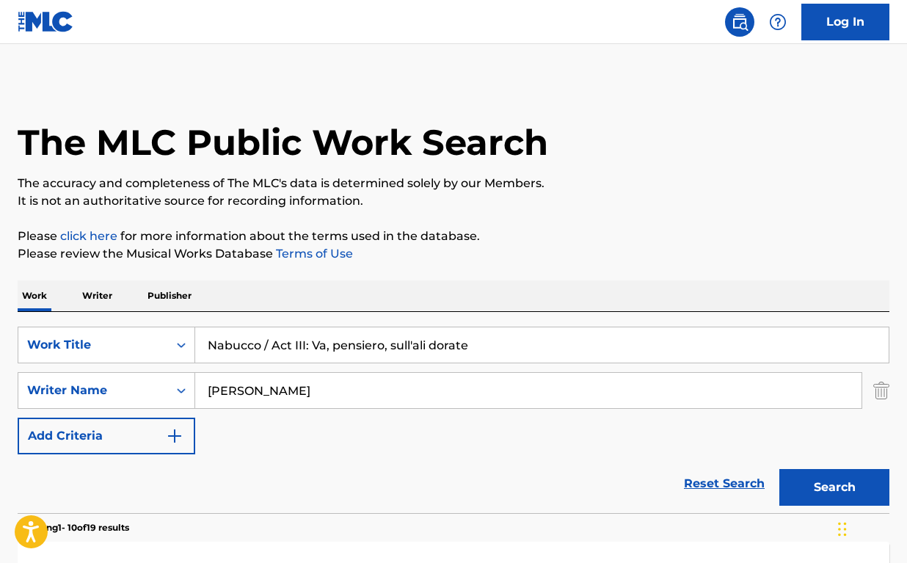
click at [569, 233] on input "Nabucco / Act III: Va, pensiero, sull'ali dorate" at bounding box center [542, 344] width 694 height 35
paste input "Te Voy a Amar"
type input "Te Voy a Amar"
drag, startPoint x: 448, startPoint y: 382, endPoint x: 703, endPoint y: 398, distance: 255.3
click at [703, 233] on input "[PERSON_NAME]" at bounding box center [528, 390] width 667 height 35
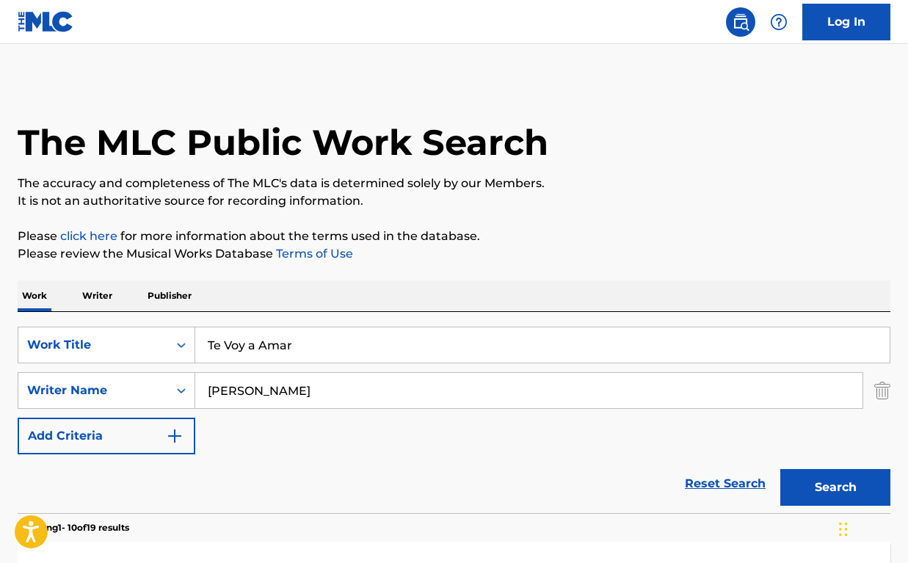
paste input "[PERSON_NAME] [PERSON_NAME]"
drag, startPoint x: 316, startPoint y: 395, endPoint x: 518, endPoint y: 396, distance: 201.2
click at [518, 233] on input "[PERSON_NAME] [PERSON_NAME]" at bounding box center [528, 390] width 667 height 35
click at [780, 233] on button "Search" at bounding box center [835, 487] width 110 height 37
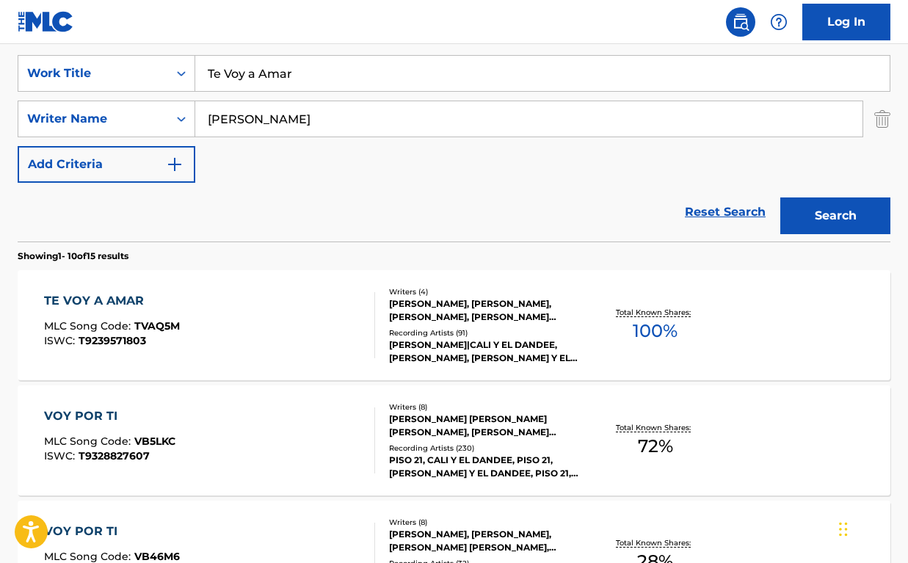
scroll to position [272, 0]
click at [355, 116] on input "[PERSON_NAME]" at bounding box center [528, 118] width 667 height 35
paste input "[PERSON_NAME]"
type input "[PERSON_NAME] [PERSON_NAME]"
click at [309, 233] on div "TE VOY A AMAR MLC Song Code : TVAQ5M ISWC : T9239571803" at bounding box center [210, 324] width 332 height 66
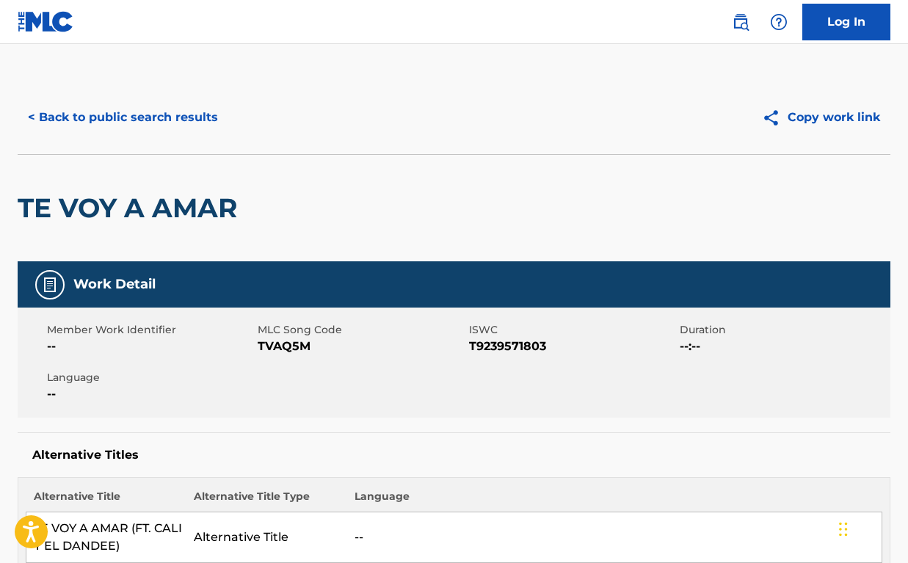
click at [373, 233] on div "Member Work Identifier -- MLC Song Code TVAQ5M ISWC T9239571803 Duration --:-- …" at bounding box center [454, 363] width 873 height 110
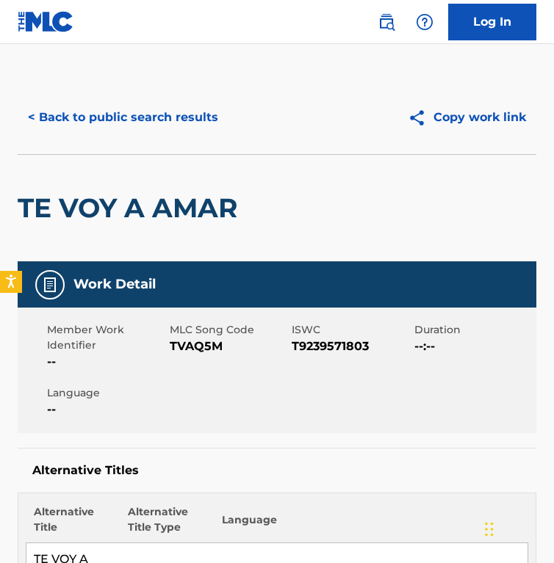
click at [187, 233] on span "TVAQ5M" at bounding box center [229, 347] width 119 height 18
click at [225, 180] on div "TE VOY A AMAR" at bounding box center [131, 208] width 227 height 106
click at [142, 118] on button "< Back to public search results" at bounding box center [123, 117] width 211 height 37
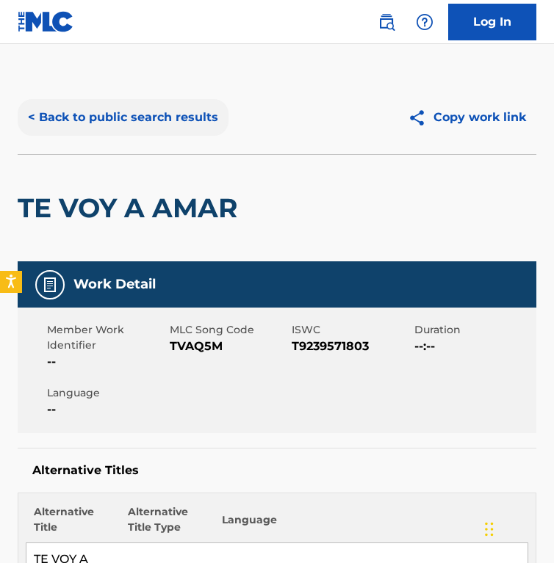
scroll to position [272, 0]
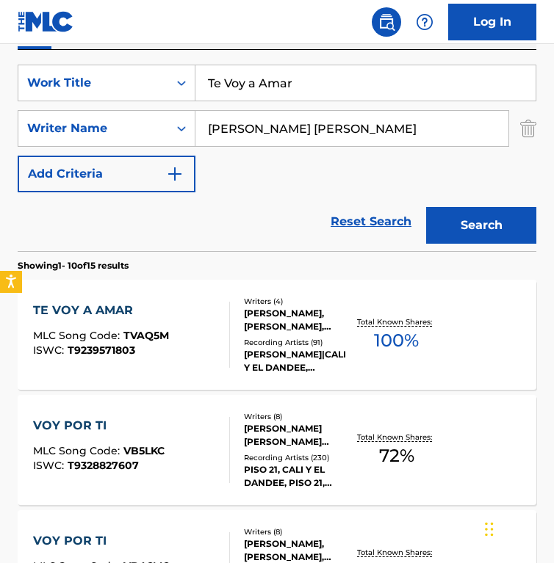
drag, startPoint x: 385, startPoint y: 128, endPoint x: -24, endPoint y: 127, distance: 409.7
click at [0, 127] on html "Accessibility Screen-Reader Guide, Feedback, and Issue Reporting | New window 0…" at bounding box center [277, 9] width 554 height 563
paste input "TATUAJE ORCHARD [PERSON_NAME]"
drag, startPoint x: 352, startPoint y: 128, endPoint x: 98, endPoint y: 126, distance: 254.0
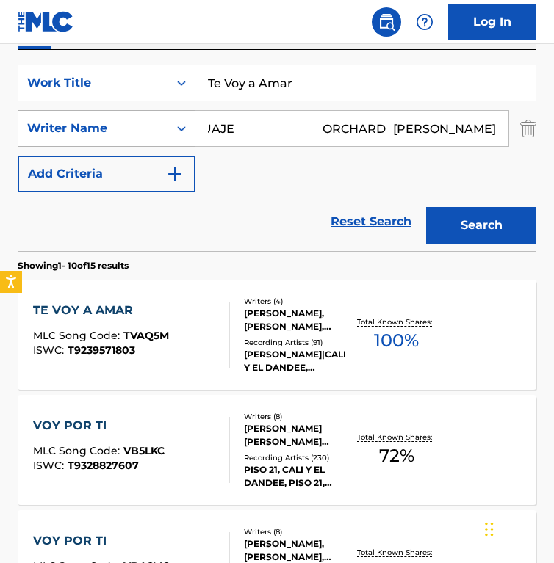
click at [98, 126] on div "SearchWithCriteria748b6684-06ea-4e84-9fbe-8f01ce8b9efc Writer Name TATUAJE ORCH…" at bounding box center [277, 128] width 518 height 37
type input "[PERSON_NAME]"
drag, startPoint x: 336, startPoint y: 82, endPoint x: -366, endPoint y: 48, distance: 703.5
click at [0, 48] on html "Accessibility Screen-Reader Guide, Feedback, and Issue Reporting | New window 0…" at bounding box center [277, 9] width 554 height 563
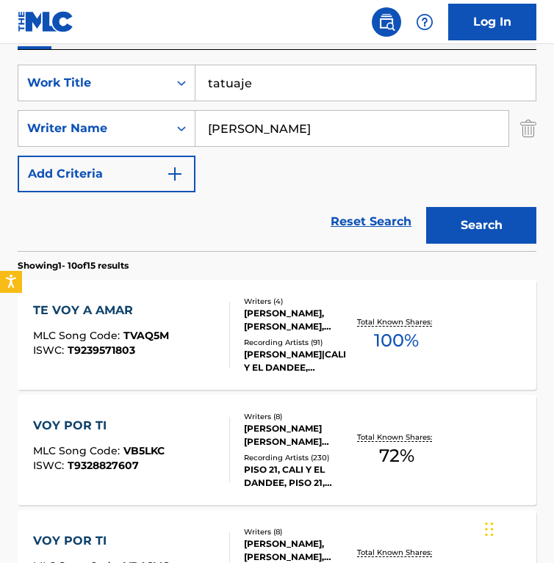
type input "tatuaje"
click at [426, 207] on button "Search" at bounding box center [481, 225] width 110 height 37
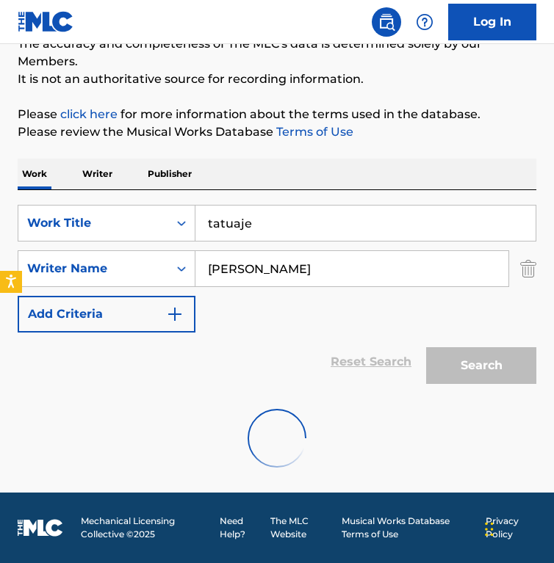
scroll to position [84, 0]
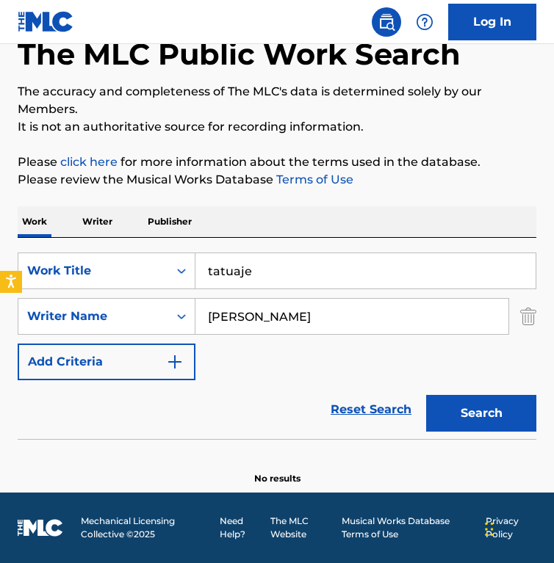
click at [288, 233] on div "SearchWithCriteriac5a9be78-6a0c-401c-ba17-486b6a0496cc Work Title tatuaje Searc…" at bounding box center [277, 317] width 518 height 128
click at [233, 187] on p "Please review the Musical Works Database Terms of Use" at bounding box center [277, 180] width 518 height 18
click at [247, 153] on div "The MLC Public Work Search The accuracy and completeness of The MLC's data is d…" at bounding box center [277, 240] width 554 height 489
click at [247, 153] on p "Please click here for more information about the terms used in the database." at bounding box center [277, 162] width 518 height 18
click at [383, 233] on input "[PERSON_NAME]" at bounding box center [351, 316] width 313 height 35
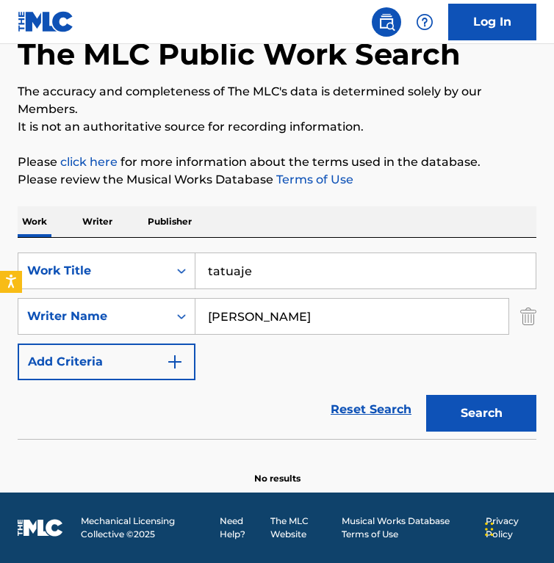
click at [383, 233] on input "[PERSON_NAME]" at bounding box center [351, 316] width 313 height 35
paste input "Composer: [PERSON_NAME]"
drag, startPoint x: 277, startPoint y: 315, endPoint x: 107, endPoint y: 315, distance: 169.6
click at [107, 233] on div "SearchWithCriteria748b6684-06ea-4e84-9fbe-8f01ce8b9efc Writer Name Composer: [P…" at bounding box center [277, 316] width 518 height 37
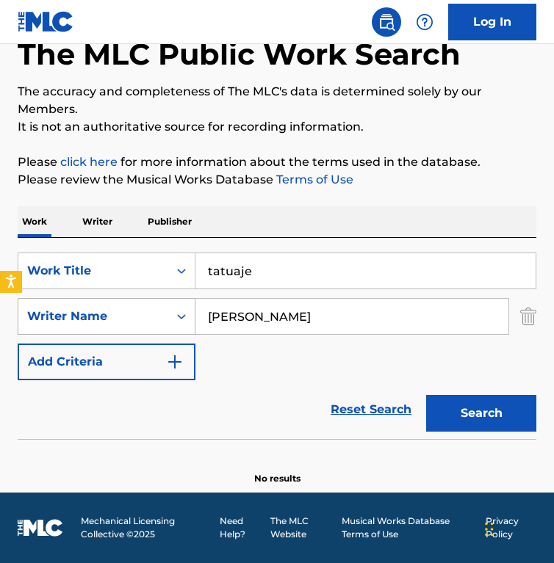
type input "[PERSON_NAME]"
click at [426, 233] on button "Search" at bounding box center [481, 413] width 110 height 37
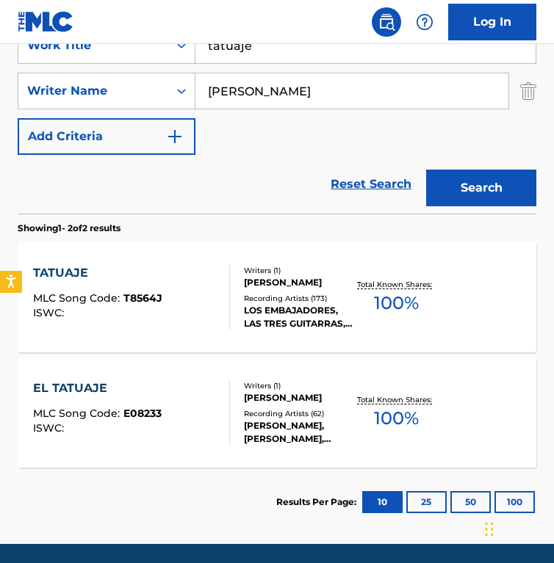
scroll to position [311, 0]
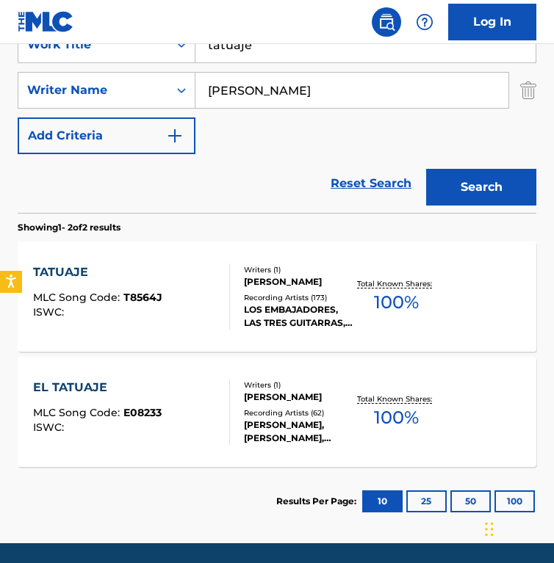
click at [247, 233] on div "[PERSON_NAME]" at bounding box center [298, 397] width 109 height 13
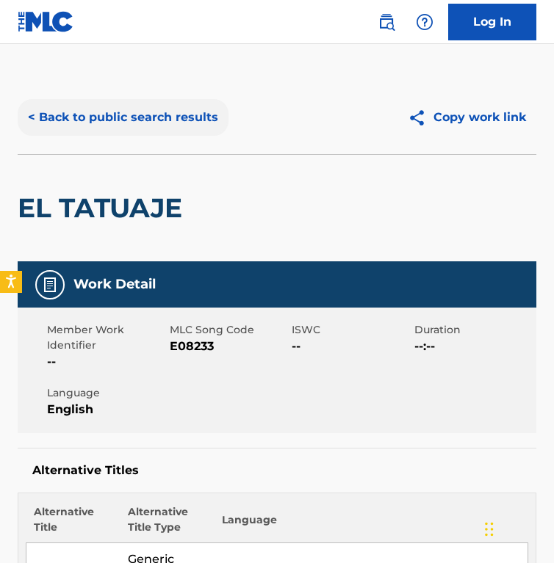
click at [105, 129] on button "< Back to public search results" at bounding box center [123, 117] width 211 height 37
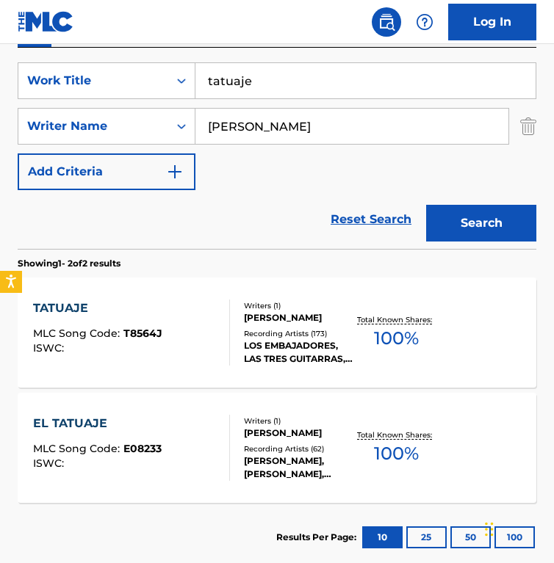
click at [249, 233] on div "[PERSON_NAME]" at bounding box center [298, 317] width 109 height 13
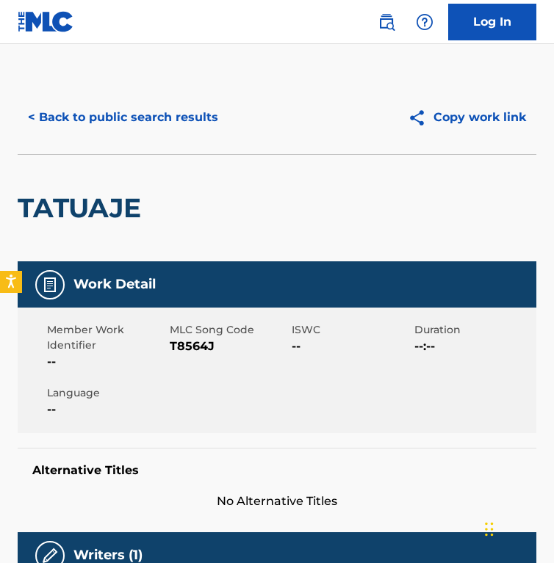
click at [199, 233] on span "T8564J" at bounding box center [229, 347] width 119 height 18
click at [127, 117] on button "< Back to public search results" at bounding box center [123, 117] width 211 height 37
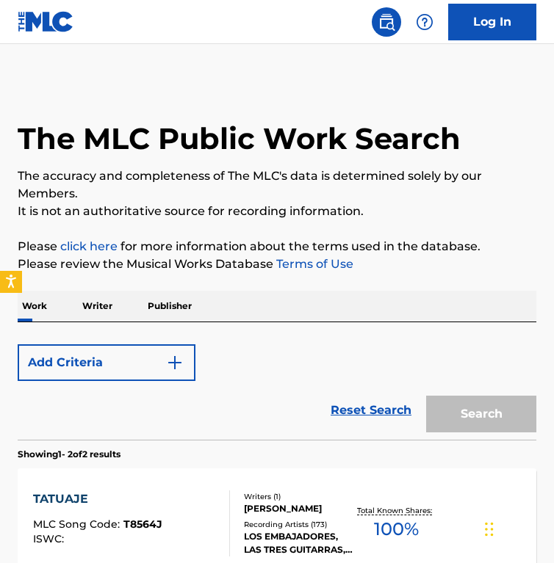
scroll to position [275, 0]
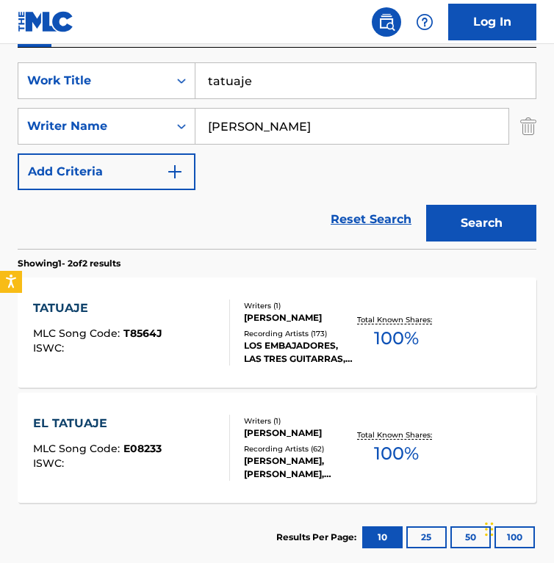
click at [142, 233] on span "E08233" at bounding box center [142, 448] width 38 height 13
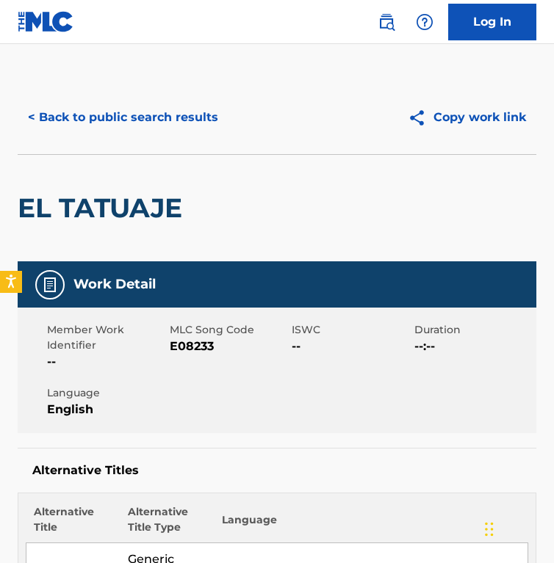
click at [192, 233] on span "E08233" at bounding box center [229, 347] width 119 height 18
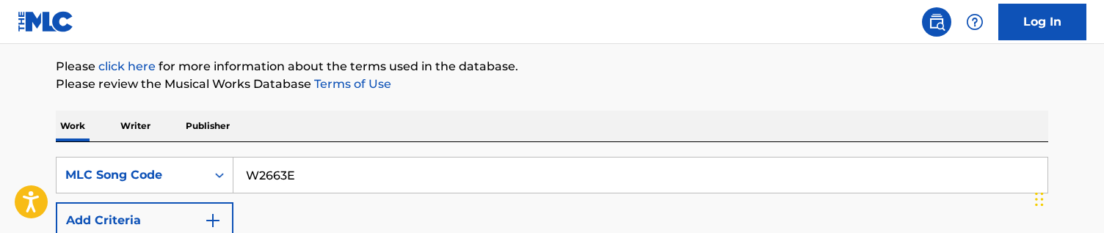
drag, startPoint x: 380, startPoint y: 159, endPoint x: 604, endPoint y: 177, distance: 224.6
click at [604, 177] on input "W2663E" at bounding box center [640, 175] width 814 height 35
paste input "R08869"
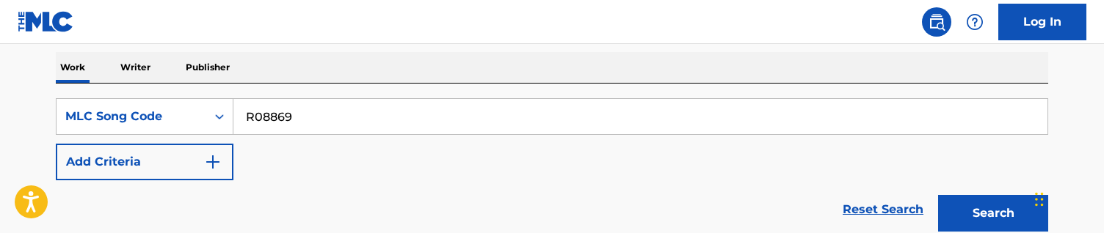
scroll to position [228, 0]
paste input "YV95BG"
drag, startPoint x: 289, startPoint y: 117, endPoint x: 206, endPoint y: 117, distance: 83.0
click at [206, 117] on div "SearchWithCriteria7e117813-ab5f-4592-8a71-20e818f2dec0 MLC Song Code R08869YV95…" at bounding box center [552, 117] width 993 height 37
paste input "Search Form"
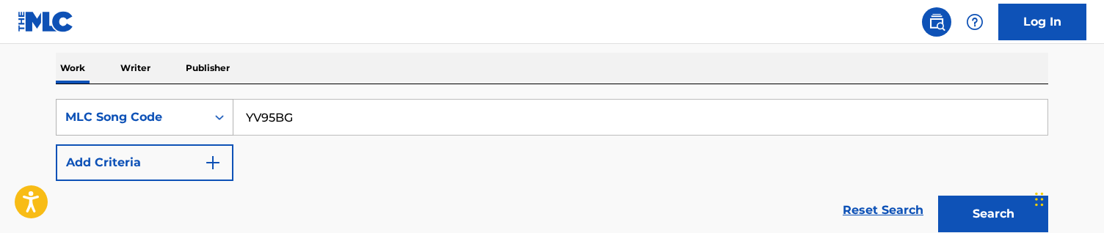
type input "YV95BG"
click at [938, 196] on button "Search" at bounding box center [993, 214] width 110 height 37
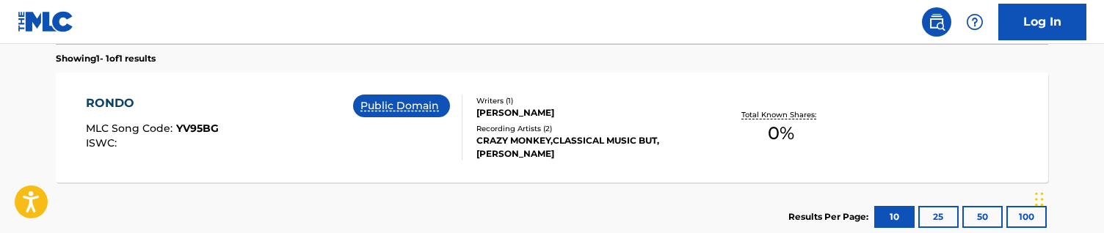
scroll to position [426, 0]
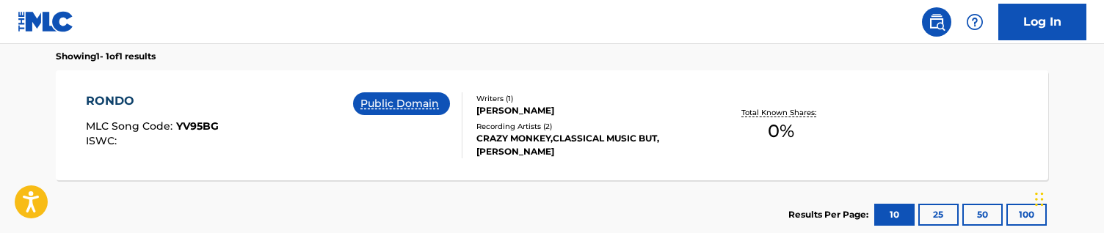
click at [197, 112] on div "RONDO MLC Song Code : YV95BG ISWC :" at bounding box center [152, 126] width 133 height 66
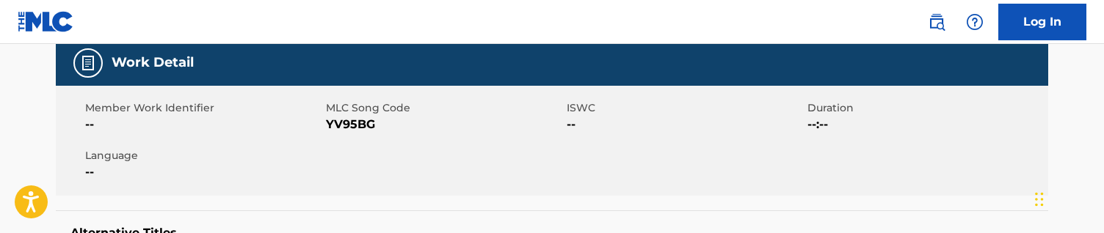
scroll to position [240, 0]
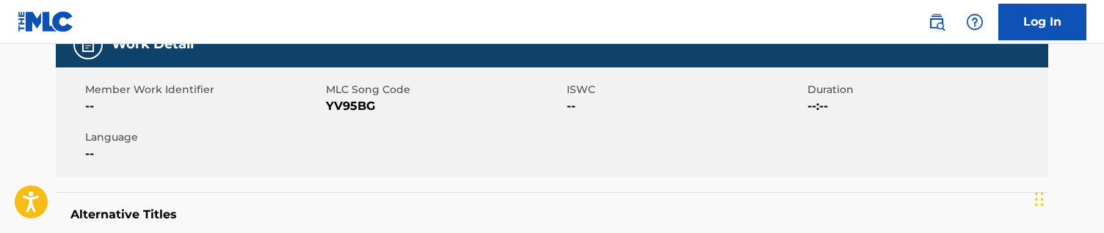
click at [343, 113] on span "YV95BG" at bounding box center [444, 107] width 237 height 18
copy span "YV95BG"
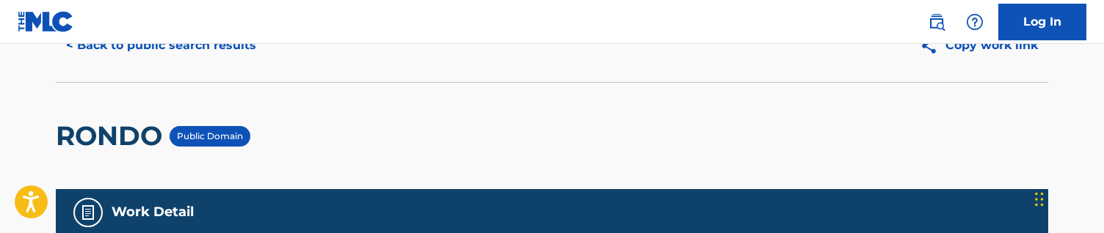
scroll to position [0, 0]
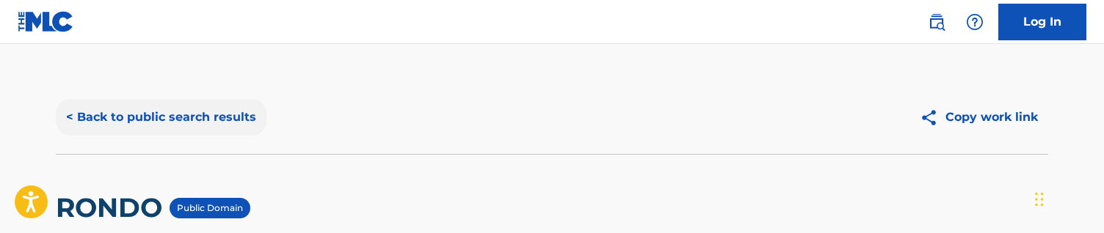
click at [206, 123] on button "< Back to public search results" at bounding box center [161, 117] width 211 height 37
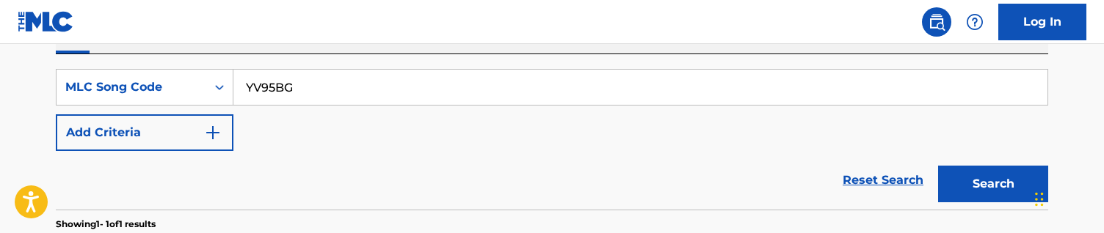
scroll to position [261, 0]
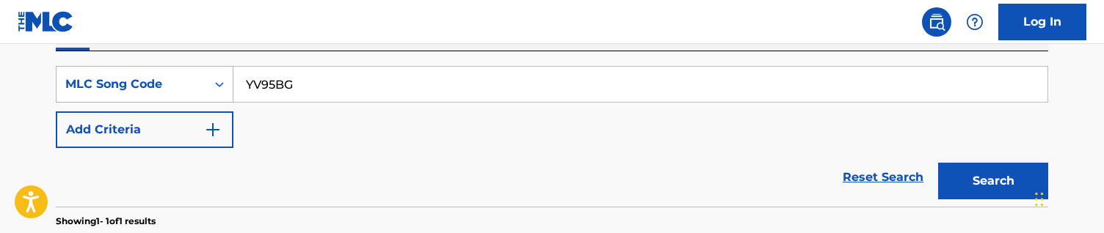
drag, startPoint x: 407, startPoint y: 95, endPoint x: 66, endPoint y: 83, distance: 340.9
click at [66, 83] on div "SearchWithCriteria7e117813-ab5f-4592-8a71-20e818f2dec0 MLC Song Code YV95BG" at bounding box center [552, 84] width 993 height 37
paste input "SB7NMD"
type input "SB7NMD"
click at [938, 163] on button "Search" at bounding box center [993, 181] width 110 height 37
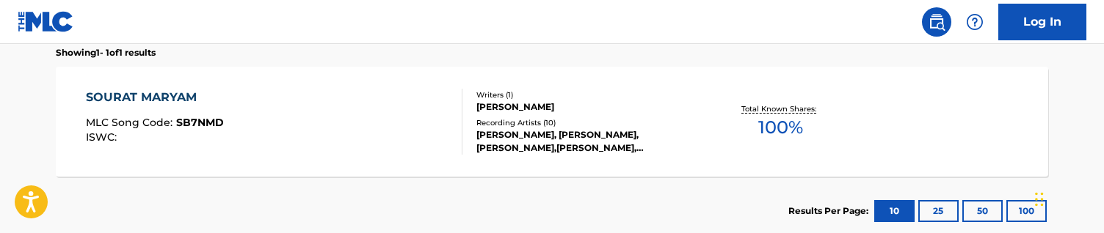
scroll to position [429, 0]
click at [341, 118] on div "SOURAT MARYAM MLC Song Code : SB7NMD ISWC :" at bounding box center [274, 123] width 377 height 66
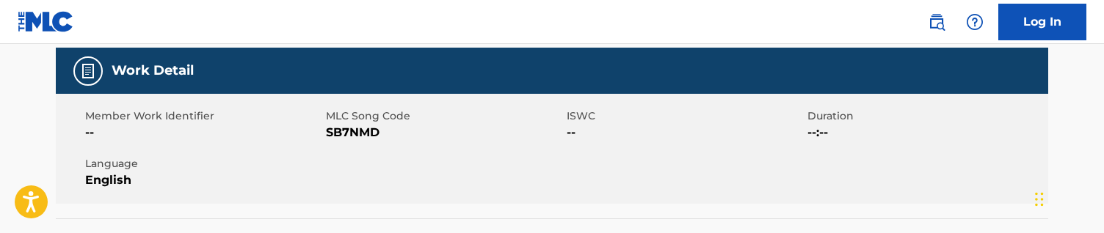
scroll to position [217, 0]
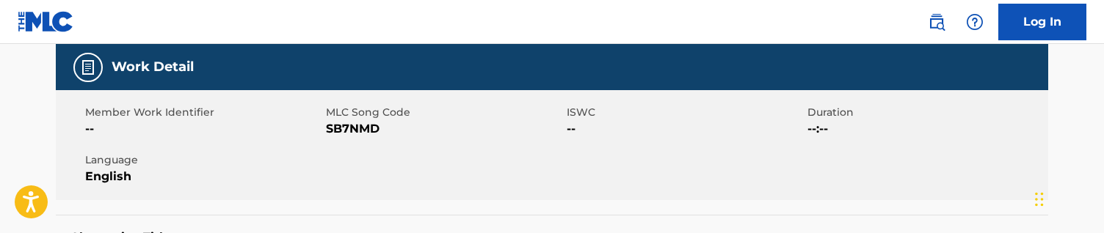
click at [361, 145] on div "Member Work Identifier -- MLC Song Code SB7NMD ISWC -- Duration --:-- Language …" at bounding box center [552, 145] width 993 height 110
click at [360, 132] on span "SB7NMD" at bounding box center [444, 129] width 237 height 18
copy span "SB7NMD"
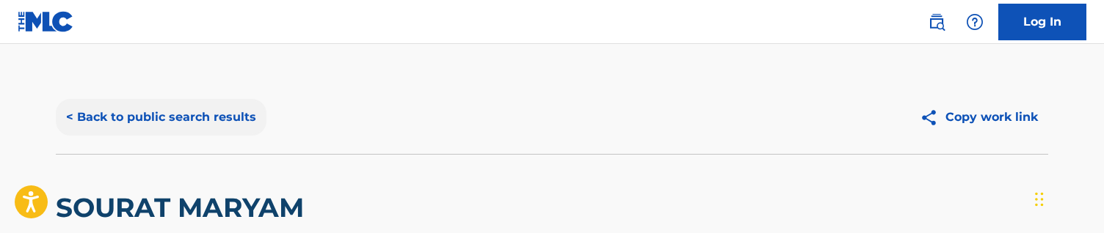
click at [221, 120] on button "< Back to public search results" at bounding box center [161, 117] width 211 height 37
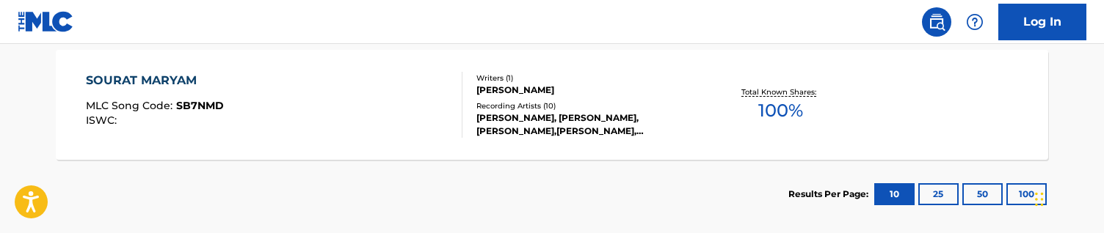
scroll to position [465, 0]
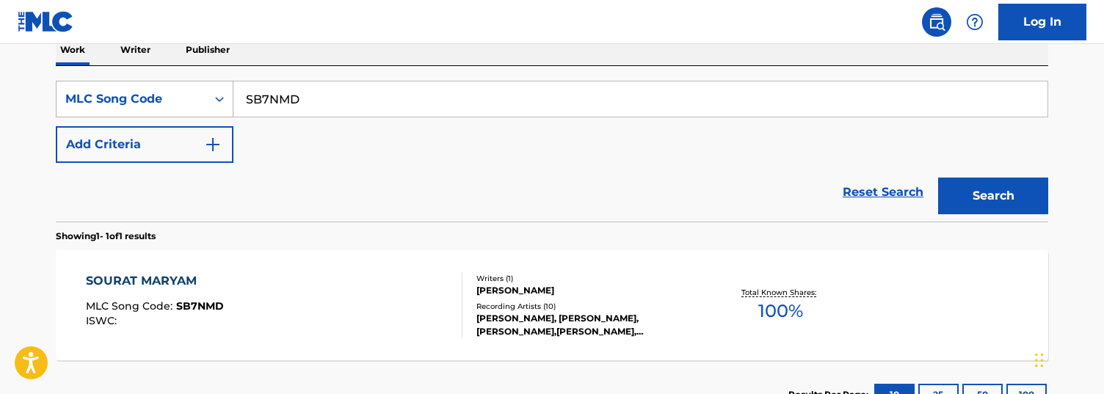
drag, startPoint x: 368, startPoint y: 101, endPoint x: 68, endPoint y: 93, distance: 299.7
click at [68, 93] on div "SearchWithCriteria7e117813-ab5f-4592-8a71-20e818f2dec0 MLC Song Code SB7NMD" at bounding box center [552, 99] width 993 height 37
paste input "VB9FKA"
click at [938, 178] on button "Search" at bounding box center [993, 196] width 110 height 37
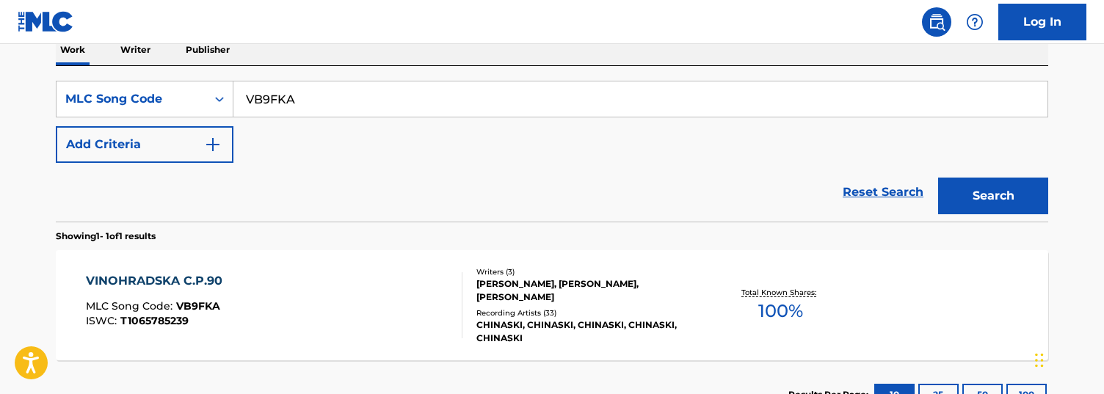
scroll to position [359, 0]
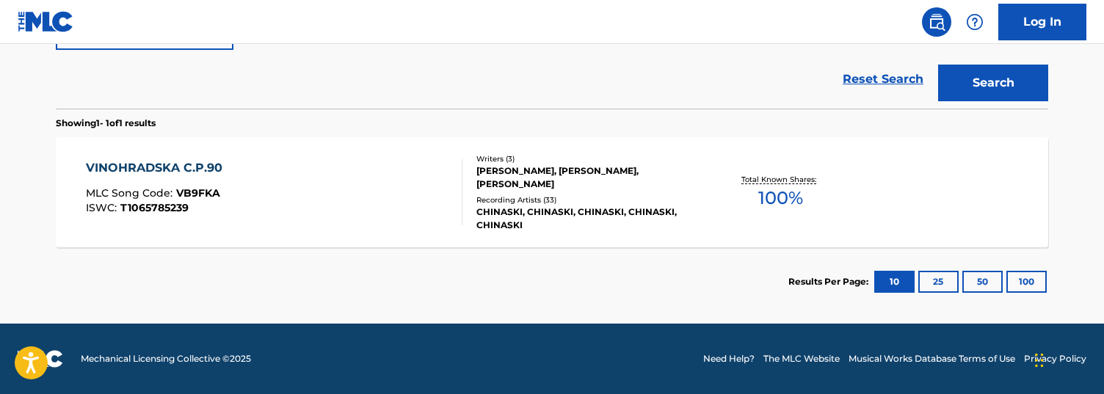
click at [429, 57] on div "Reset Search Search" at bounding box center [552, 79] width 993 height 59
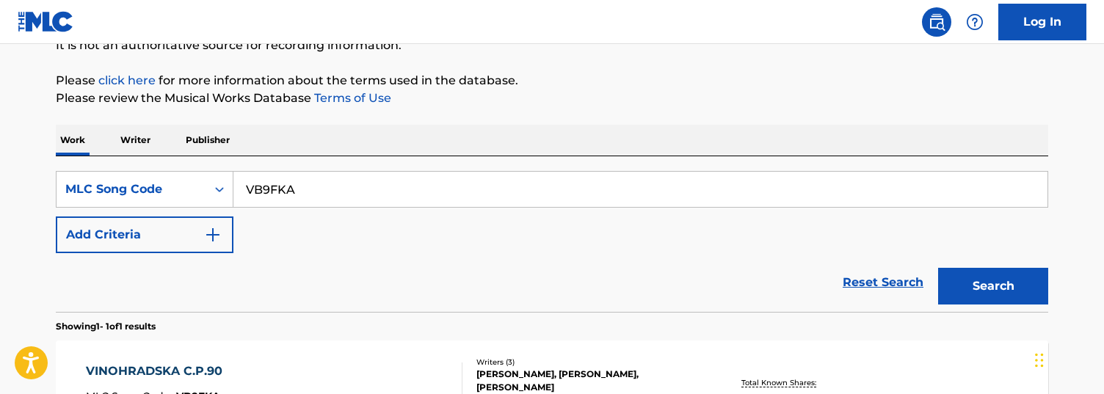
scroll to position [0, 0]
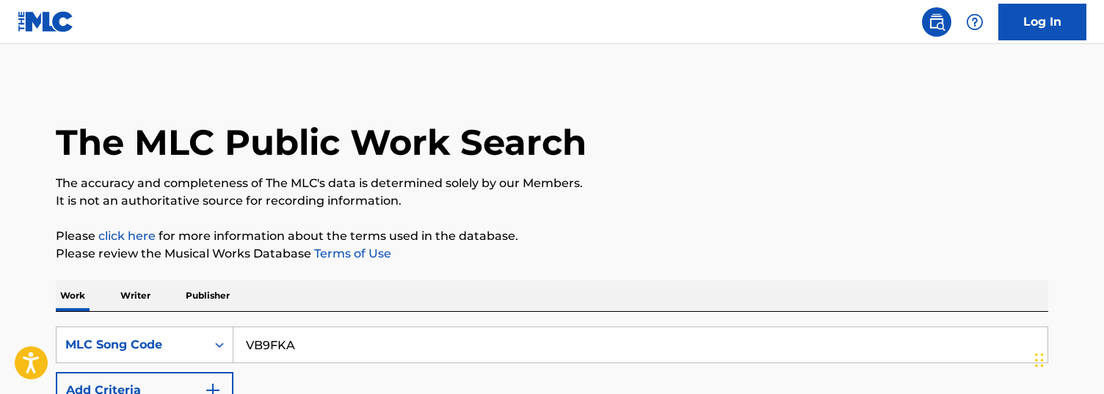
drag, startPoint x: 328, startPoint y: 338, endPoint x: 162, endPoint y: 297, distance: 171.7
paste input "C2929D"
type input "C2929D"
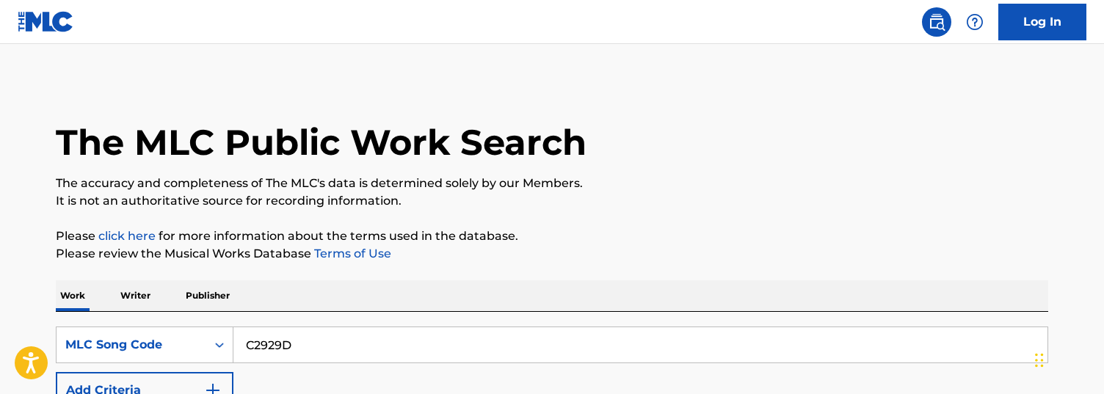
click at [399, 233] on input "C2929D" at bounding box center [640, 344] width 814 height 35
